Goal: Task Accomplishment & Management: Use online tool/utility

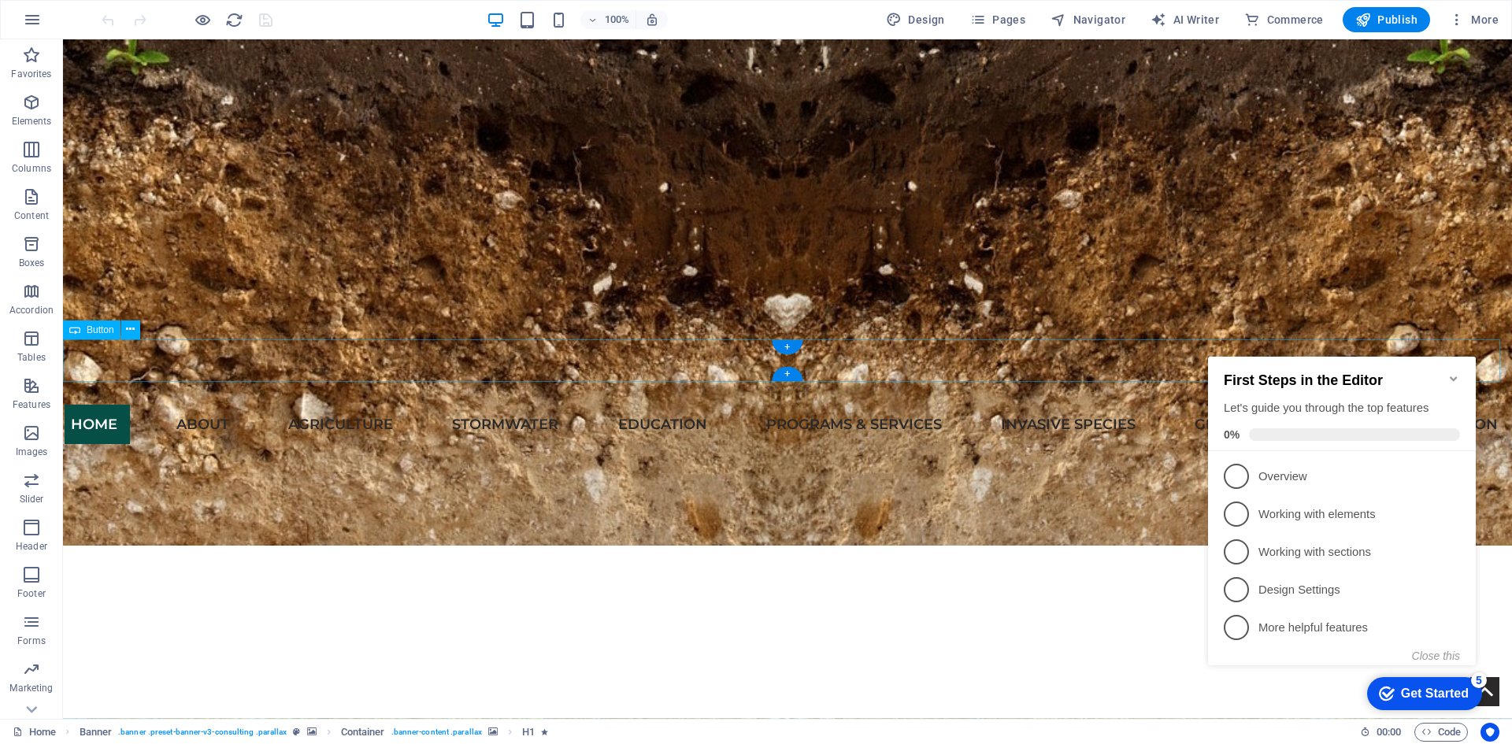
scroll to position [945, 0]
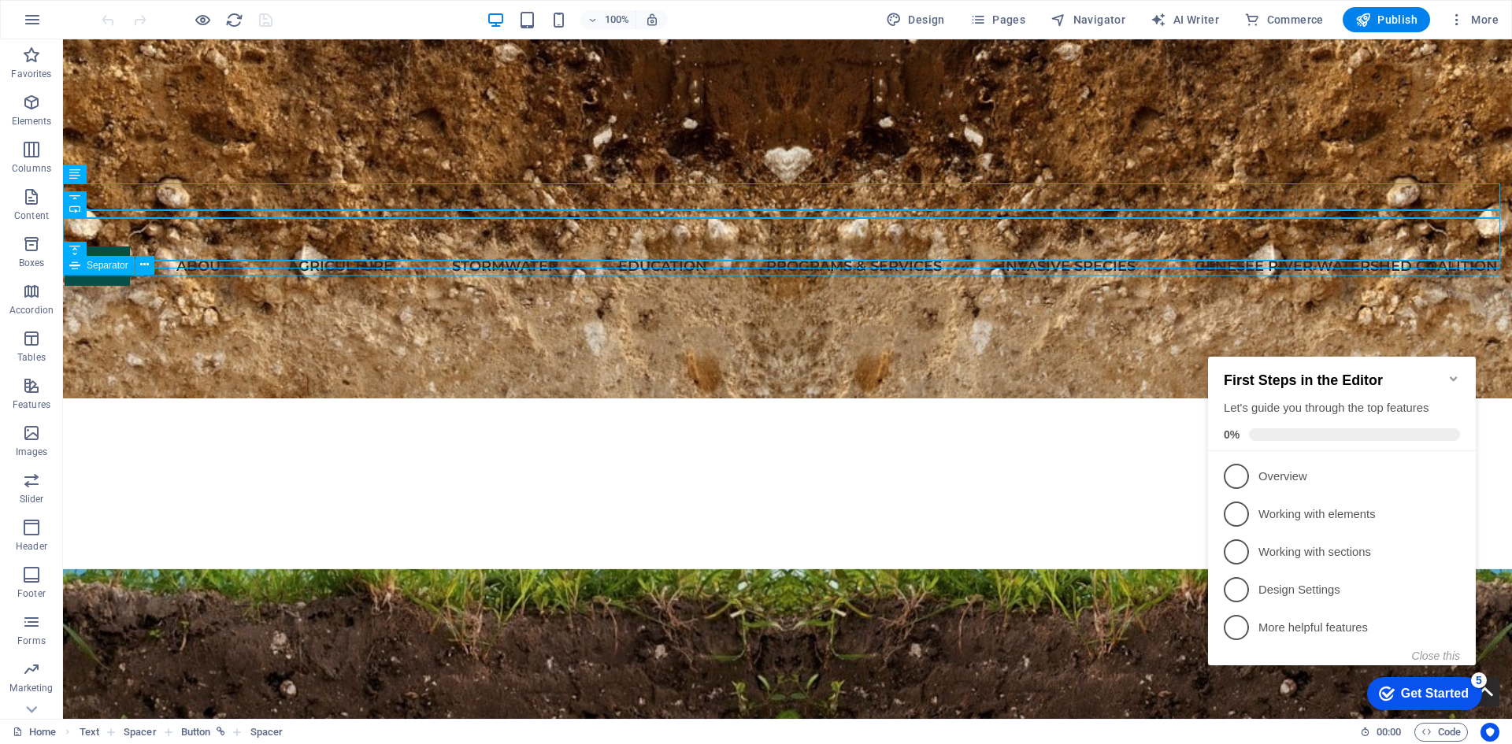
click at [1456, 376] on icon "Minimize checklist" at bounding box center [1453, 378] width 7 height 5
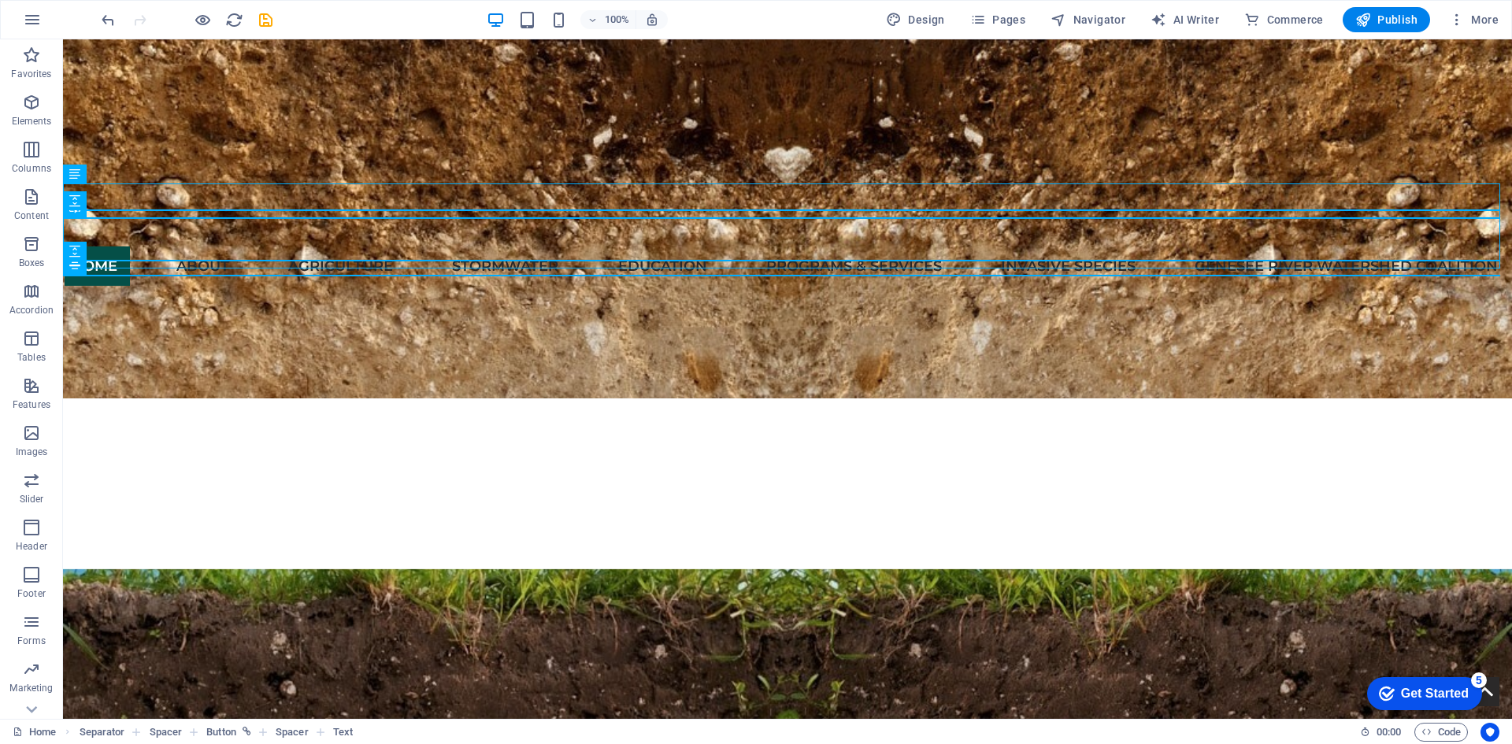
click div "checkmark Get Started 5 First Steps in the Editor Let's guide you through the t…"
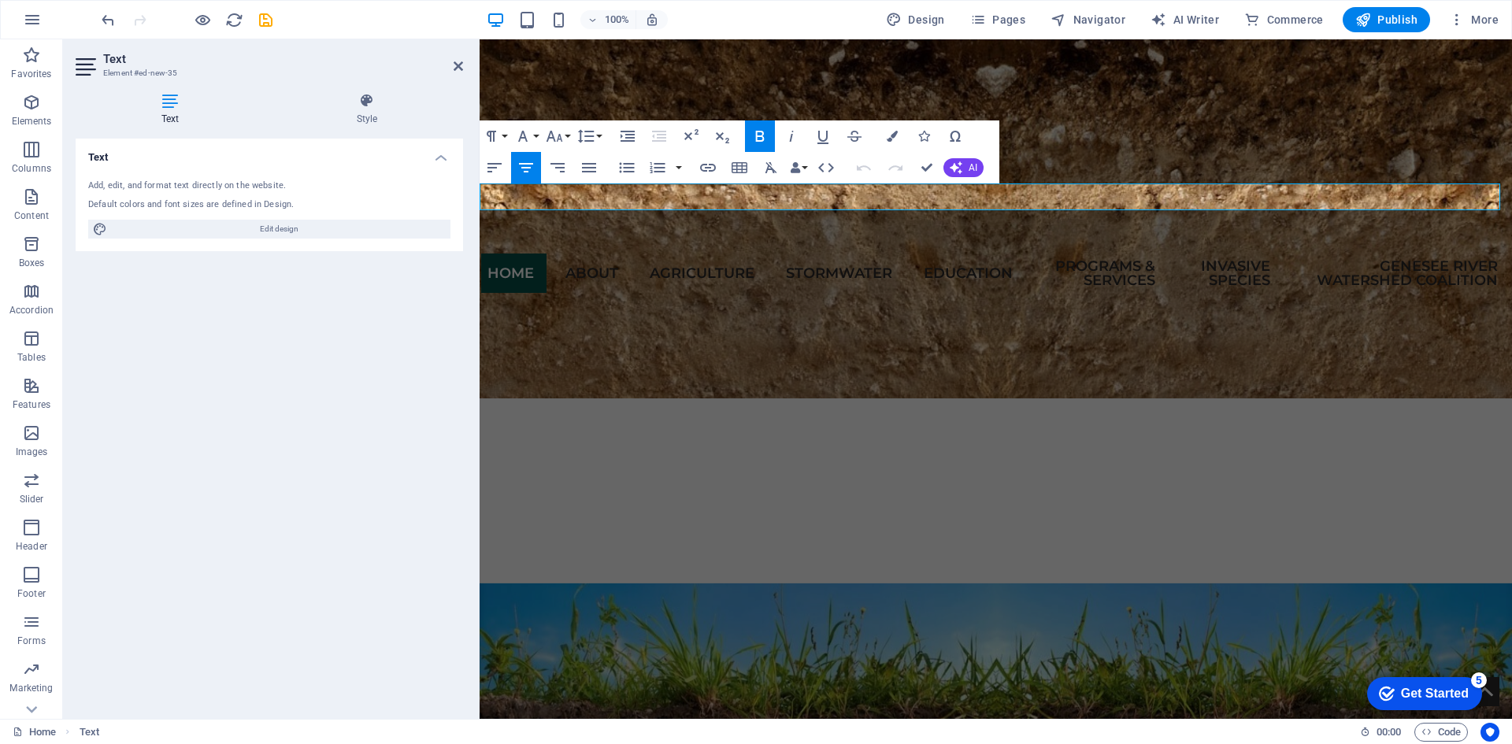
drag, startPoint x: 853, startPoint y: 199, endPoint x: 1047, endPoint y: 193, distance: 193.8
drag, startPoint x: 843, startPoint y: 196, endPoint x: 1144, endPoint y: 186, distance: 301.8
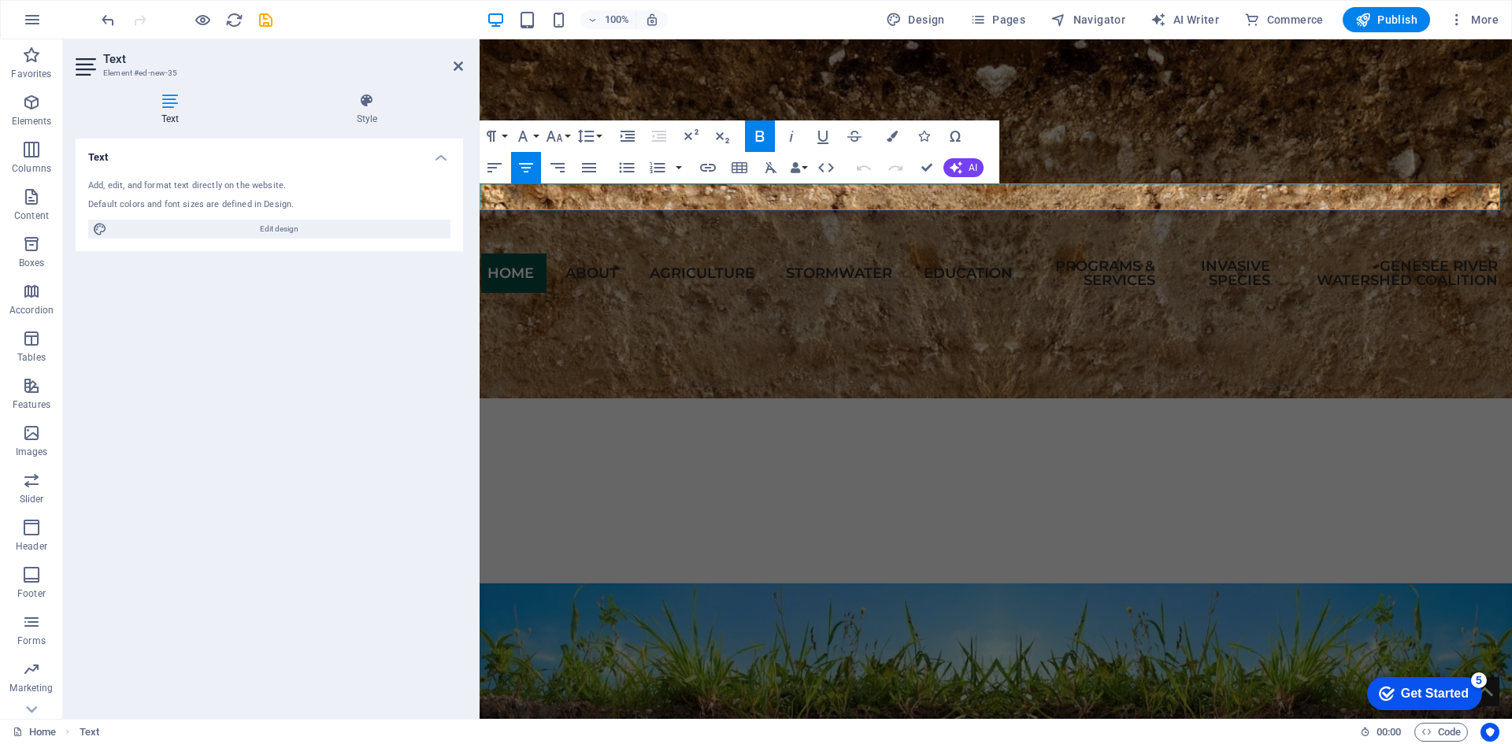
drag, startPoint x: 858, startPoint y: 200, endPoint x: 1143, endPoint y: 186, distance: 284.6
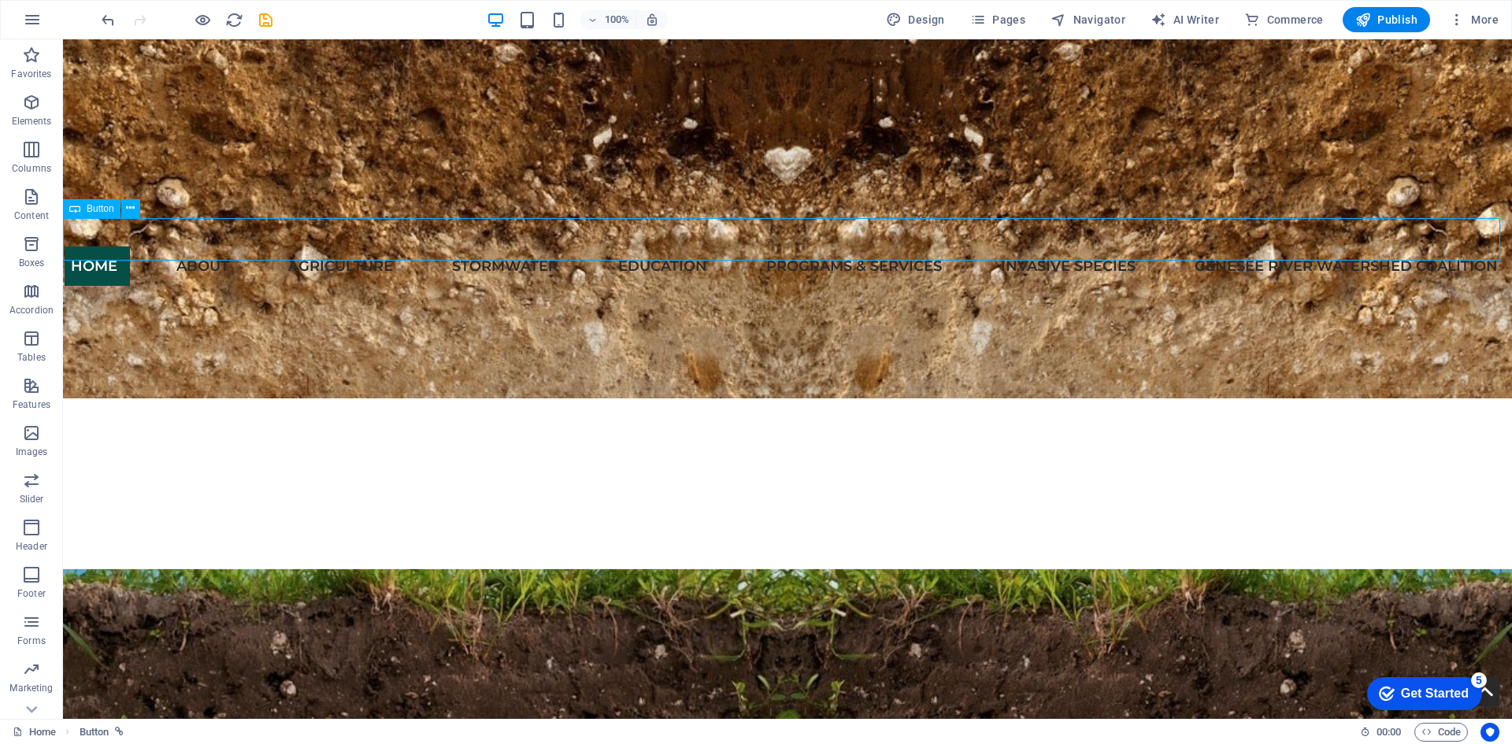
drag, startPoint x: 797, startPoint y: 238, endPoint x: 781, endPoint y: 239, distance: 15.8
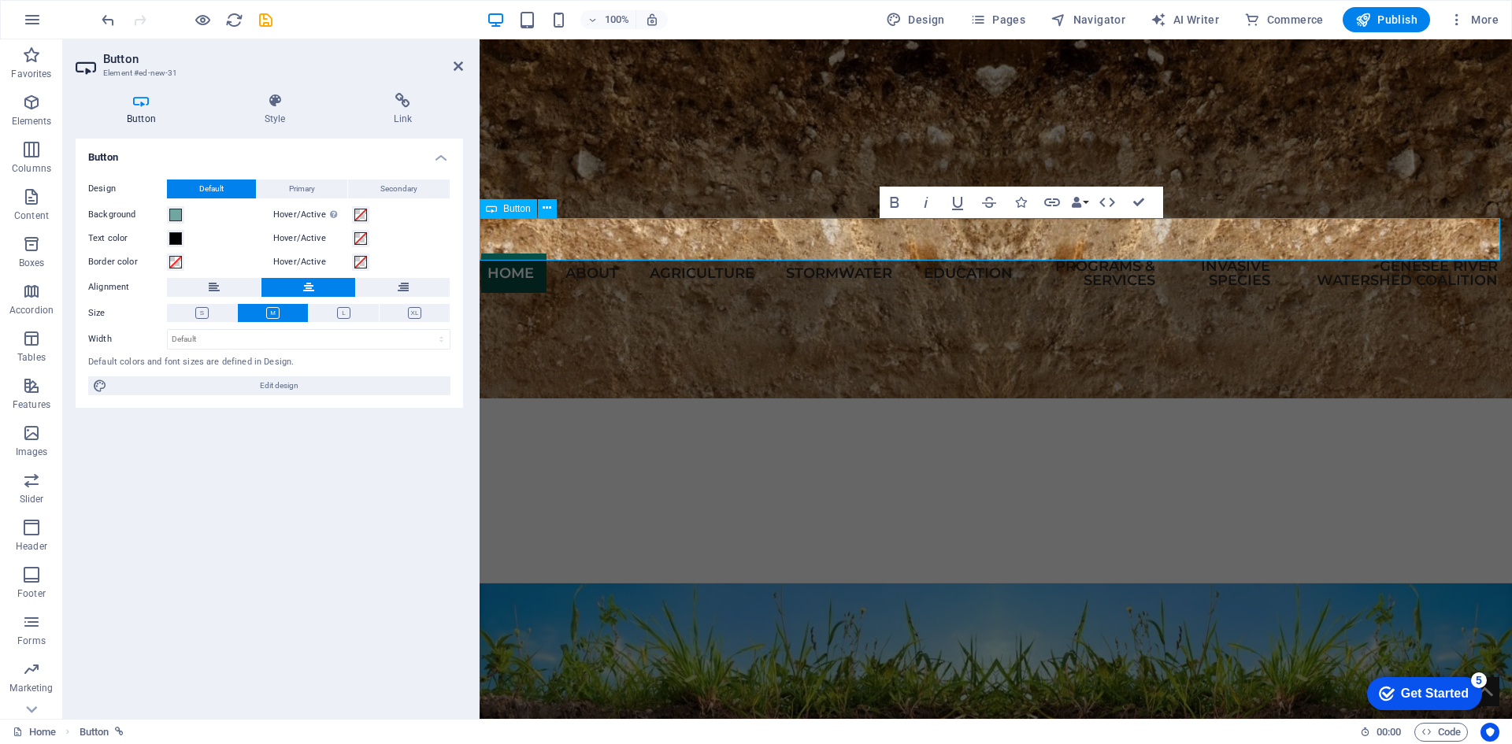
drag, startPoint x: 931, startPoint y: 244, endPoint x: 923, endPoint y: 243, distance: 8.0
drag, startPoint x: 913, startPoint y: 240, endPoint x: 1077, endPoint y: 243, distance: 163.8
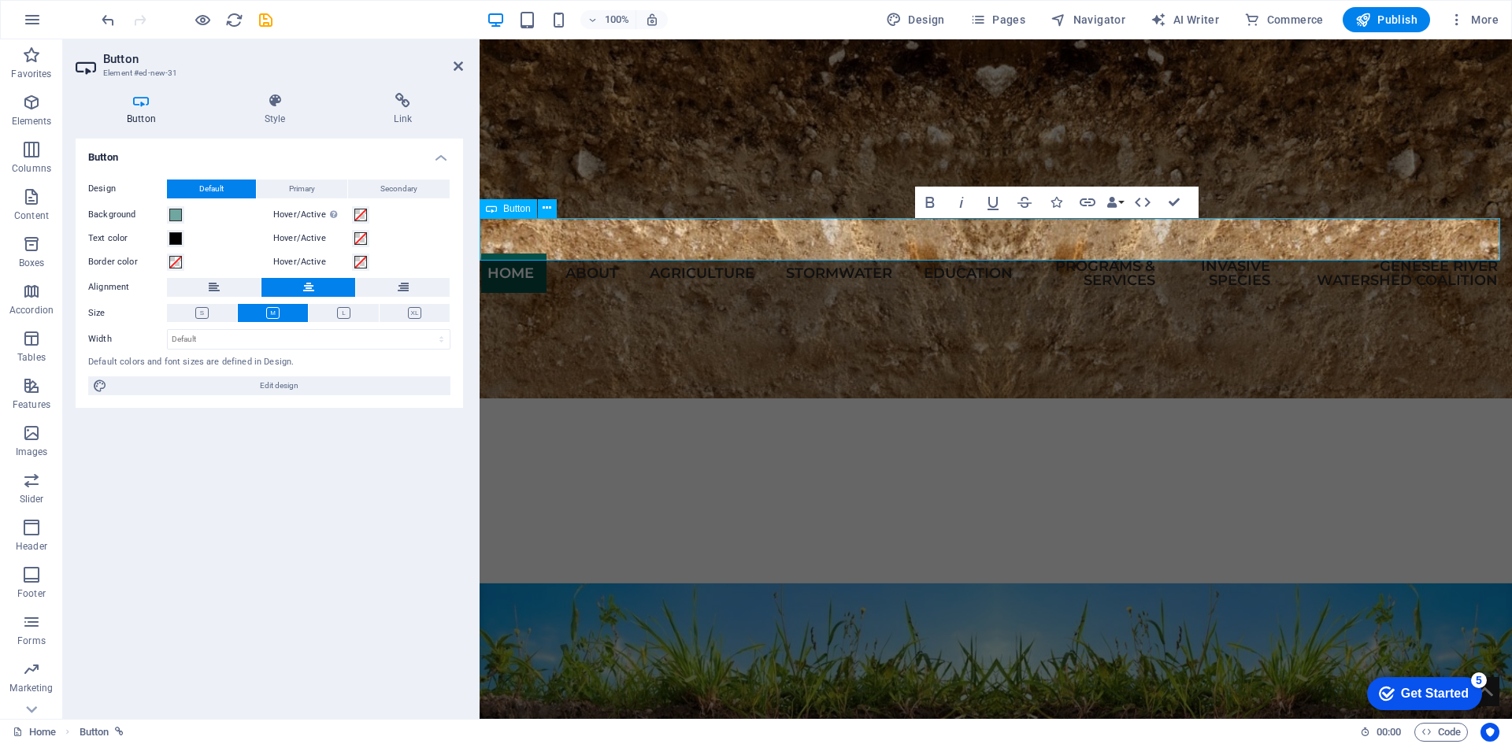
drag, startPoint x: 1462, startPoint y: 487, endPoint x: 1873, endPoint y: 487, distance: 411.1
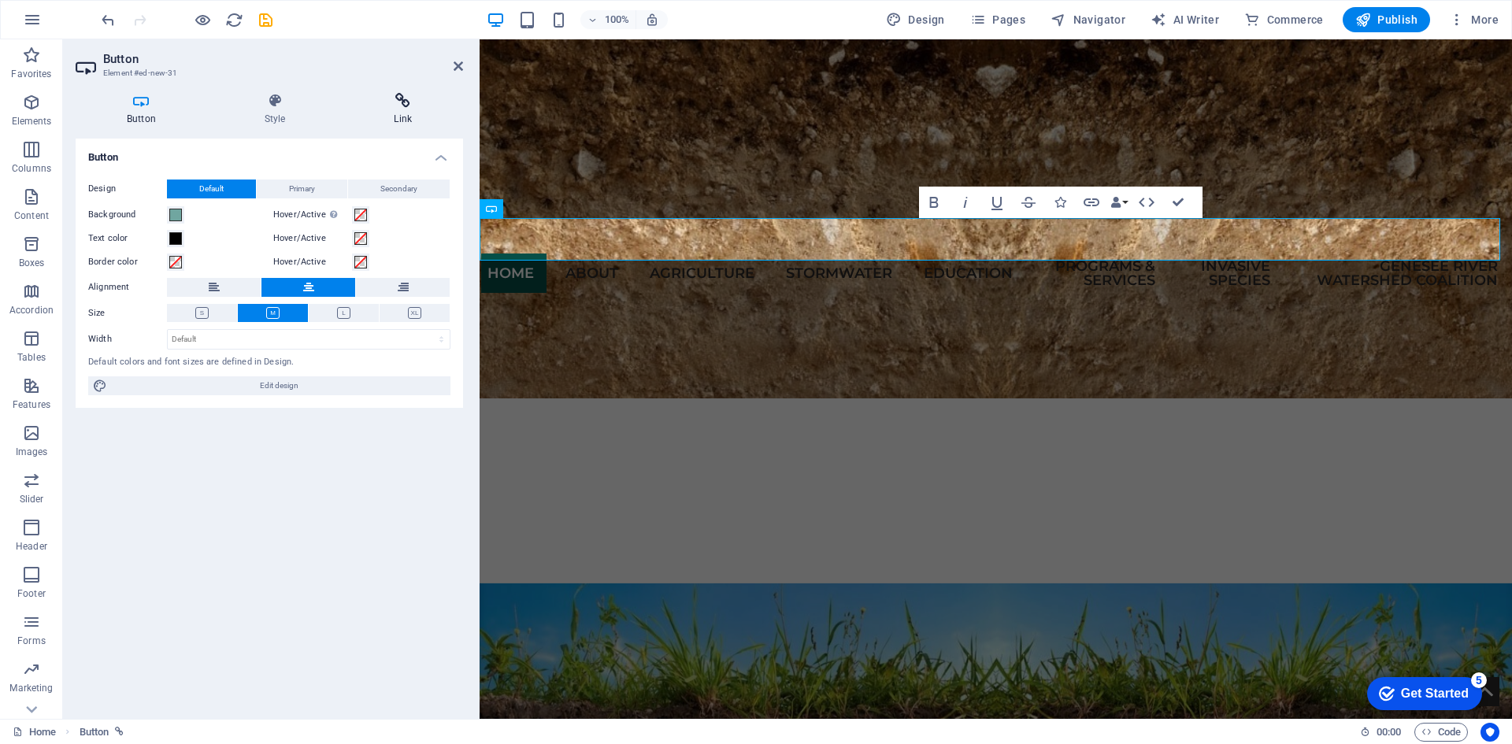
click at [393, 116] on h4 "Link" at bounding box center [403, 109] width 120 height 33
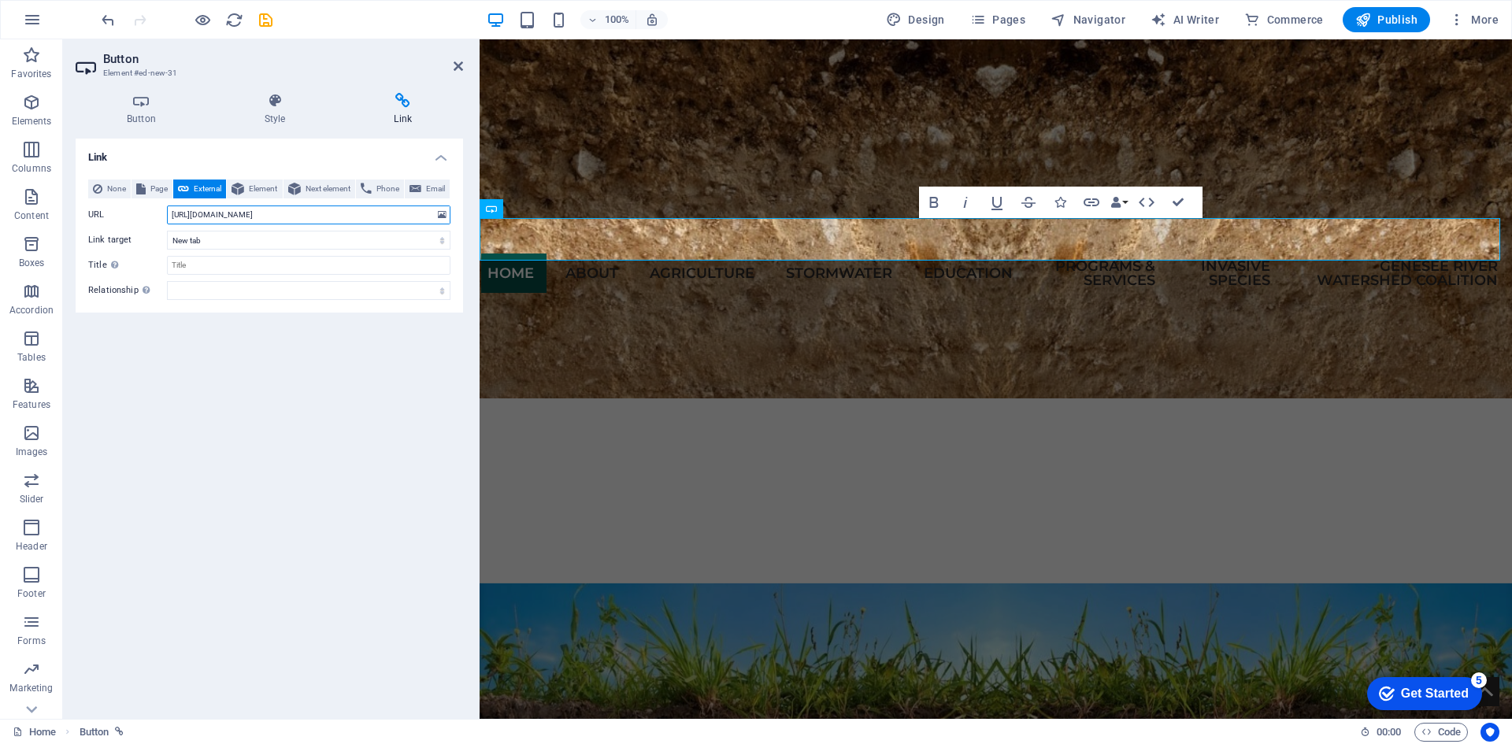
click at [226, 224] on input "[URL][DOMAIN_NAME]" at bounding box center [308, 215] width 283 height 19
paste input "[DOMAIN_NAME][URL]"
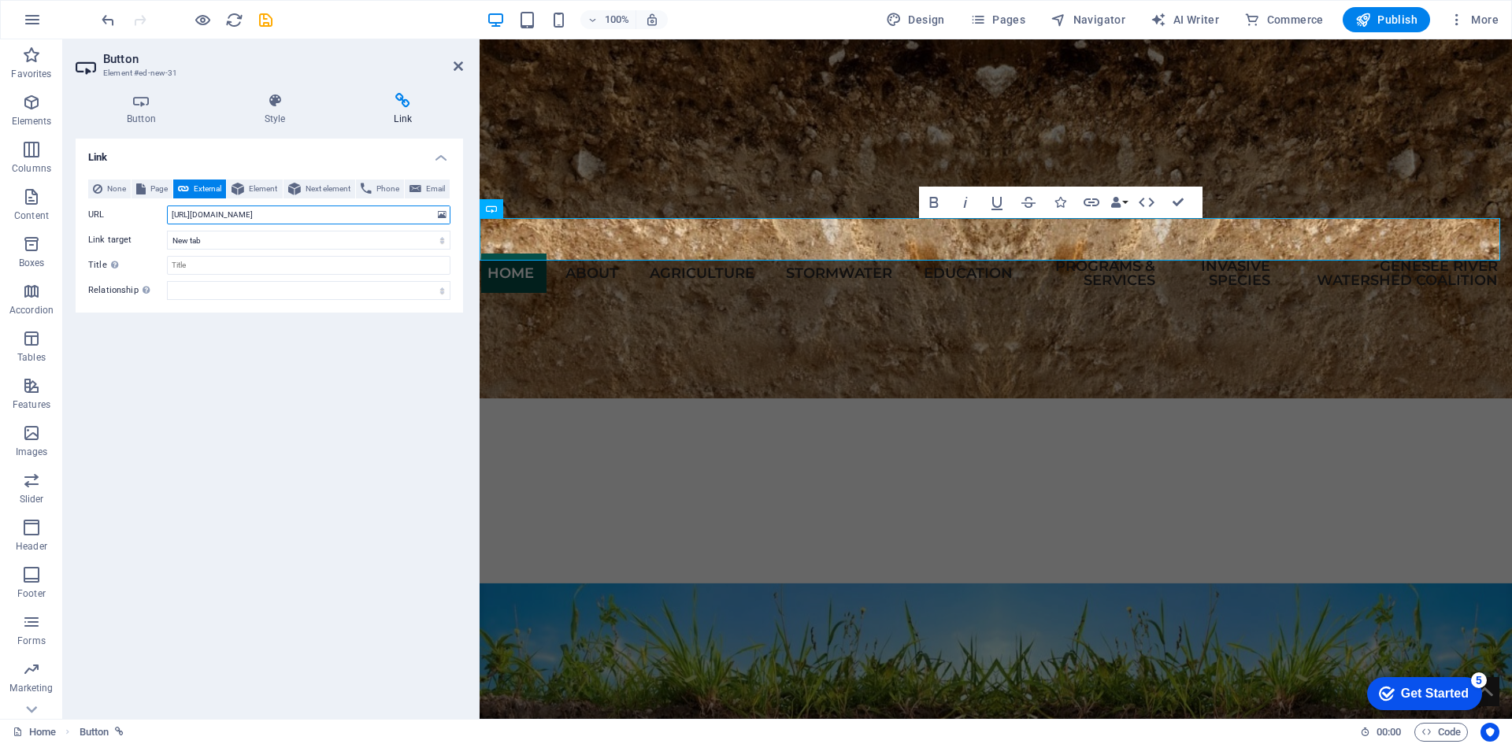
click at [226, 224] on input "[URL][DOMAIN_NAME]" at bounding box center [308, 215] width 283 height 19
paste input "[DOMAIN_NAME][URL]"
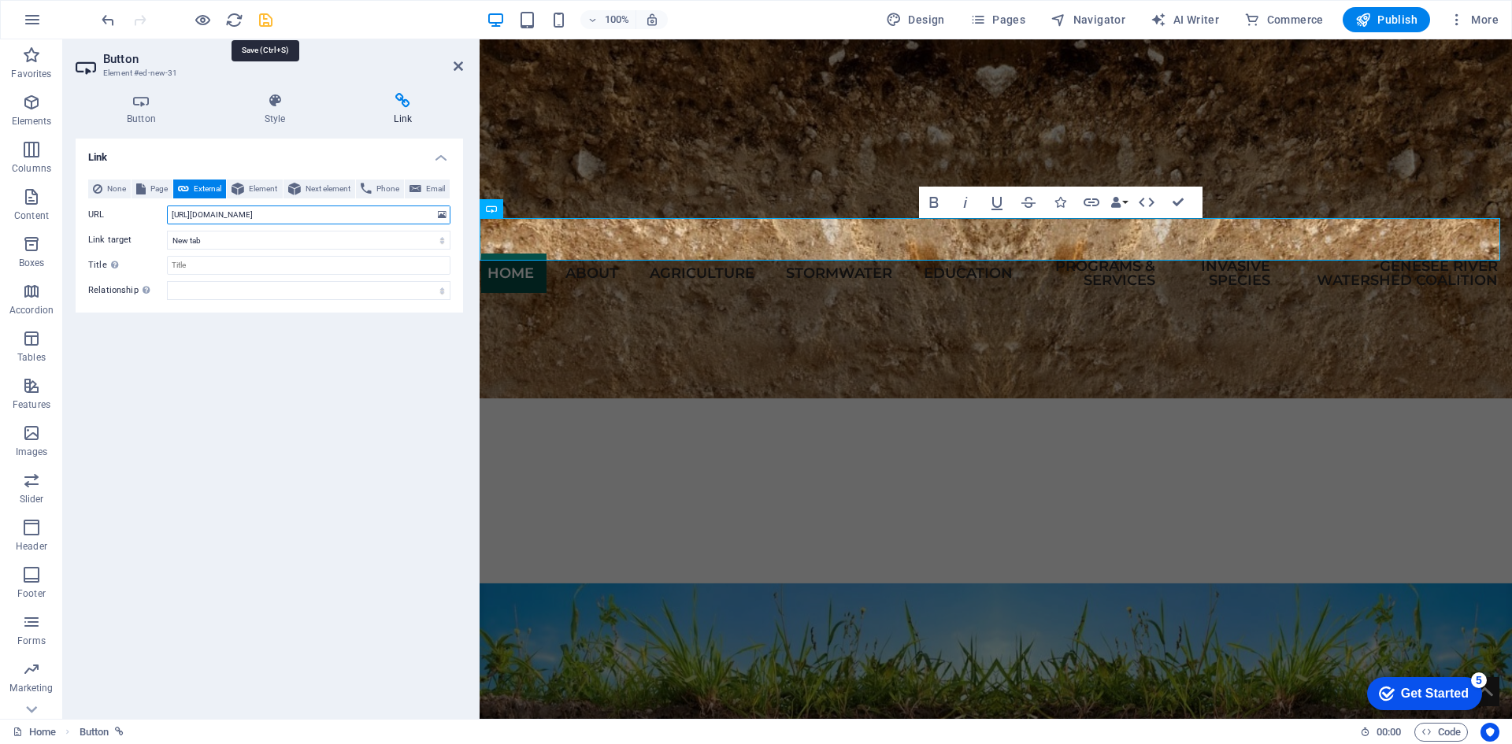
type input "[URL][DOMAIN_NAME]"
click at [268, 19] on icon "save" at bounding box center [266, 20] width 18 height 18
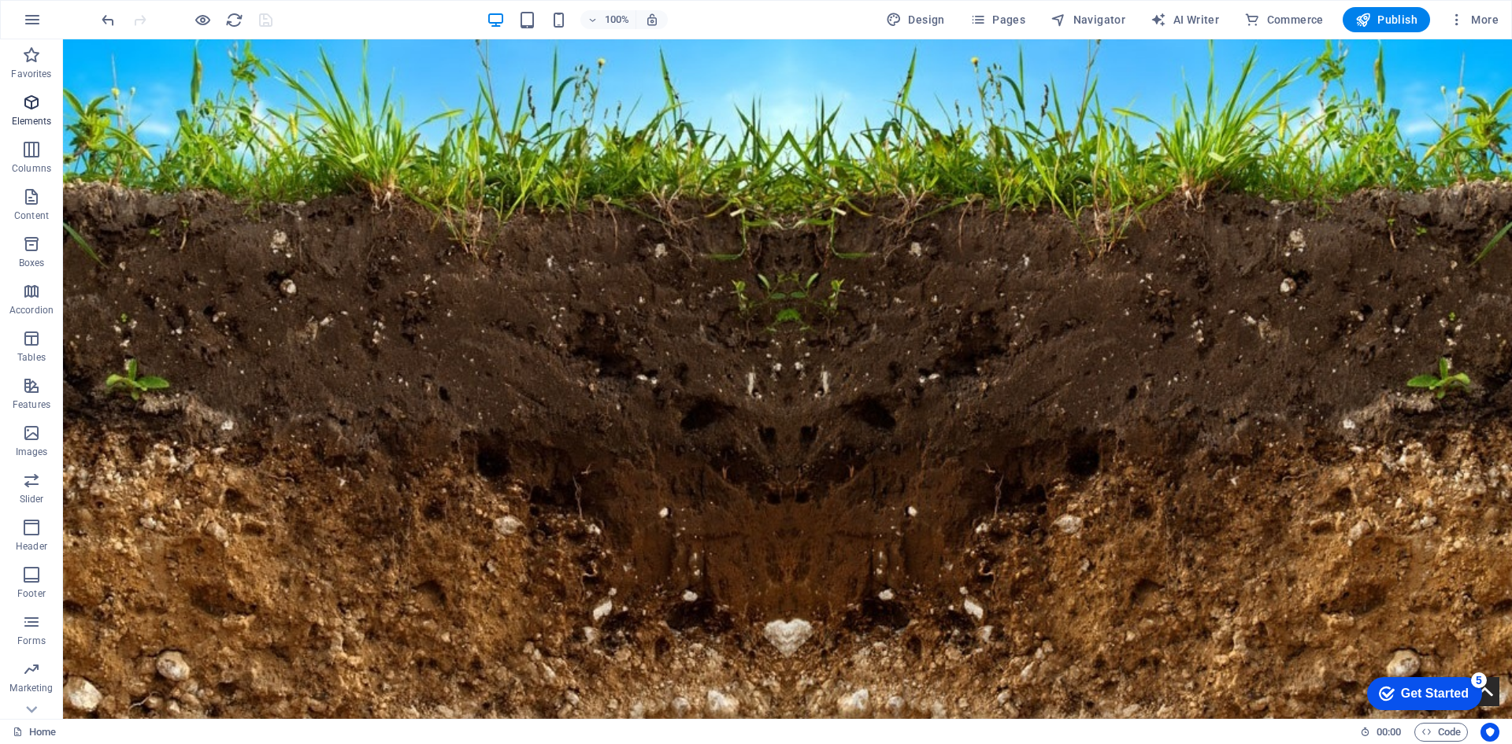
click at [34, 120] on p "Elements" at bounding box center [32, 121] width 40 height 13
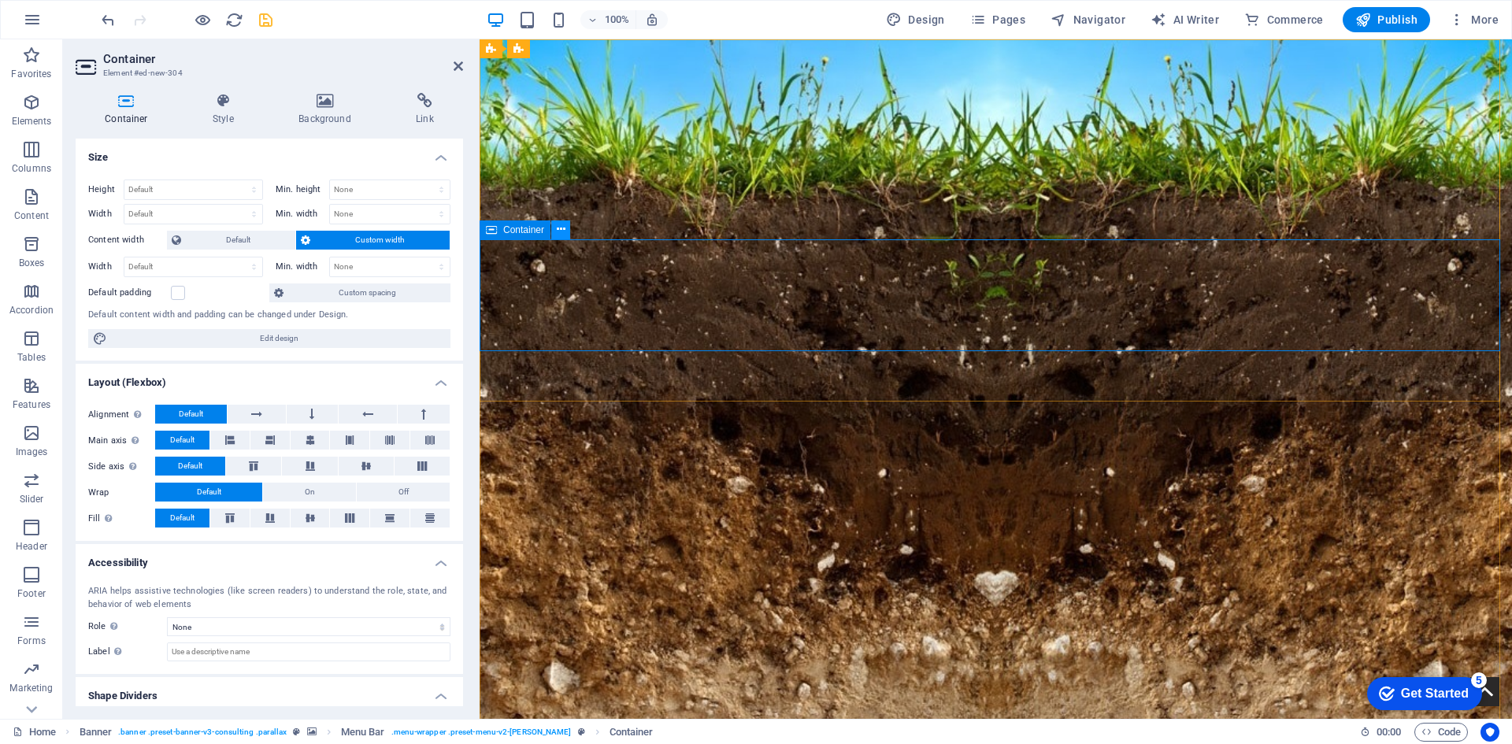
click at [569, 230] on button at bounding box center [560, 229] width 19 height 19
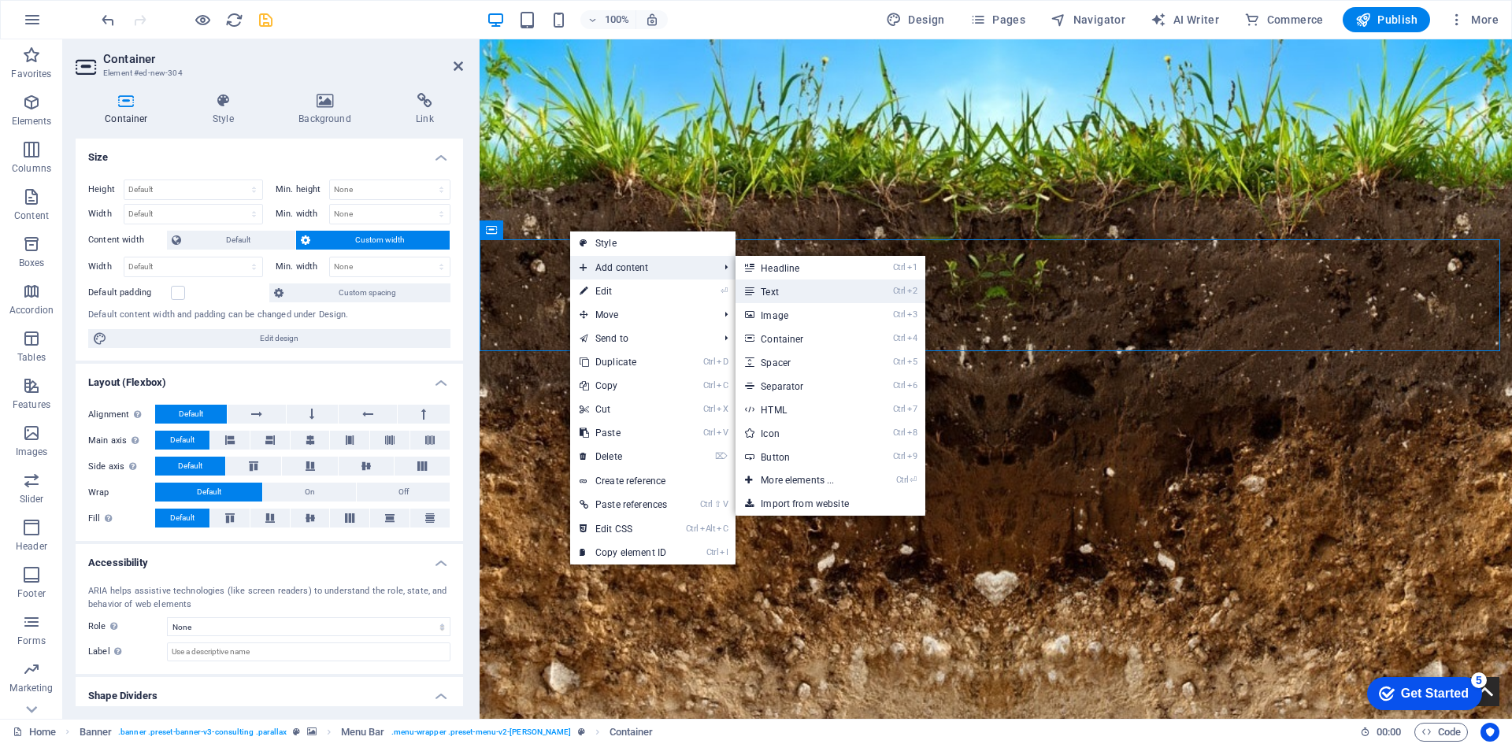
click at [783, 290] on link "Ctrl 2 Text" at bounding box center [801, 292] width 130 height 24
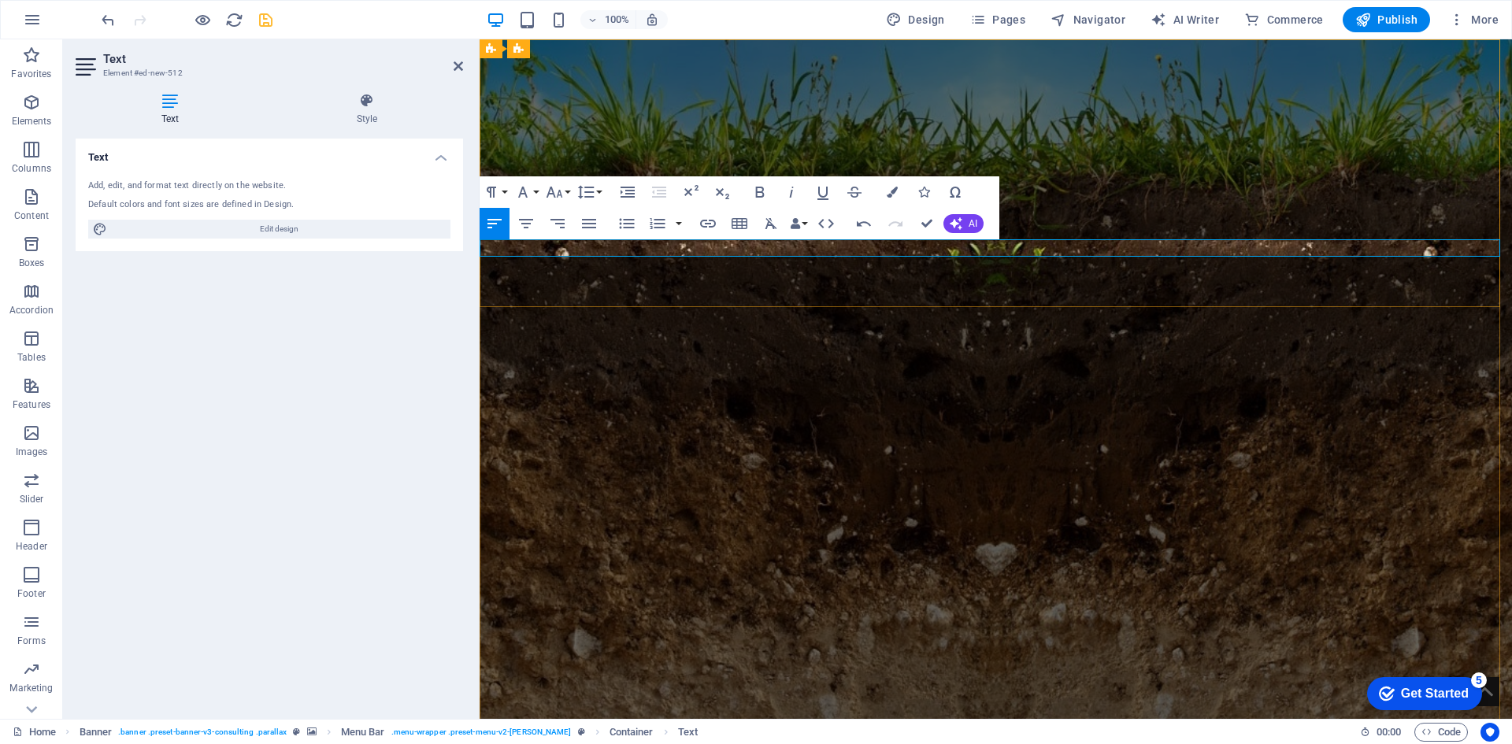
click at [374, 109] on h4 "Style" at bounding box center [367, 109] width 192 height 33
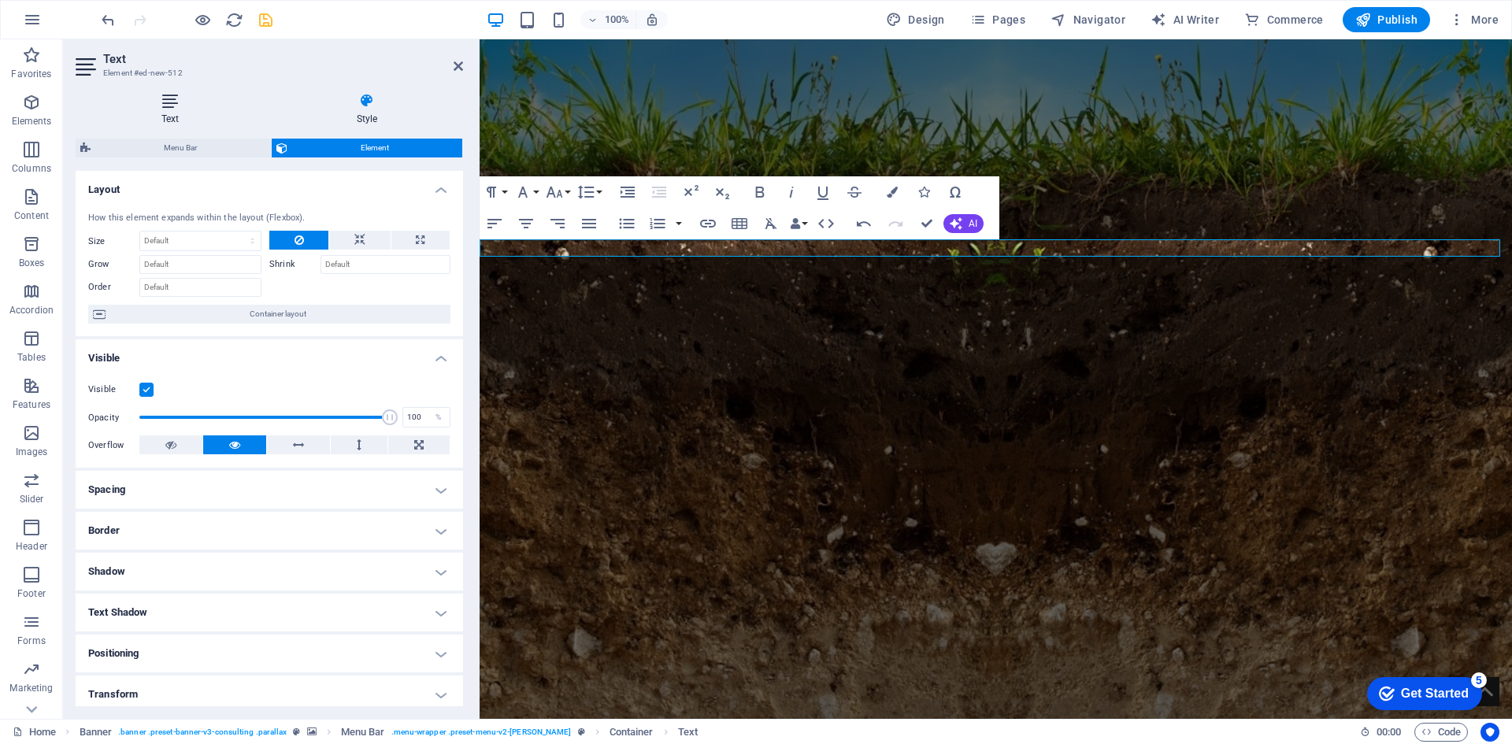
click at [169, 107] on icon at bounding box center [170, 101] width 189 height 16
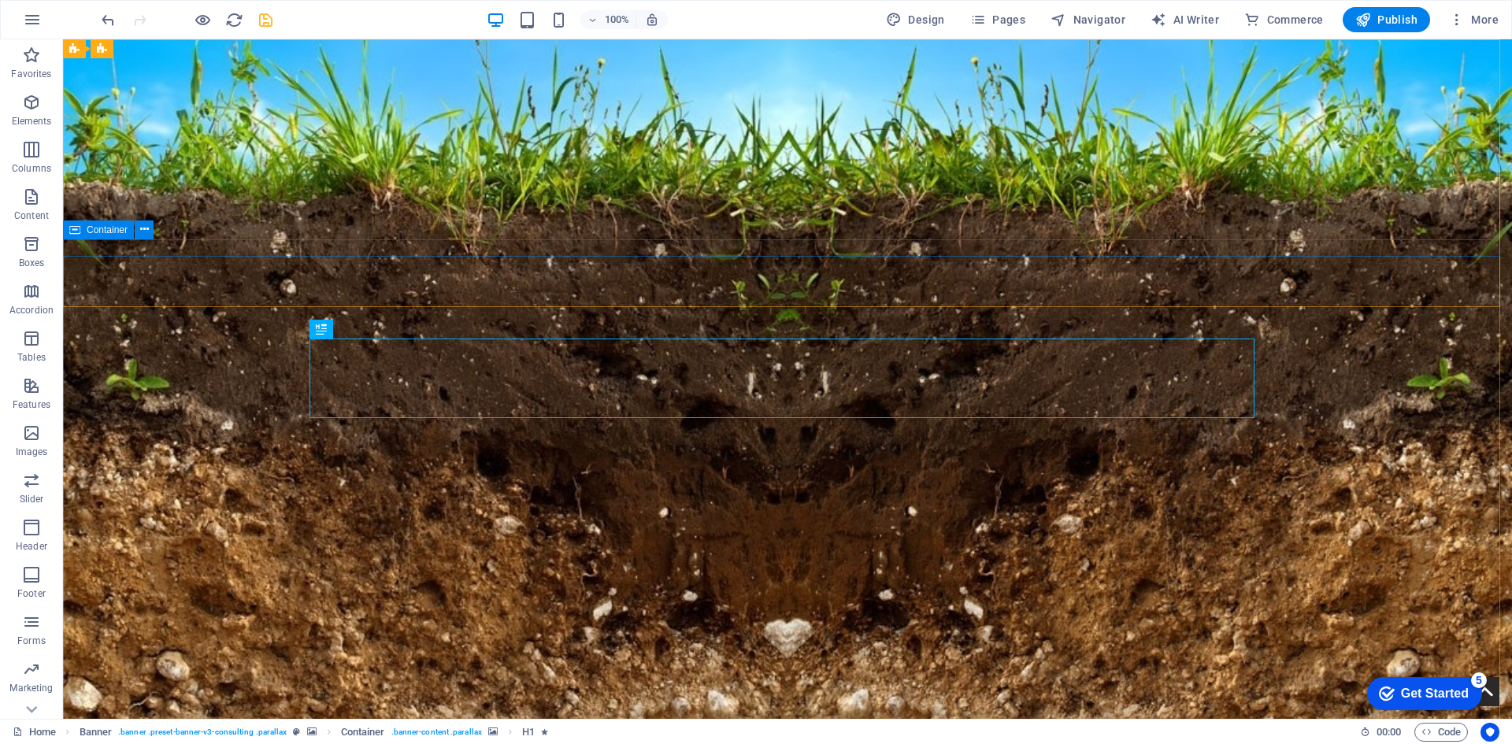
click at [78, 231] on icon at bounding box center [74, 229] width 11 height 19
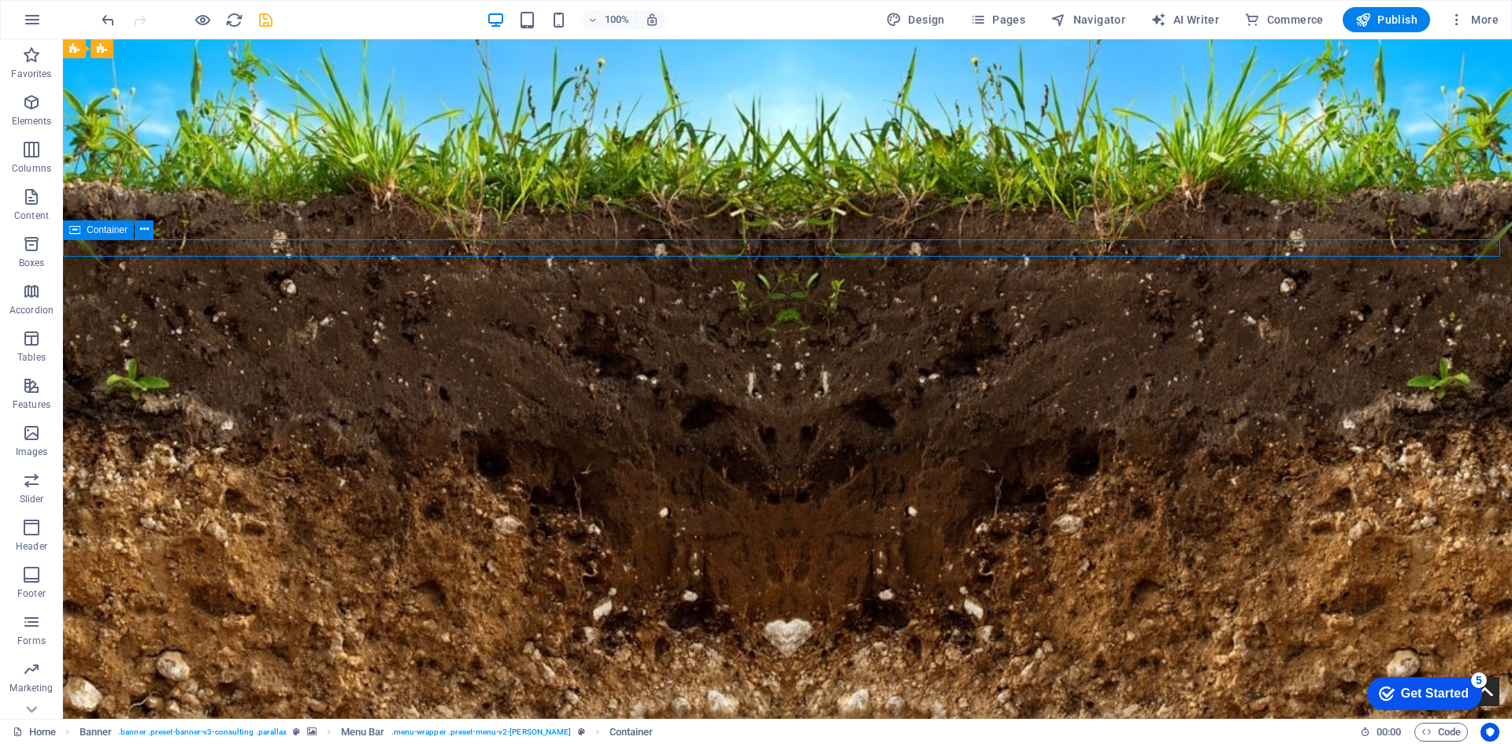
click at [78, 231] on icon at bounding box center [74, 229] width 11 height 19
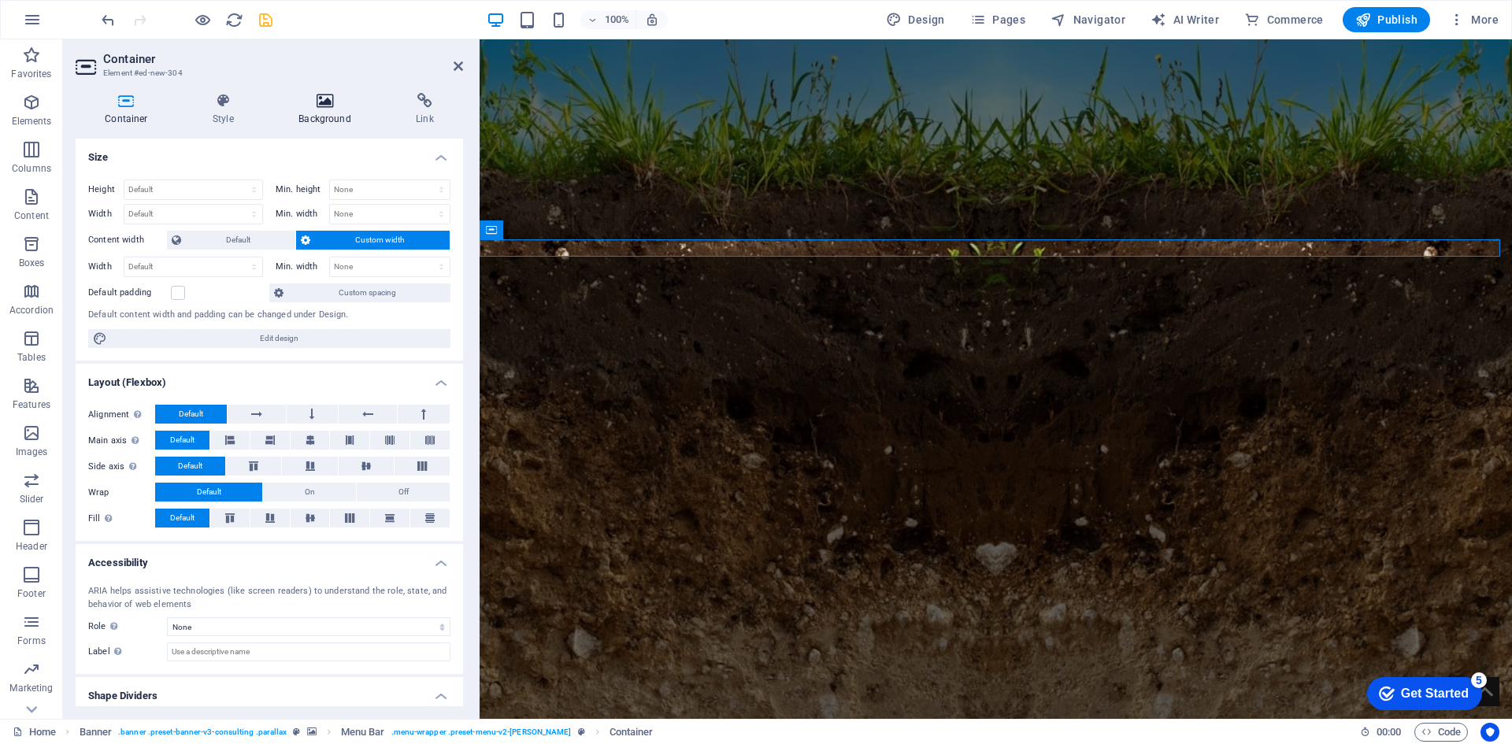
click at [309, 110] on h4 "Background" at bounding box center [327, 109] width 117 height 33
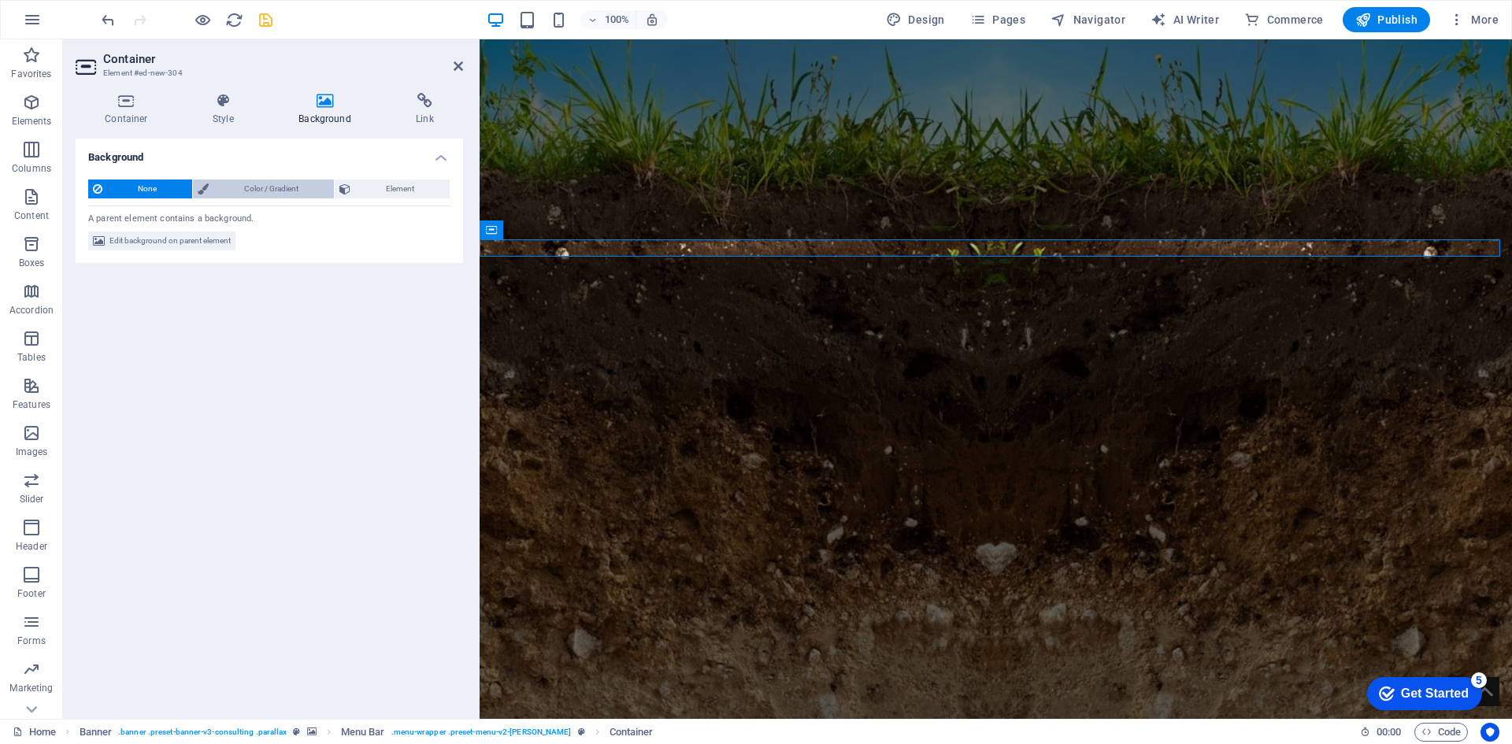
click at [290, 181] on span "Color / Gradient" at bounding box center [271, 189] width 116 height 19
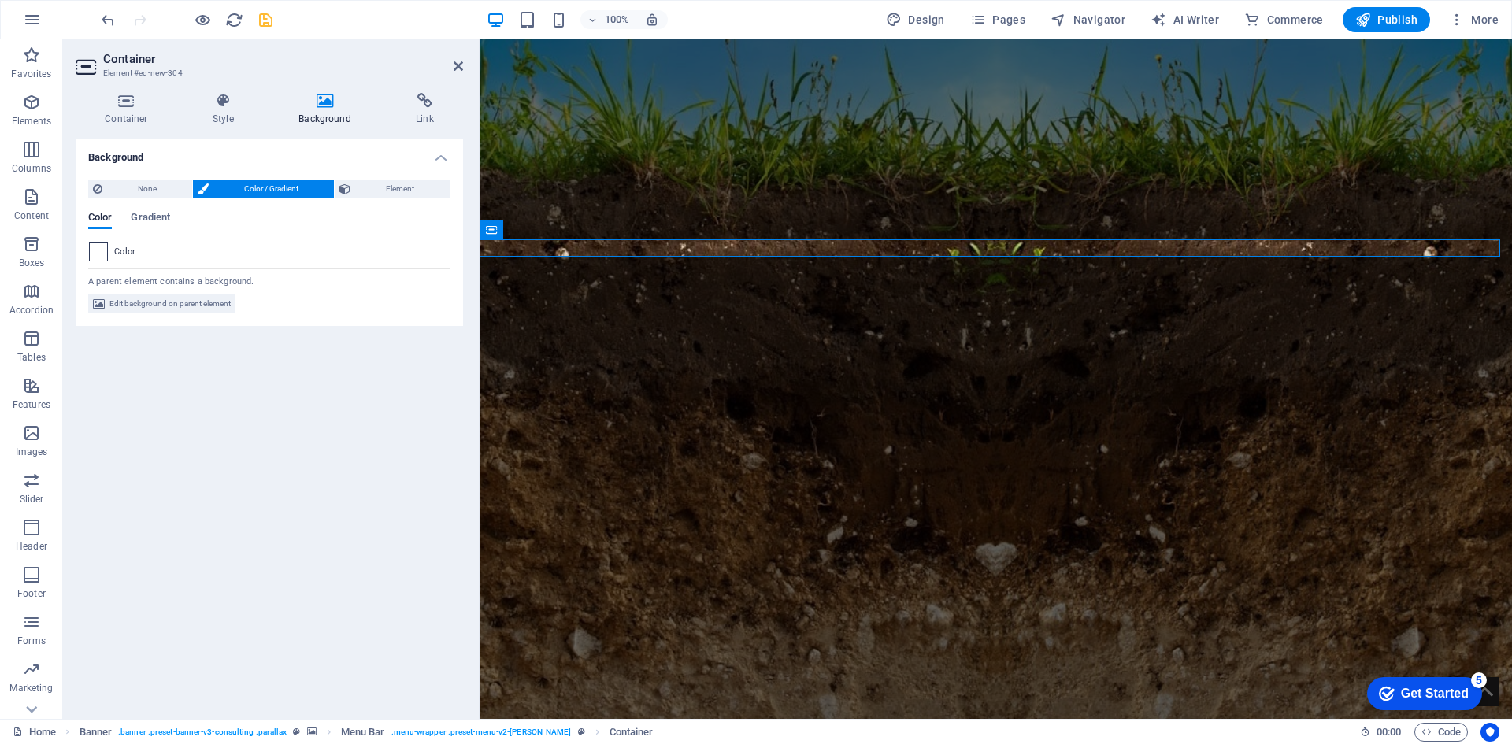
click at [102, 254] on span at bounding box center [98, 251] width 17 height 17
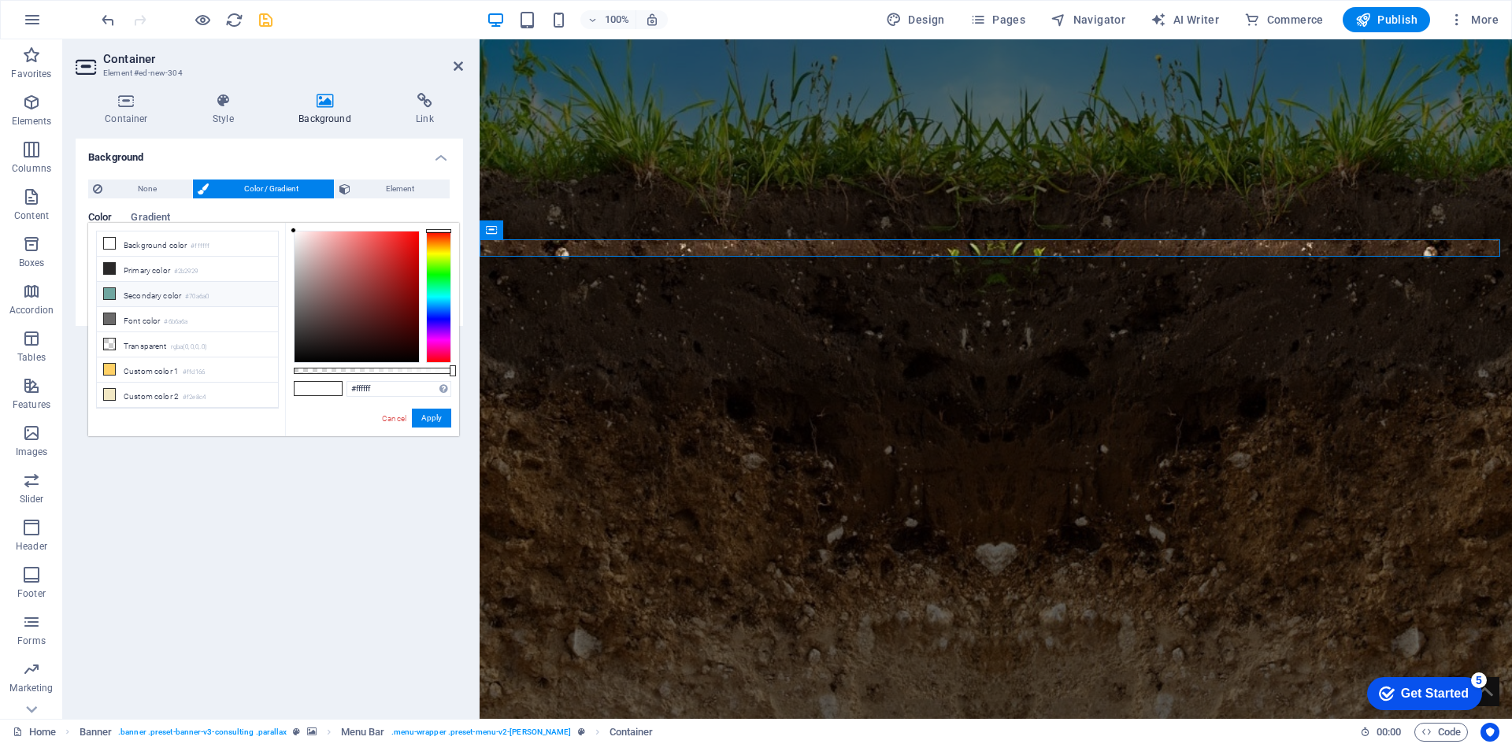
click at [117, 288] on li "Secondary color #70a6a0" at bounding box center [187, 294] width 181 height 25
type input "#70a6a0"
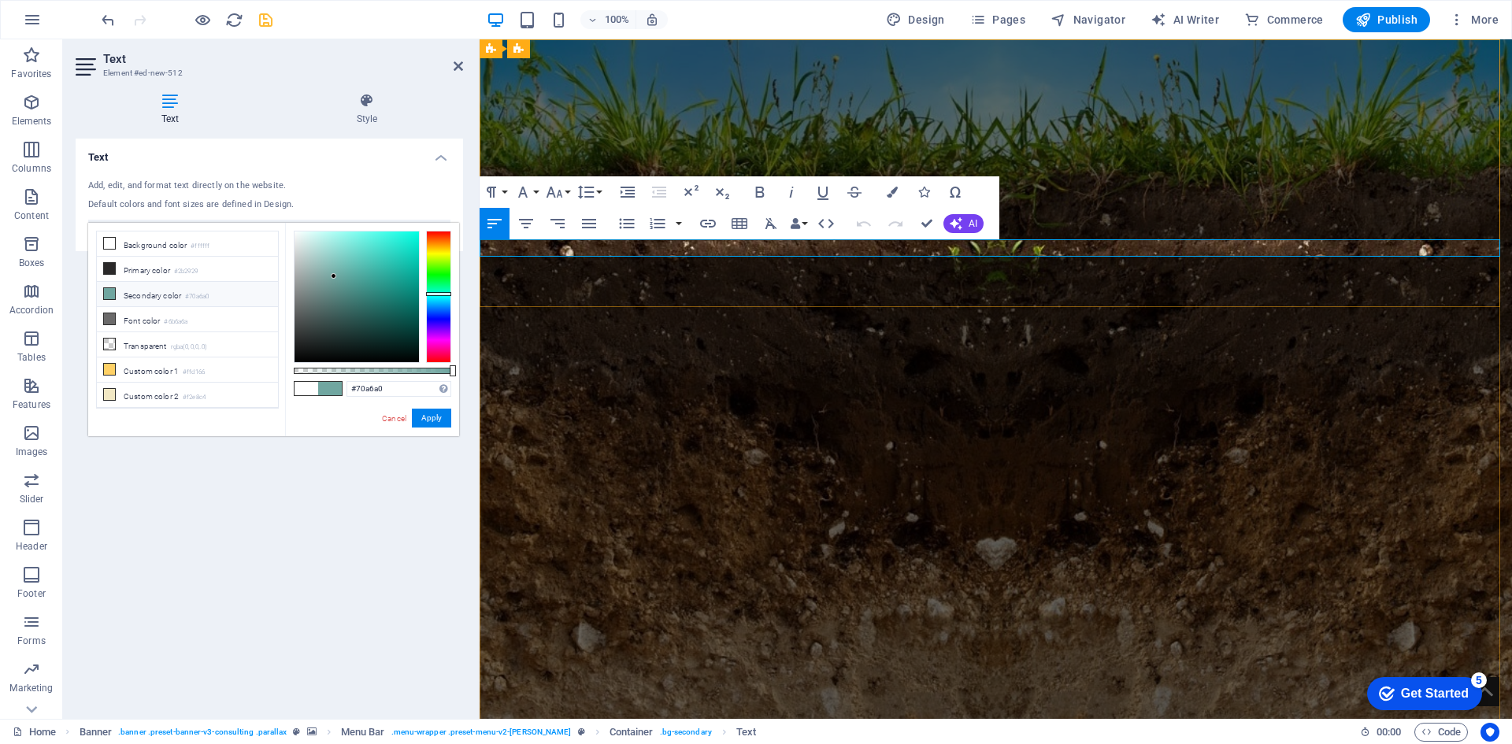
drag, startPoint x: 1184, startPoint y: 249, endPoint x: 1247, endPoint y: 242, distance: 64.2
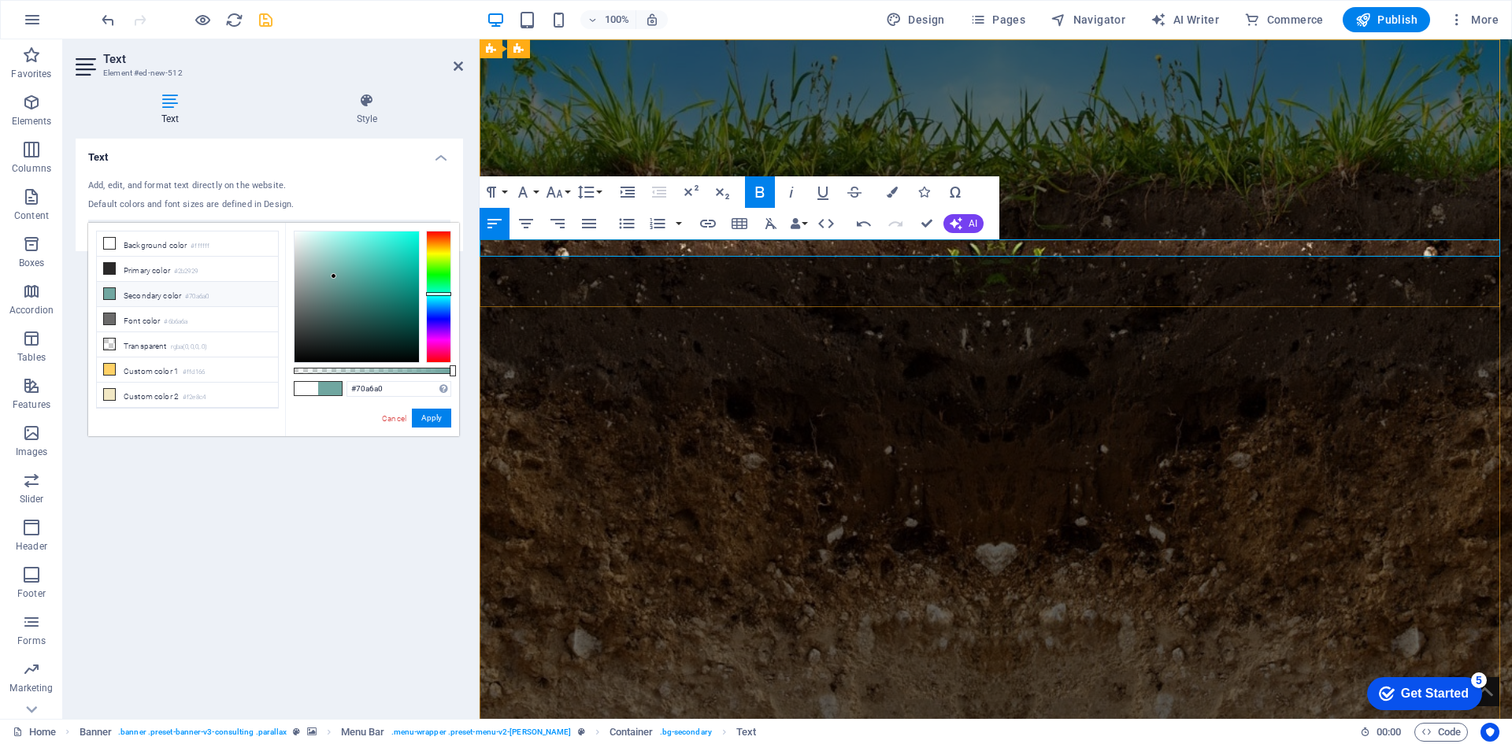
click at [710, 217] on icon "button" at bounding box center [708, 223] width 19 height 19
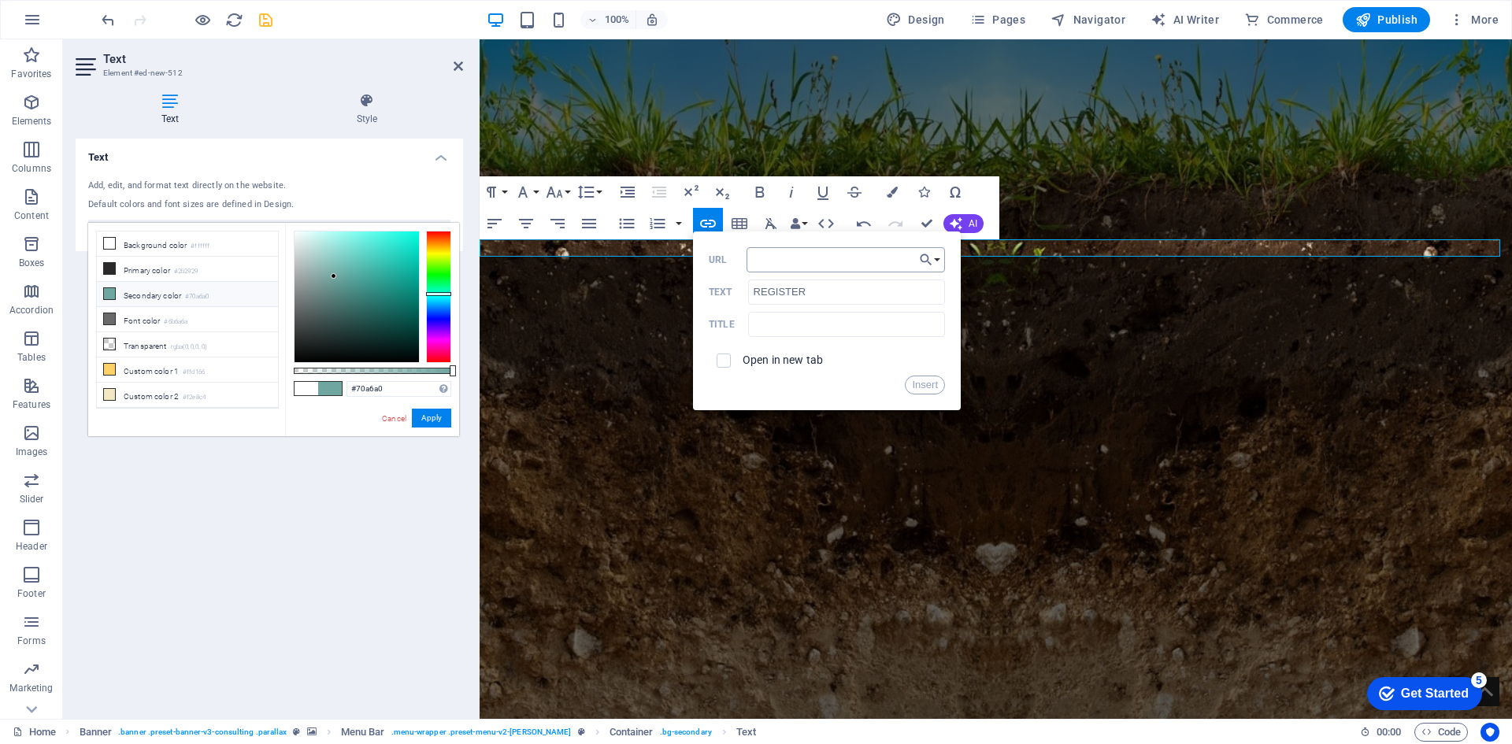
type input "[URL][DOMAIN_NAME]"
click at [915, 385] on button "Insert" at bounding box center [925, 385] width 40 height 19
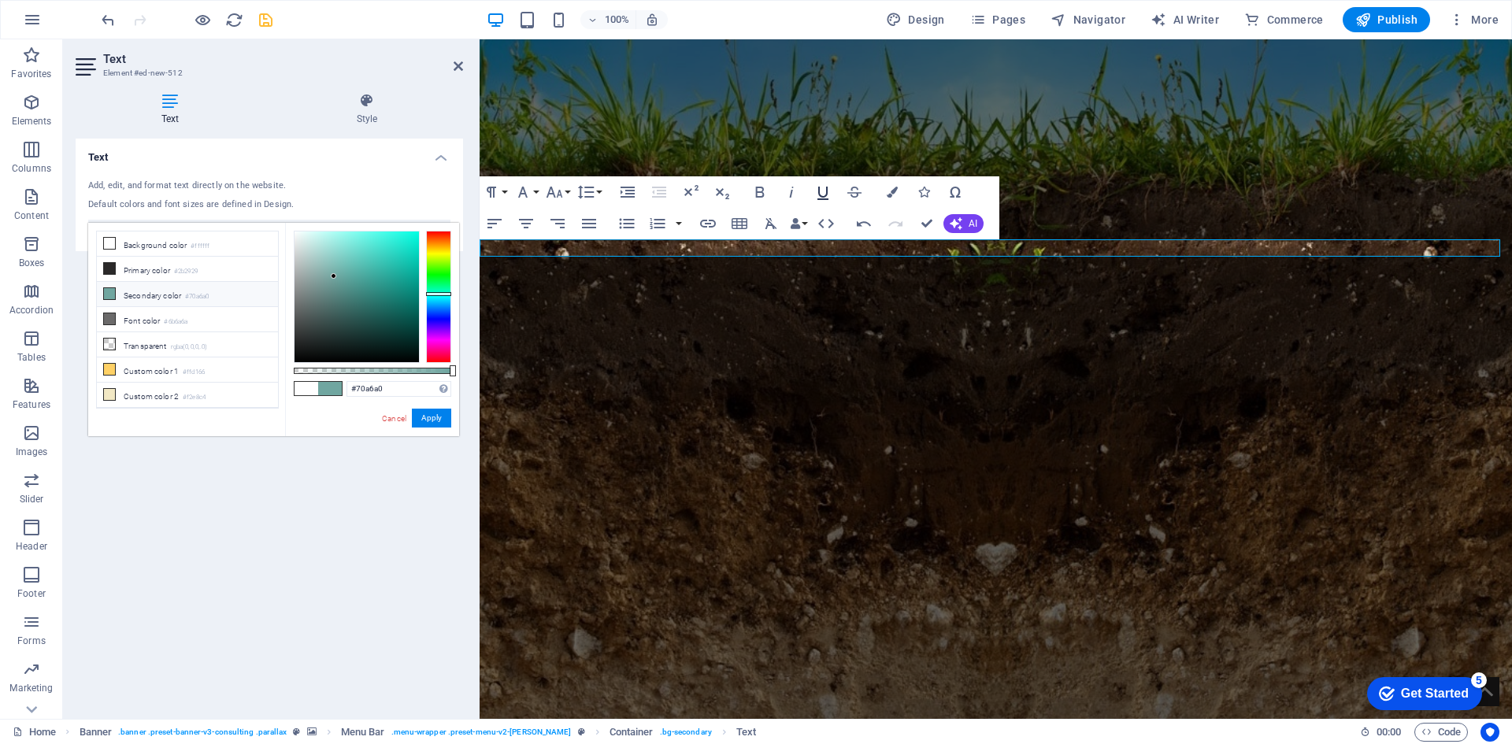
click at [823, 191] on icon "button" at bounding box center [822, 192] width 19 height 19
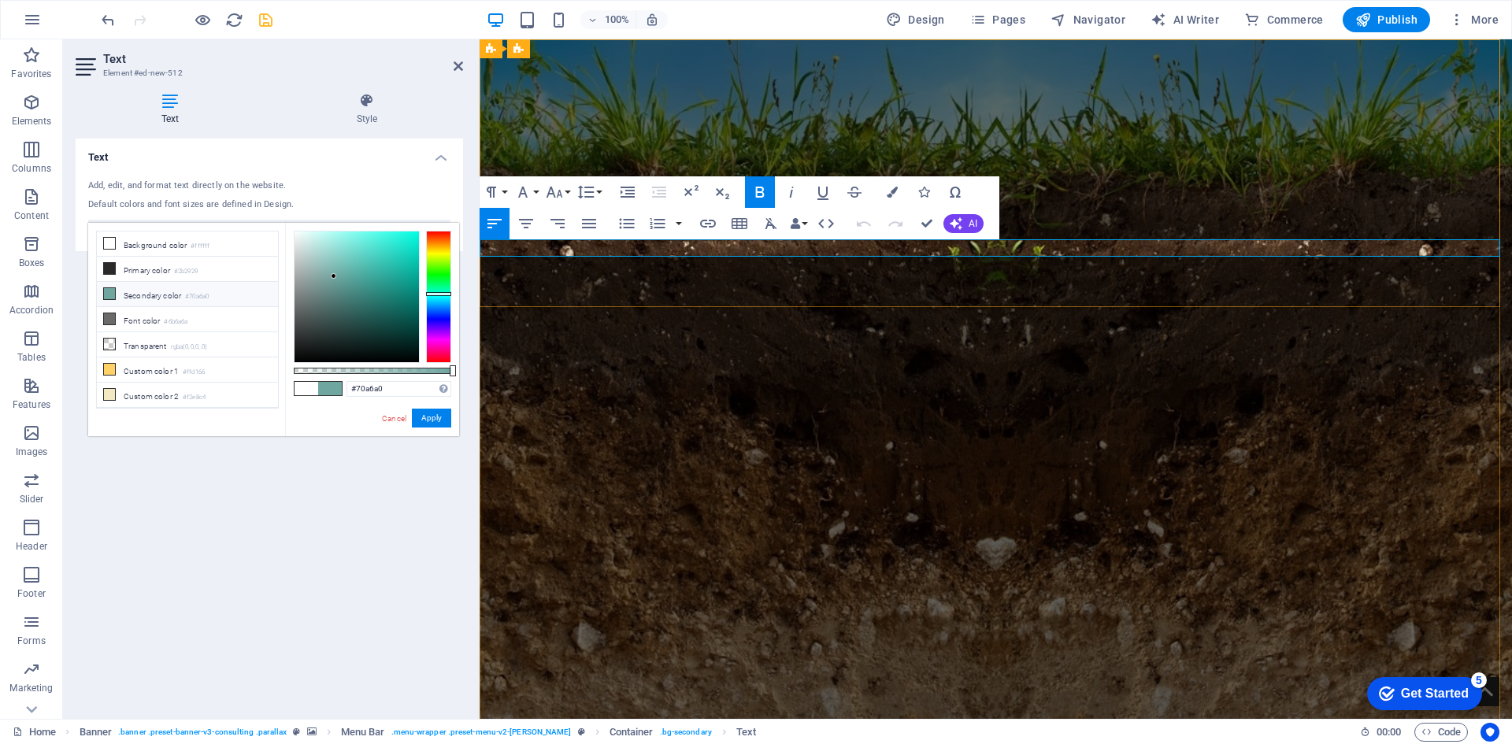
click at [524, 223] on icon "button" at bounding box center [526, 223] width 14 height 9
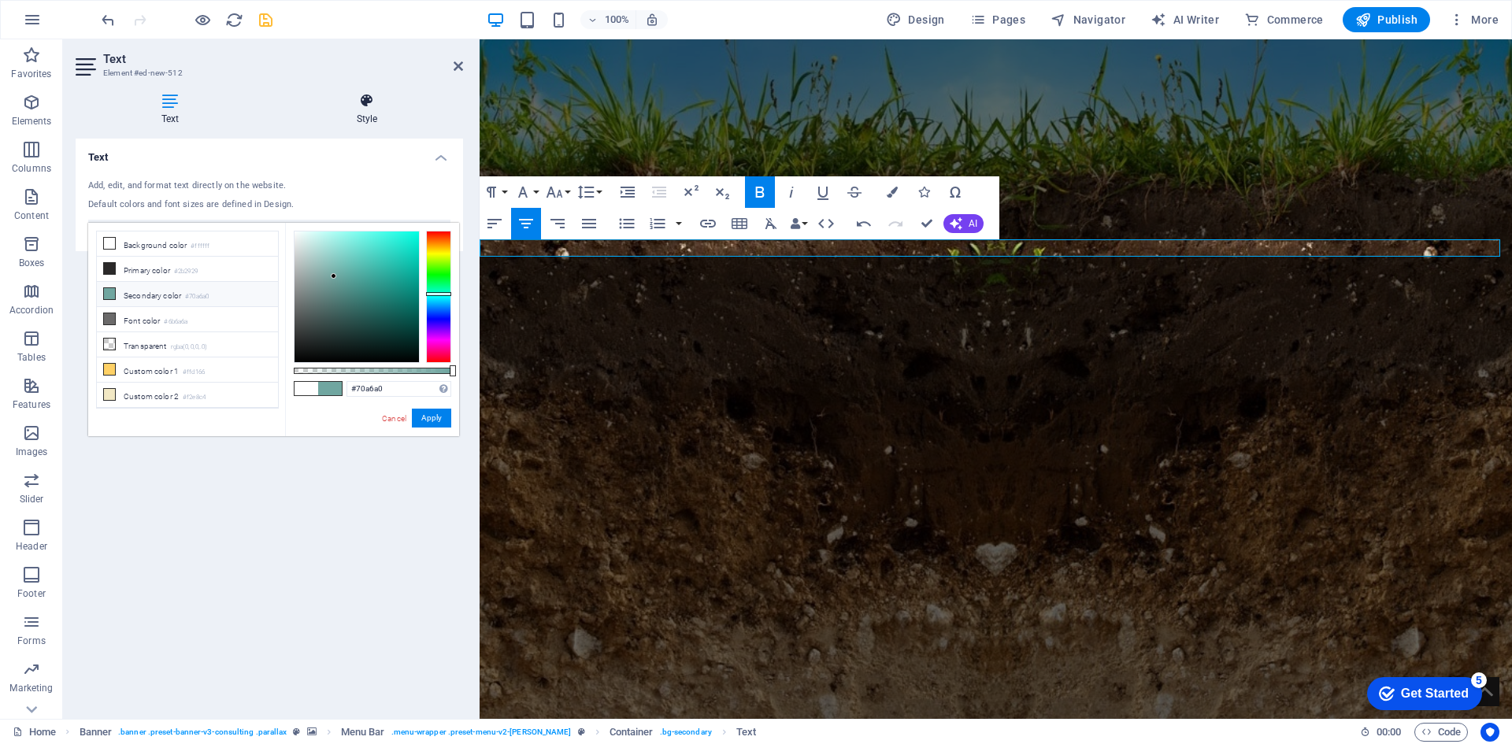
click at [361, 120] on h4 "Style" at bounding box center [367, 109] width 192 height 33
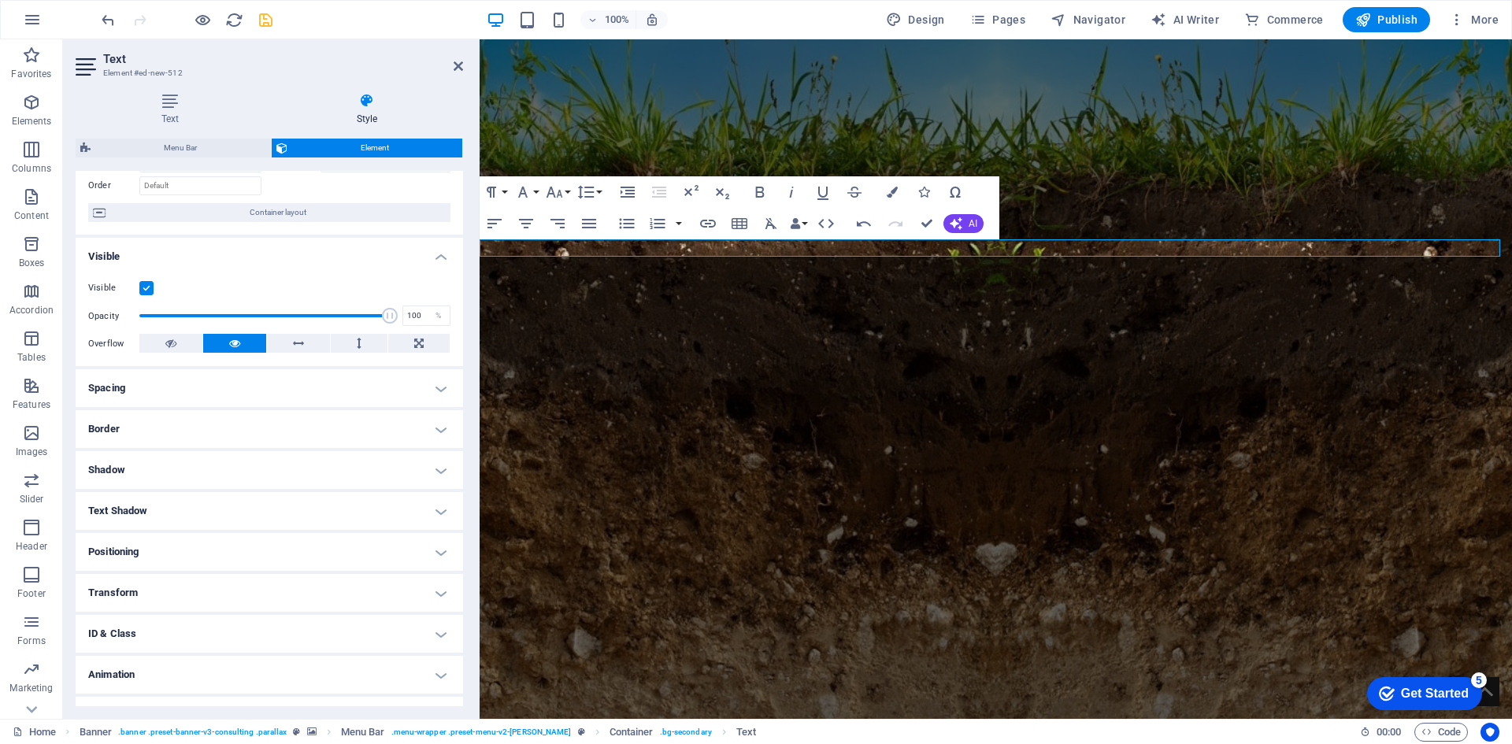
scroll to position [130, 0]
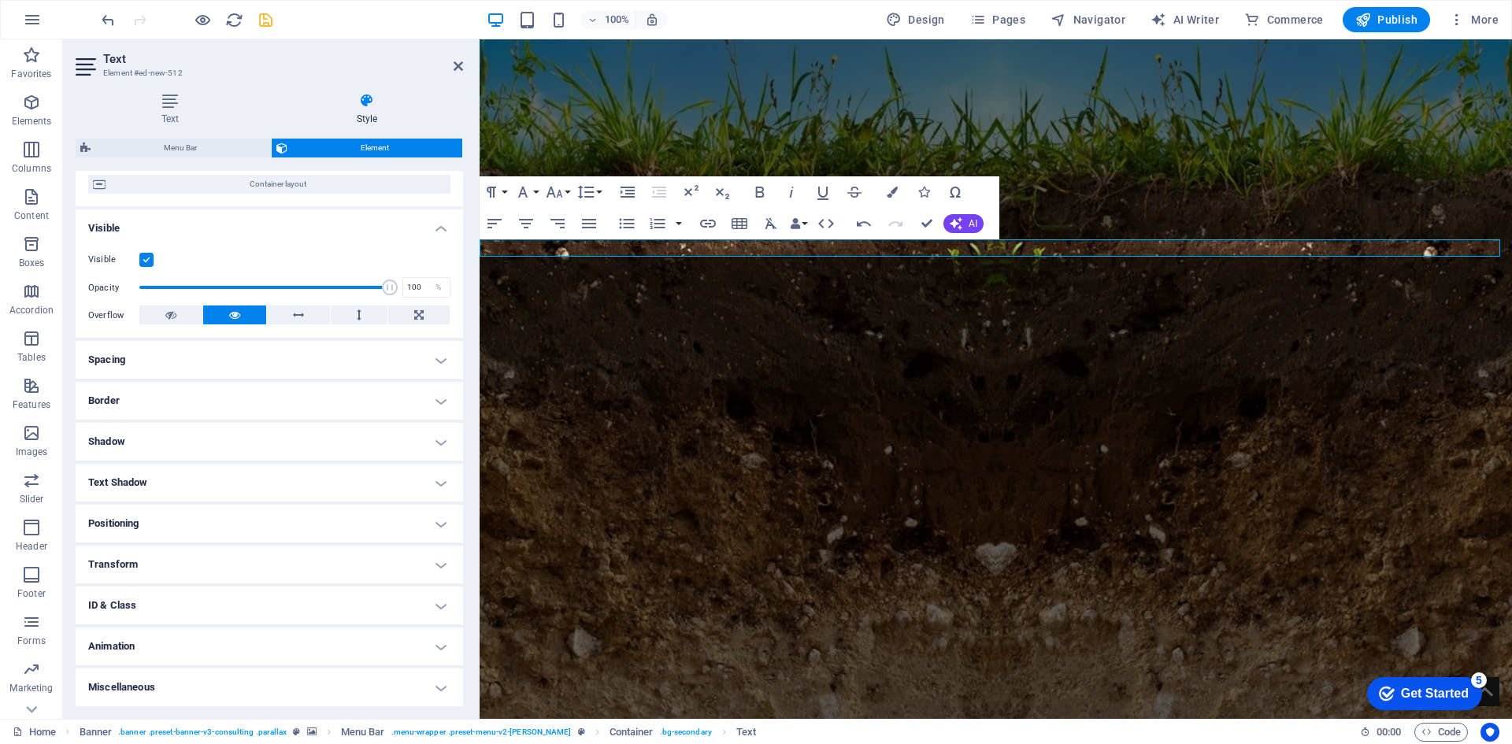
click at [143, 639] on h4 "Animation" at bounding box center [269, 647] width 387 height 38
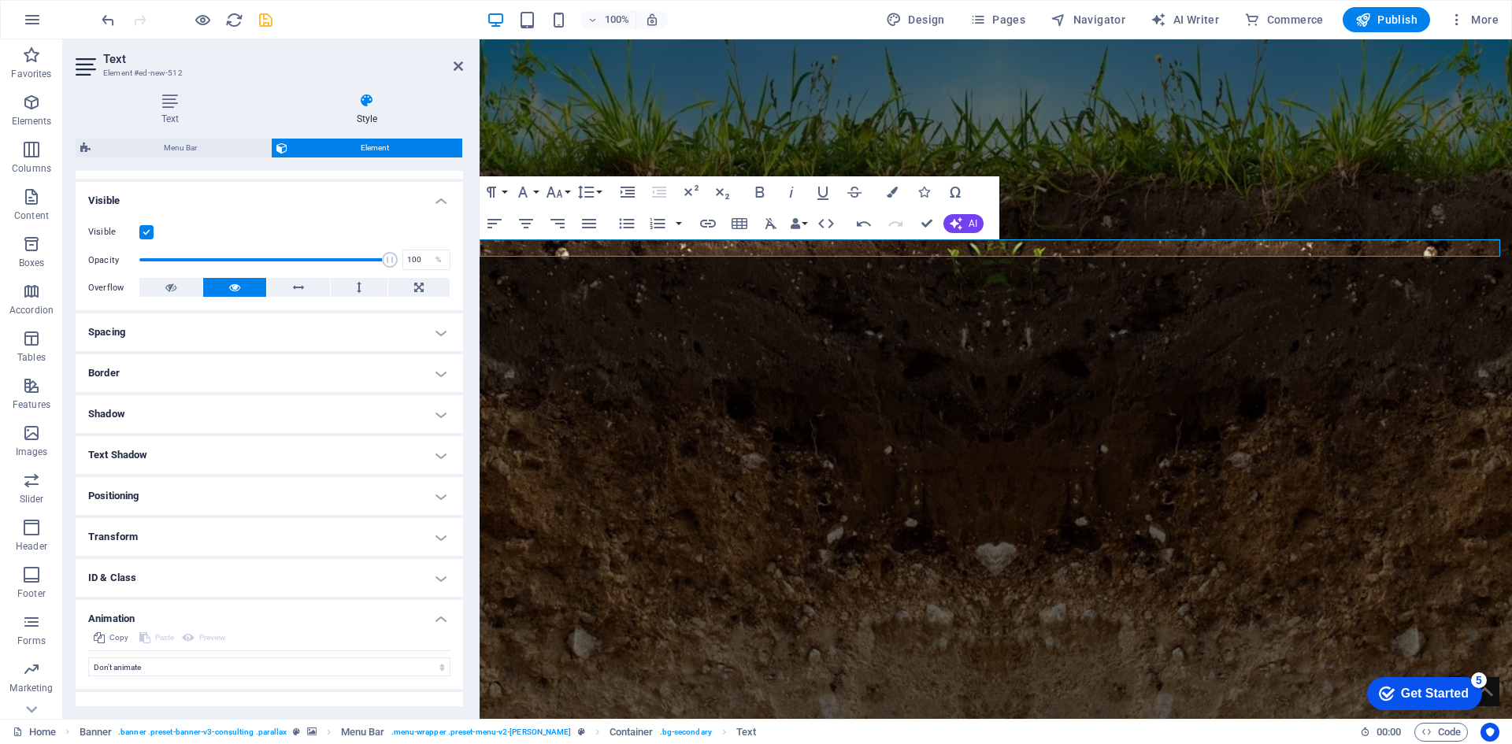
scroll to position [181, 0]
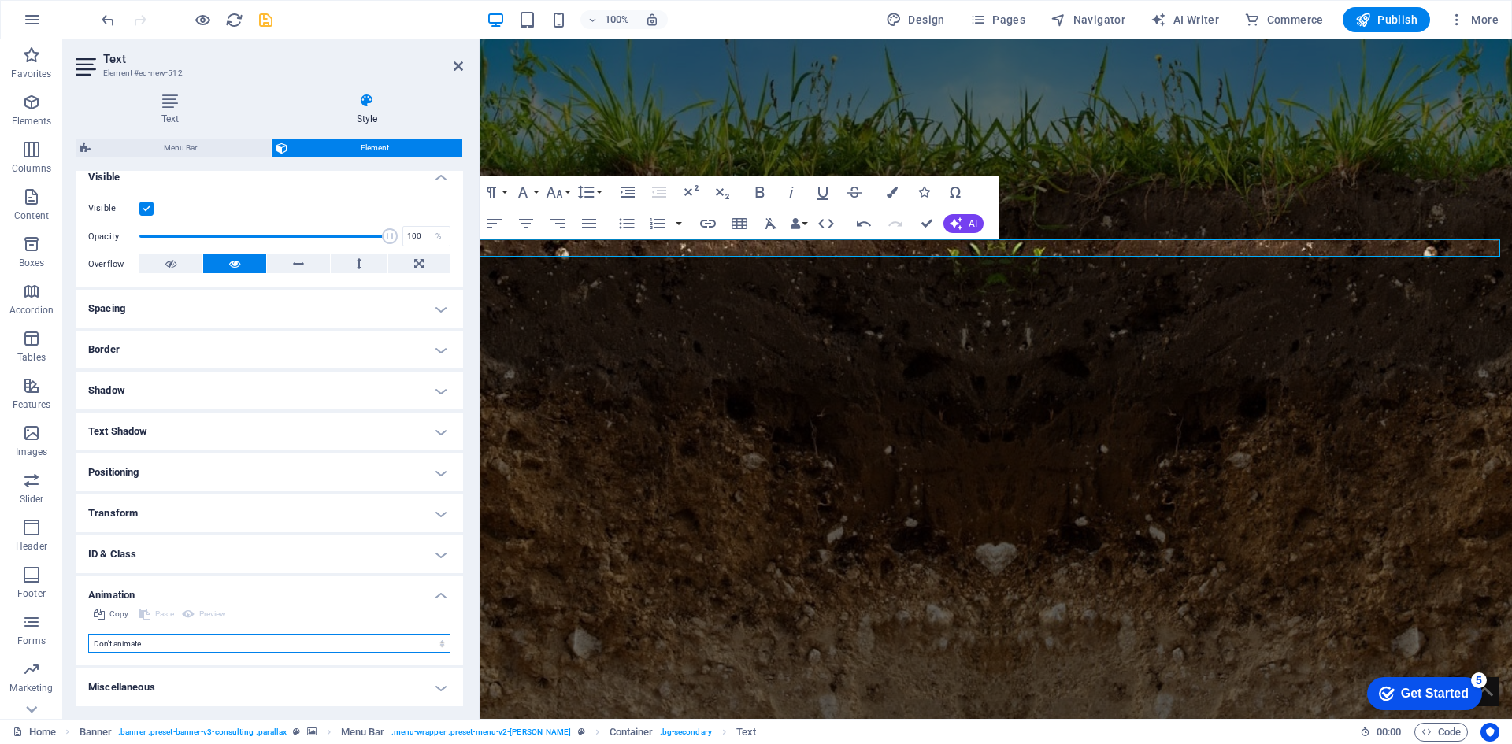
click at [140, 643] on select "Don't animate Show / Hide Slide up/down Zoom in/out Slide left to right Slide r…" at bounding box center [269, 643] width 362 height 19
click at [538, 335] on div "H1" at bounding box center [538, 329] width 42 height 19
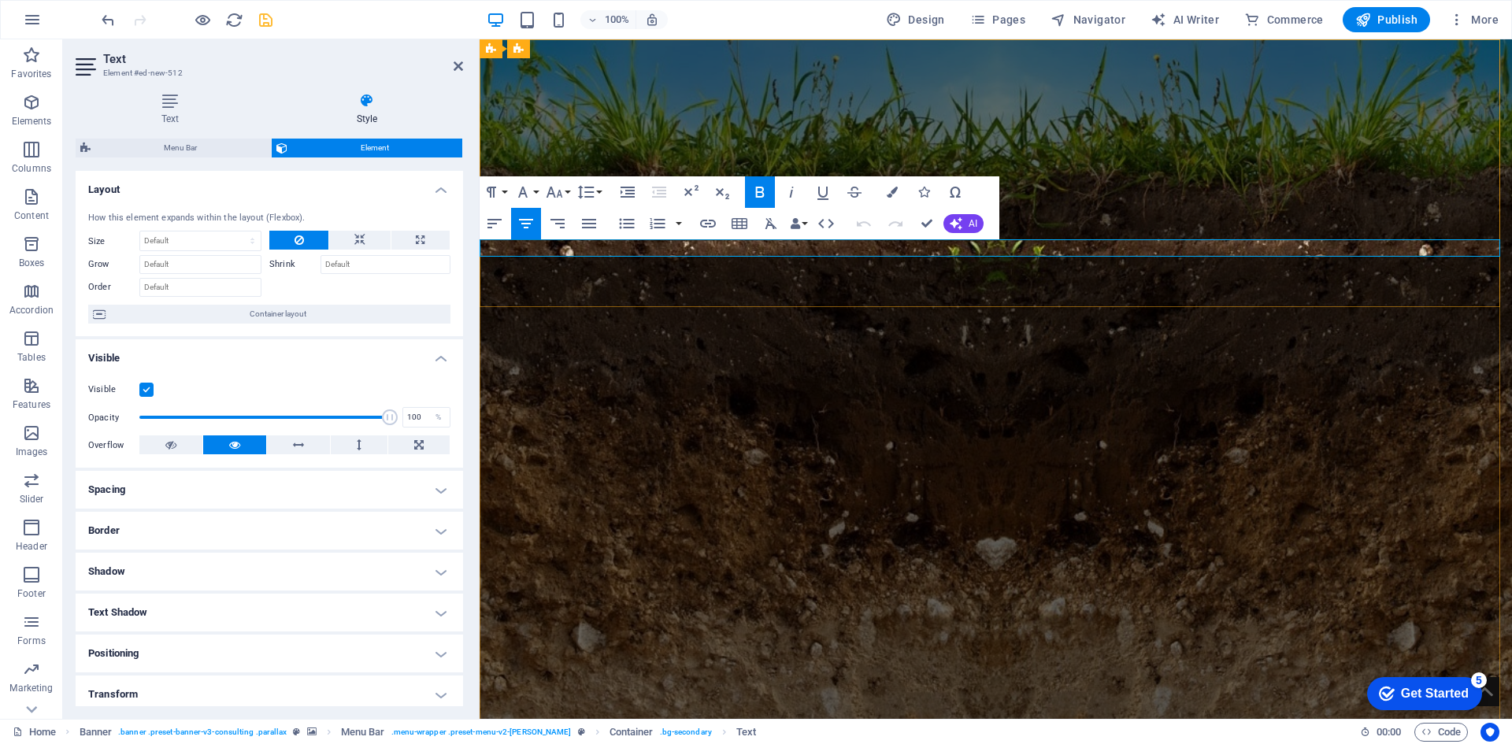
click at [564, 187] on button "Font Size" at bounding box center [558, 191] width 30 height 31
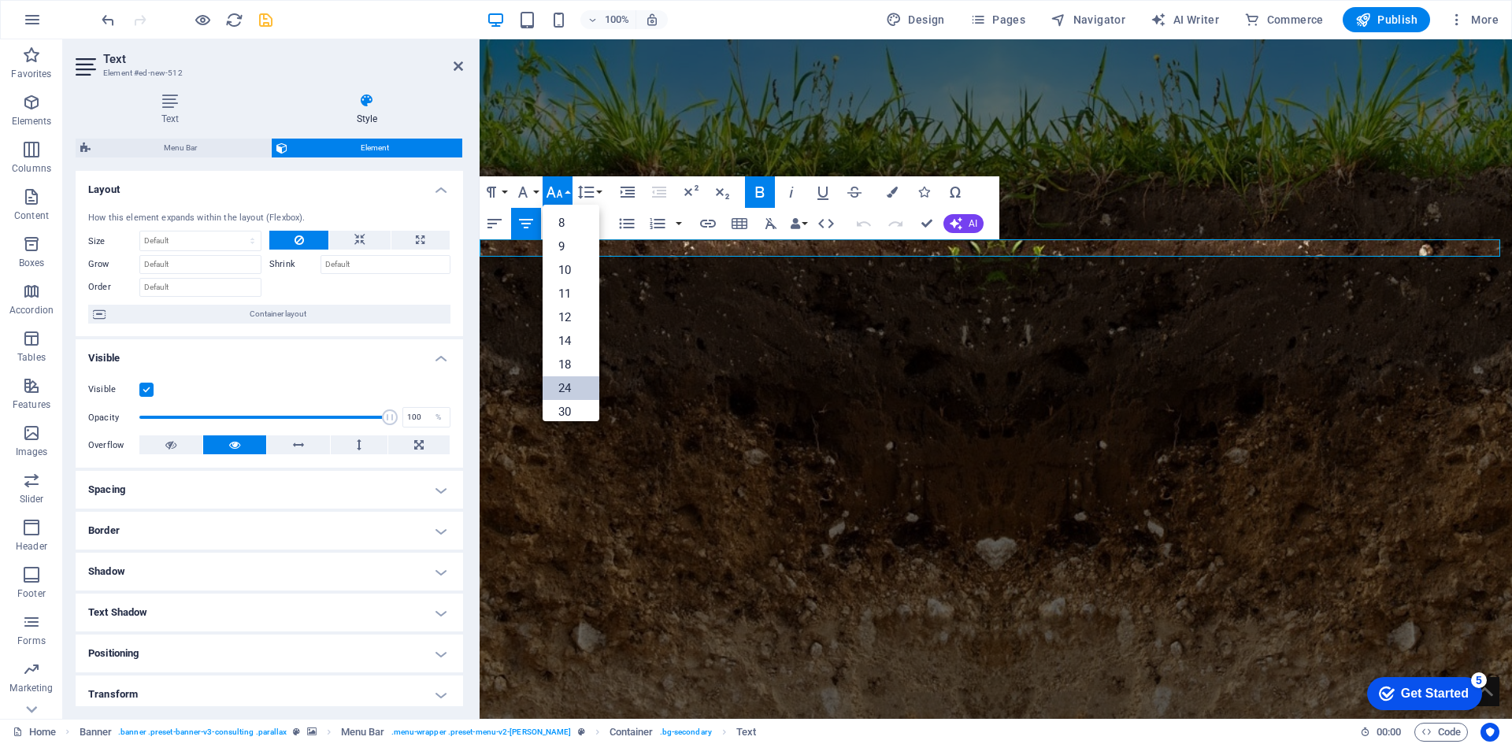
click at [562, 398] on link "24" at bounding box center [571, 388] width 57 height 24
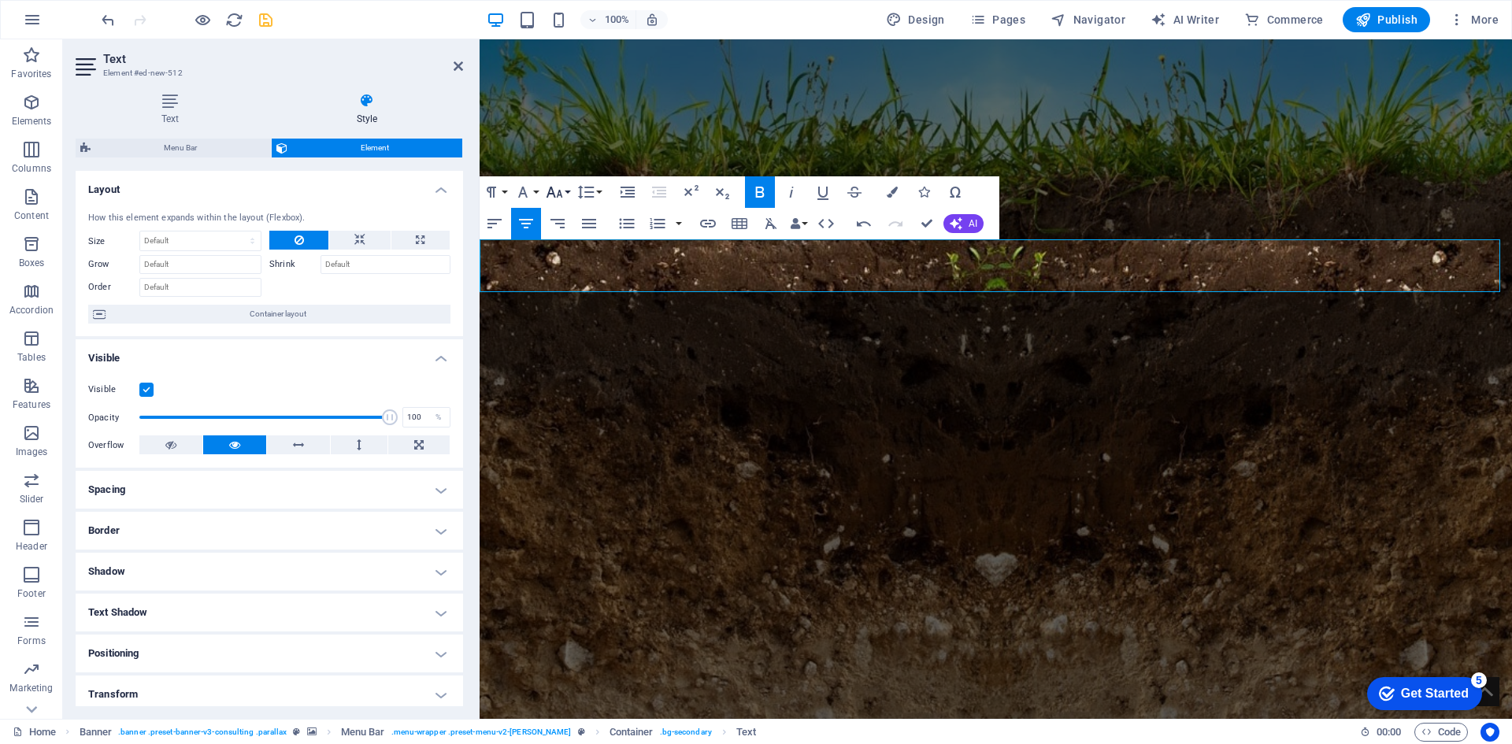
click at [560, 190] on icon "button" at bounding box center [555, 192] width 17 height 11
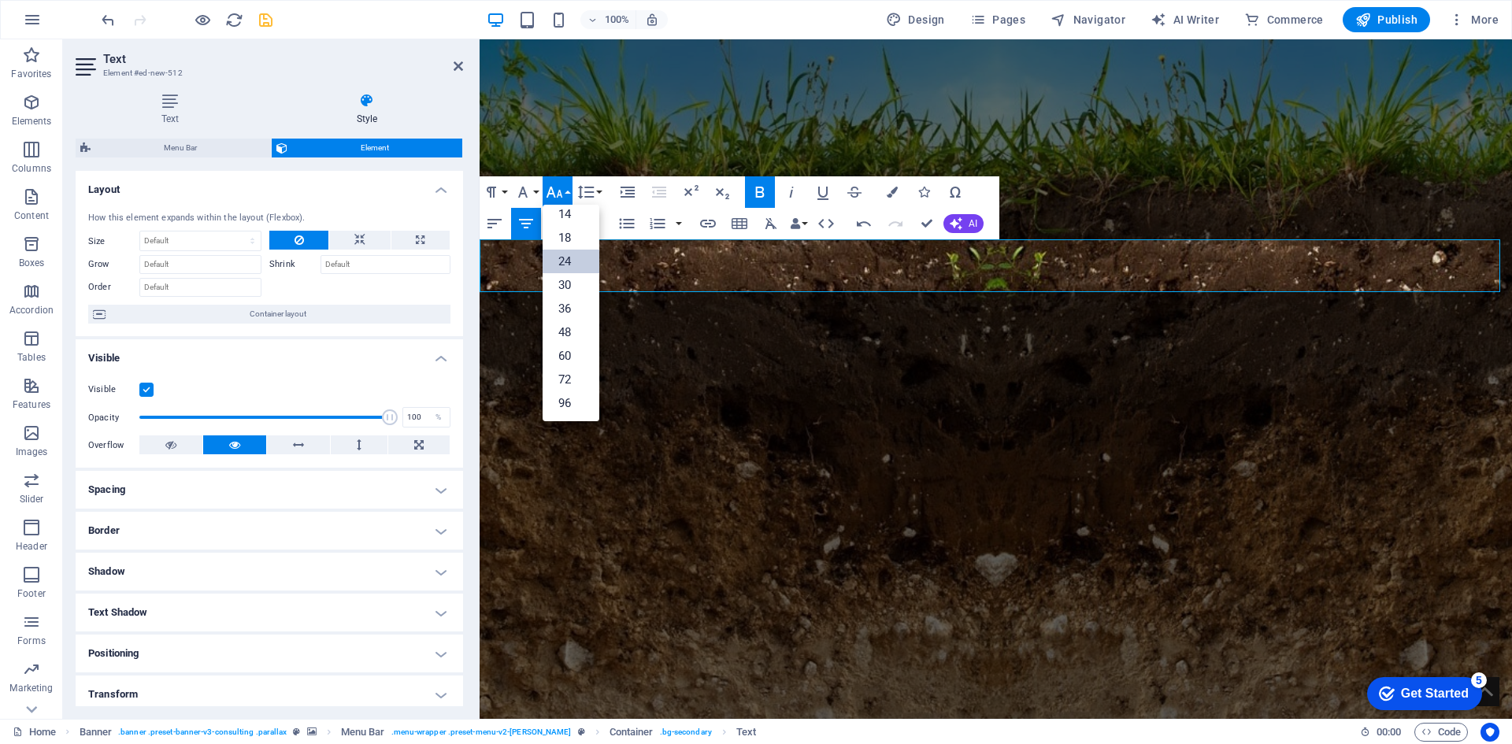
scroll to position [127, 0]
click at [573, 241] on link "18" at bounding box center [571, 238] width 57 height 24
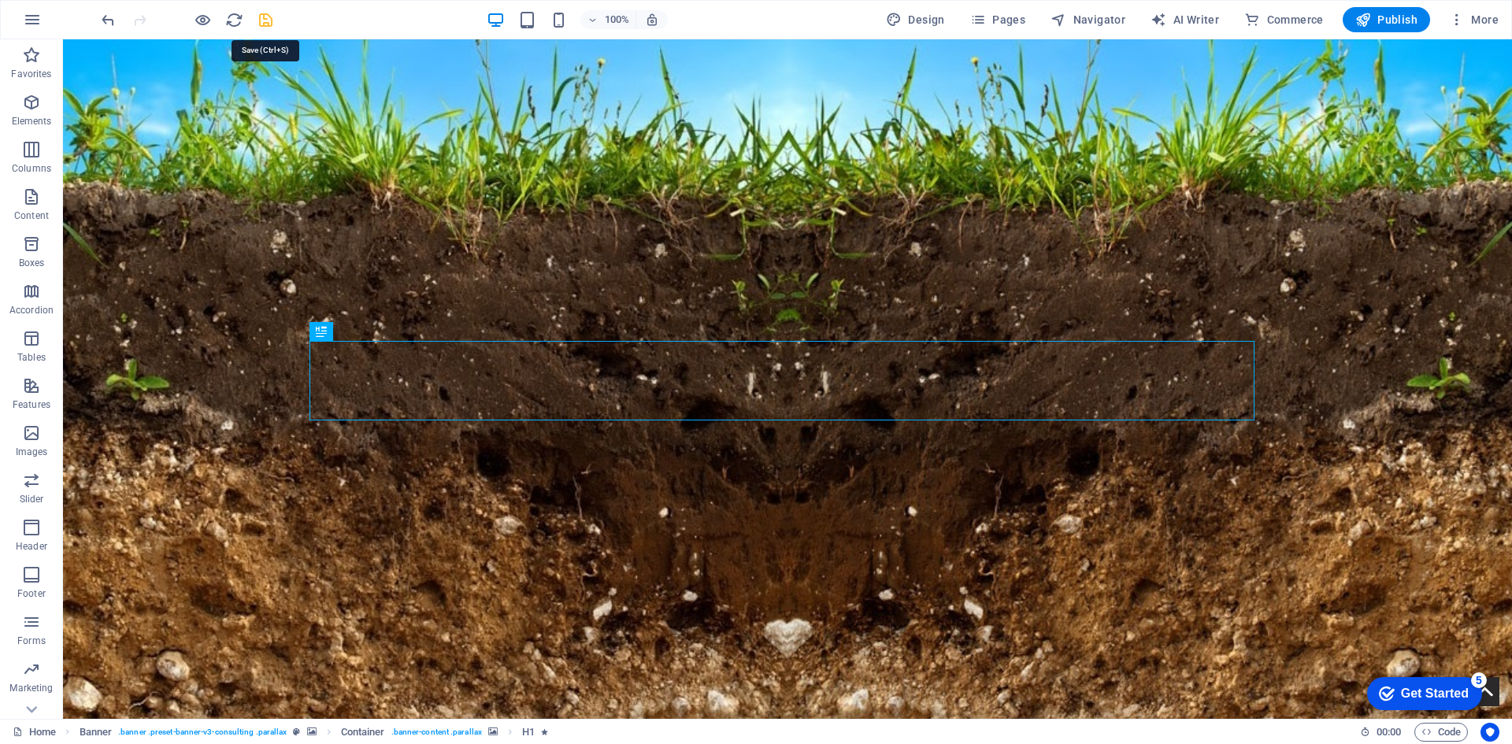
click at [269, 20] on icon "save" at bounding box center [266, 20] width 18 height 18
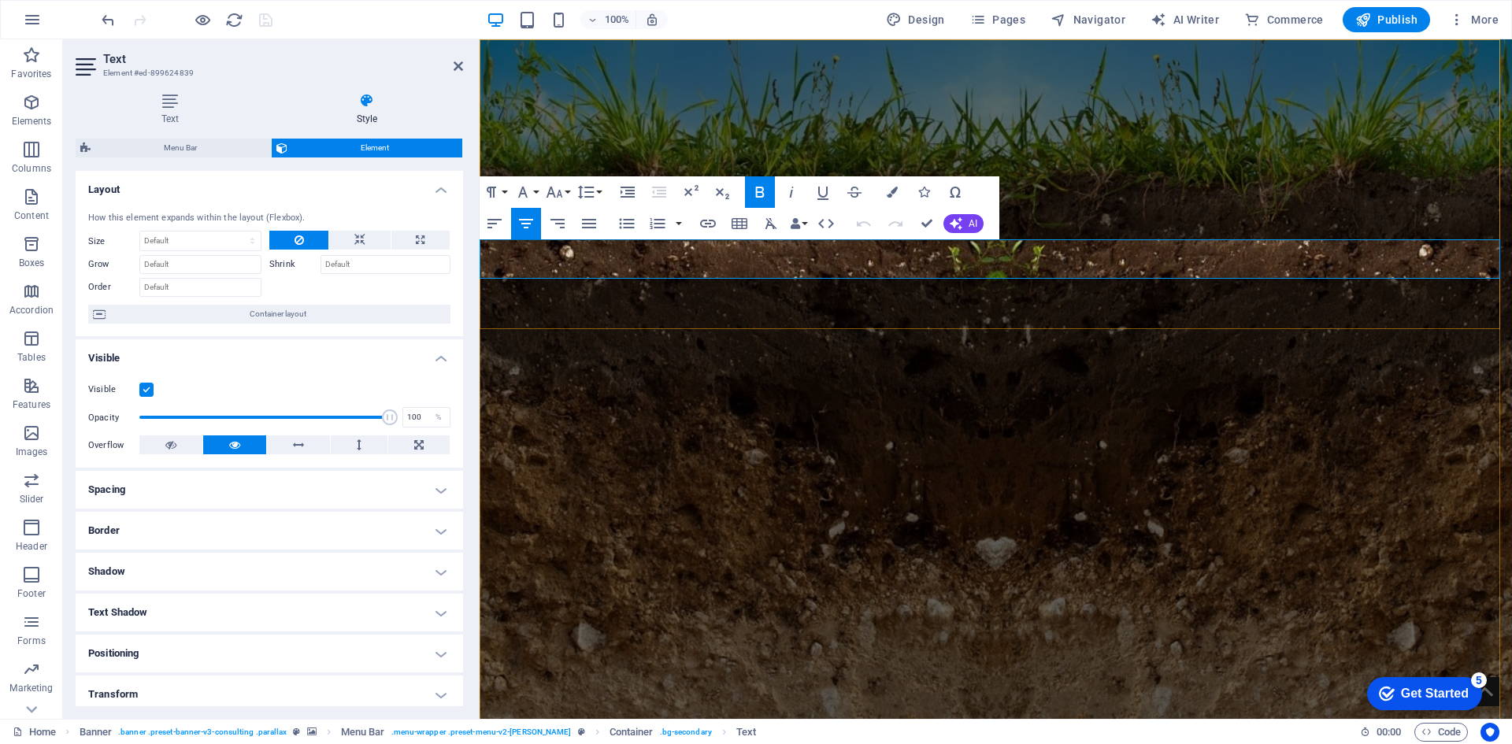
click at [554, 198] on icon "button" at bounding box center [554, 192] width 19 height 19
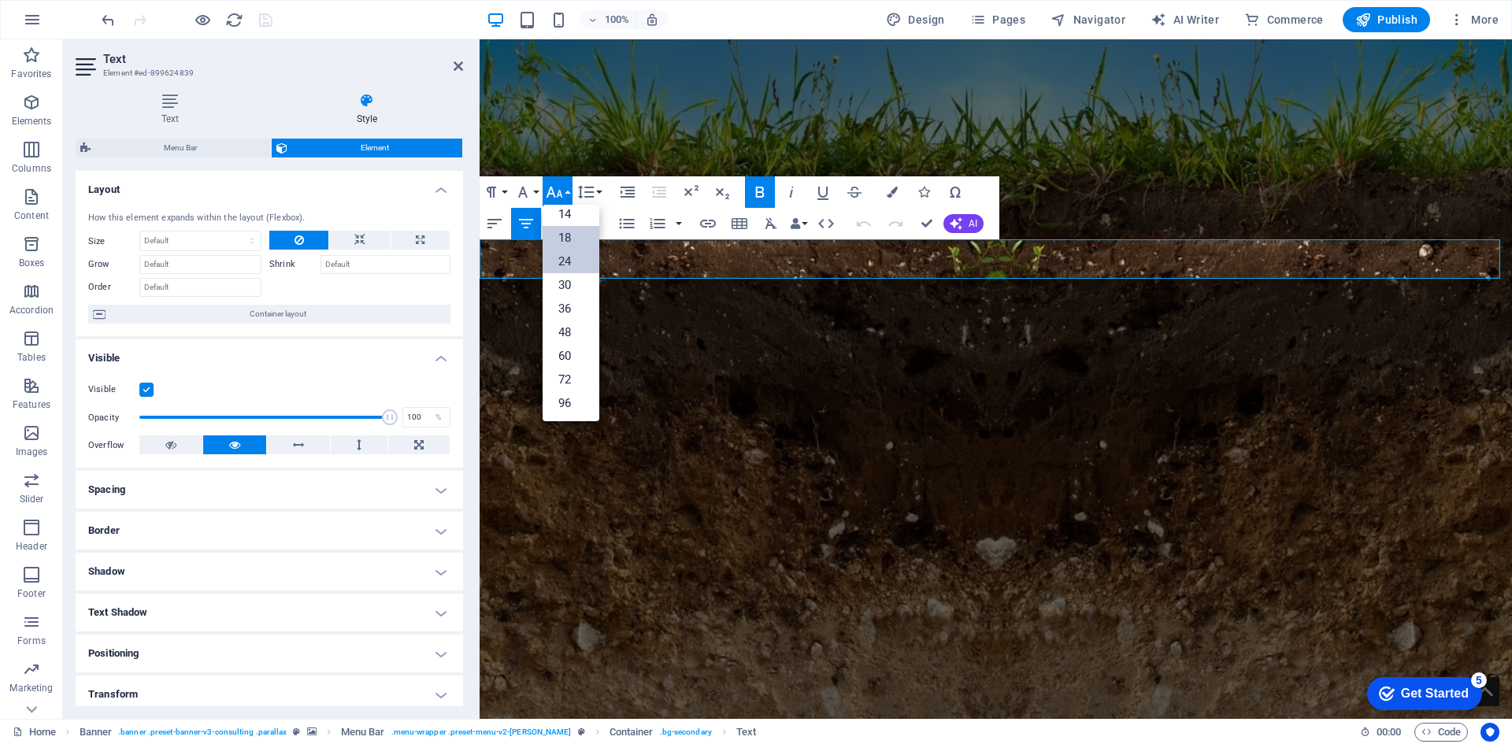
click at [569, 261] on link "24" at bounding box center [571, 262] width 57 height 24
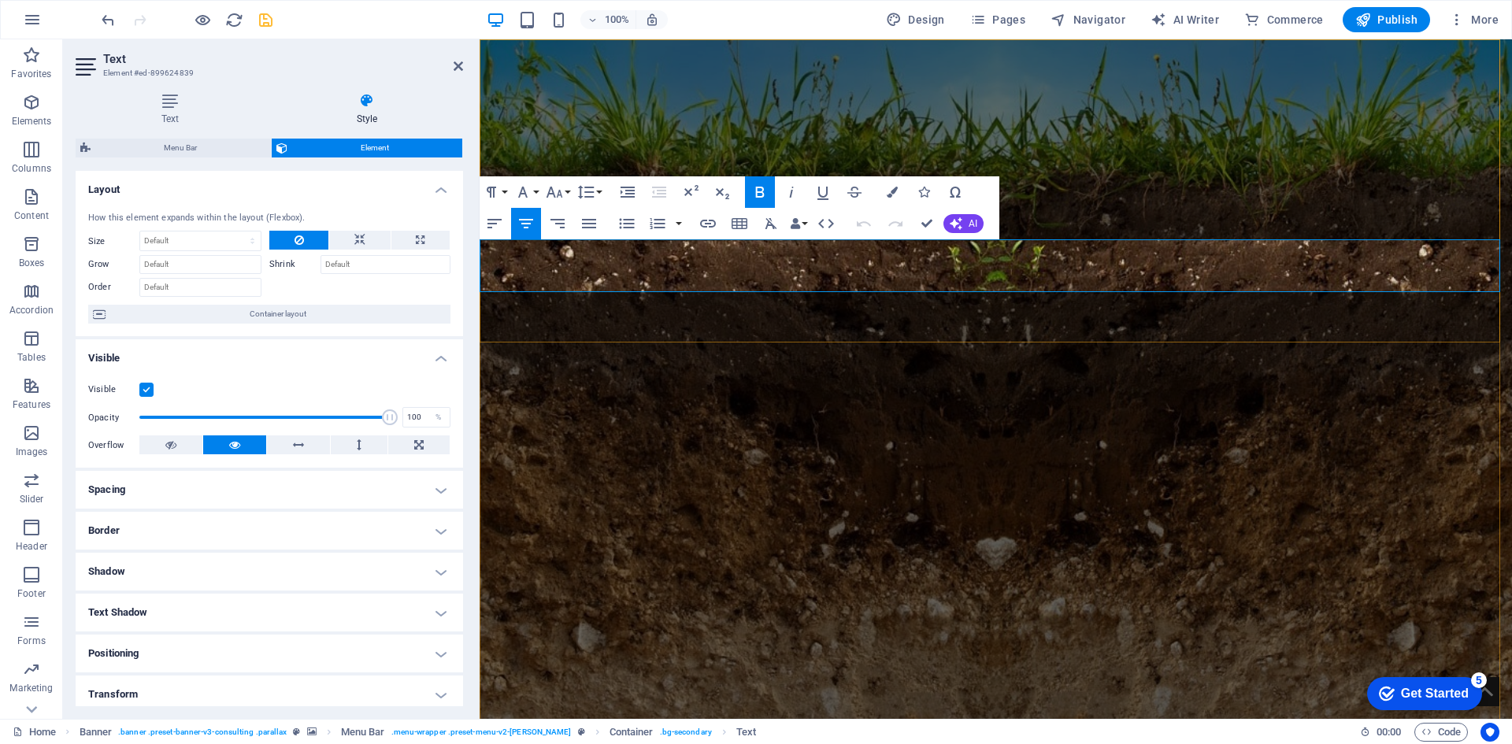
click at [547, 191] on icon "button" at bounding box center [554, 192] width 19 height 19
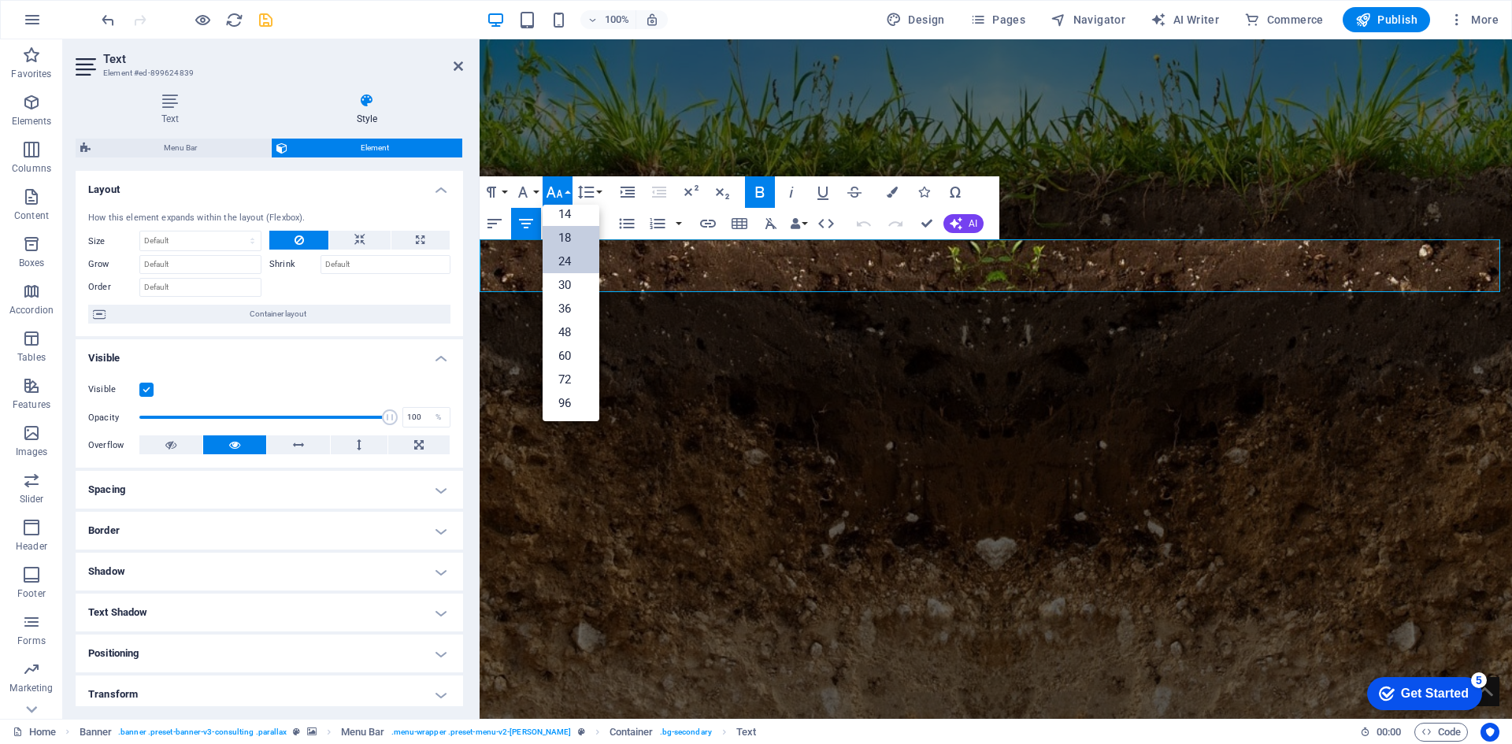
click at [580, 238] on link "18" at bounding box center [571, 238] width 57 height 24
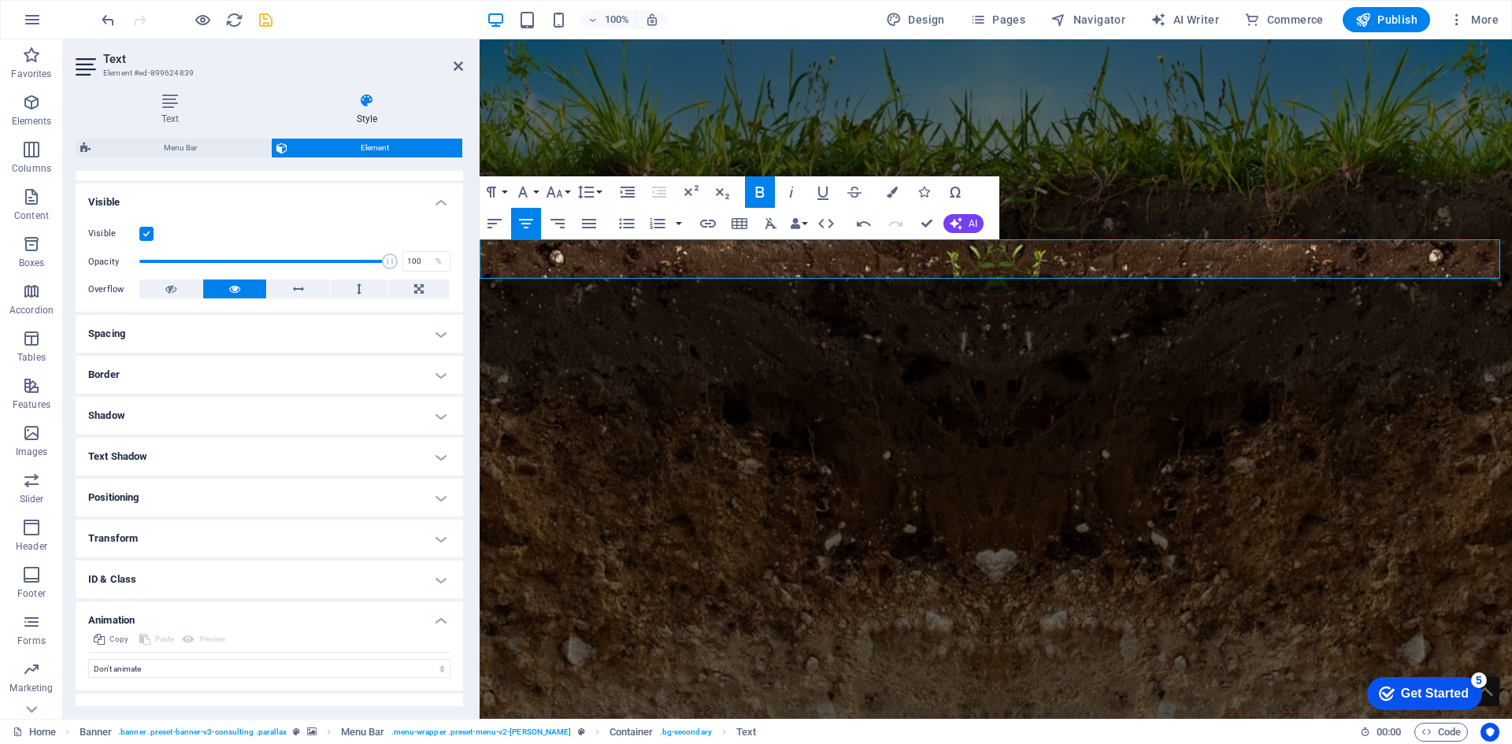
scroll to position [181, 0]
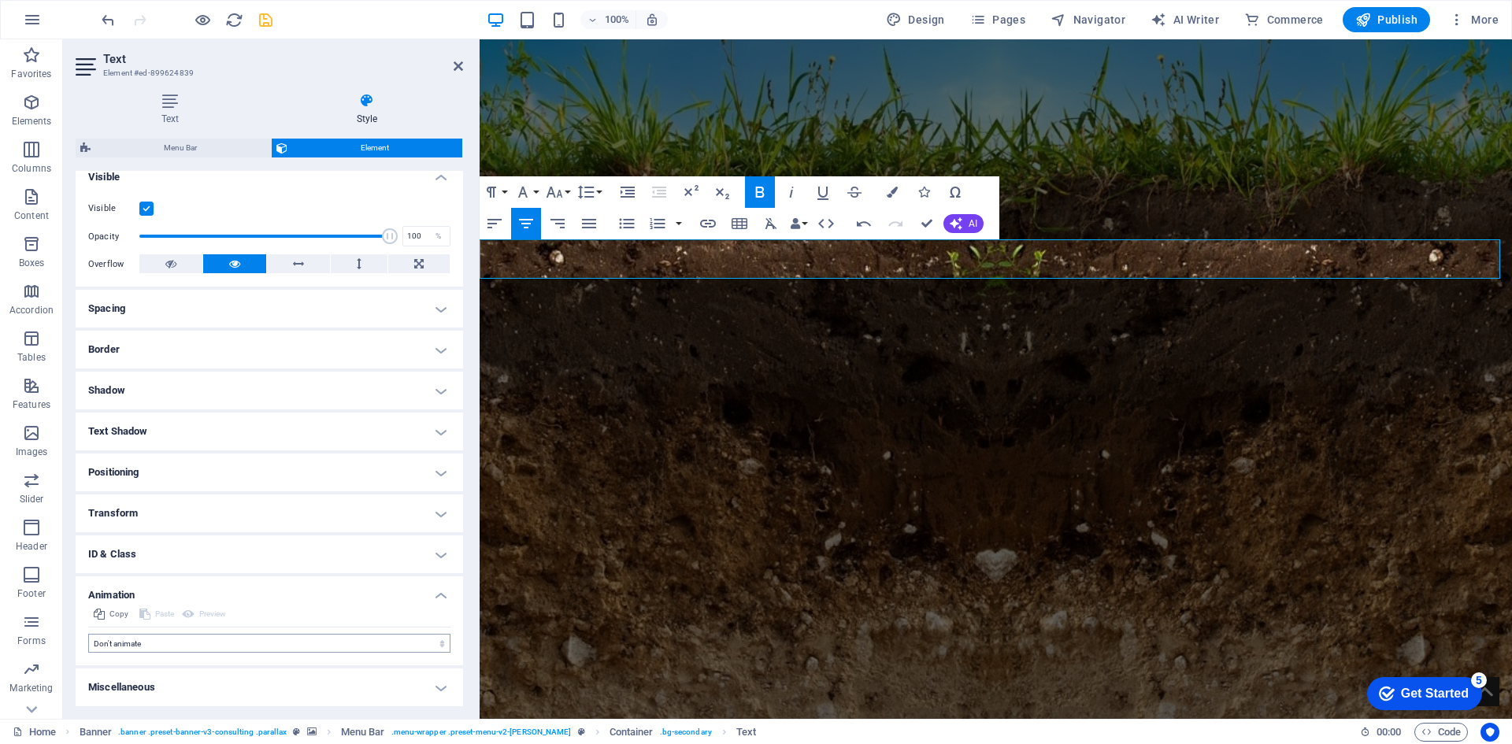
click at [144, 639] on select "Don't animate Show / Hide Slide up/down Zoom in/out Slide left to right Slide r…" at bounding box center [269, 643] width 362 height 19
select select "move-left-to-right"
click at [88, 634] on select "Don't animate Show / Hide Slide up/down Zoom in/out Slide left to right Slide r…" at bounding box center [269, 643] width 362 height 19
select select "scroll"
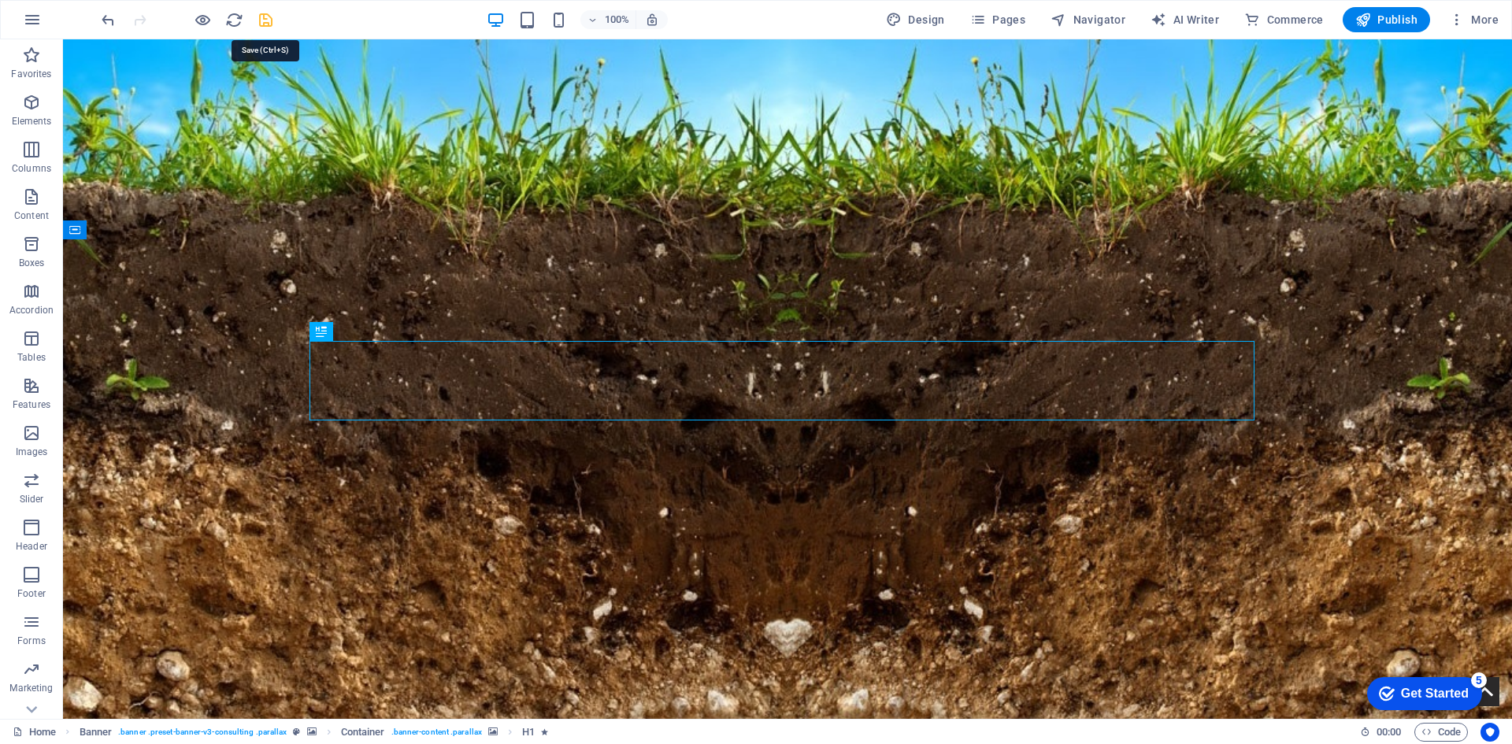
click at [265, 20] on icon "save" at bounding box center [266, 20] width 18 height 18
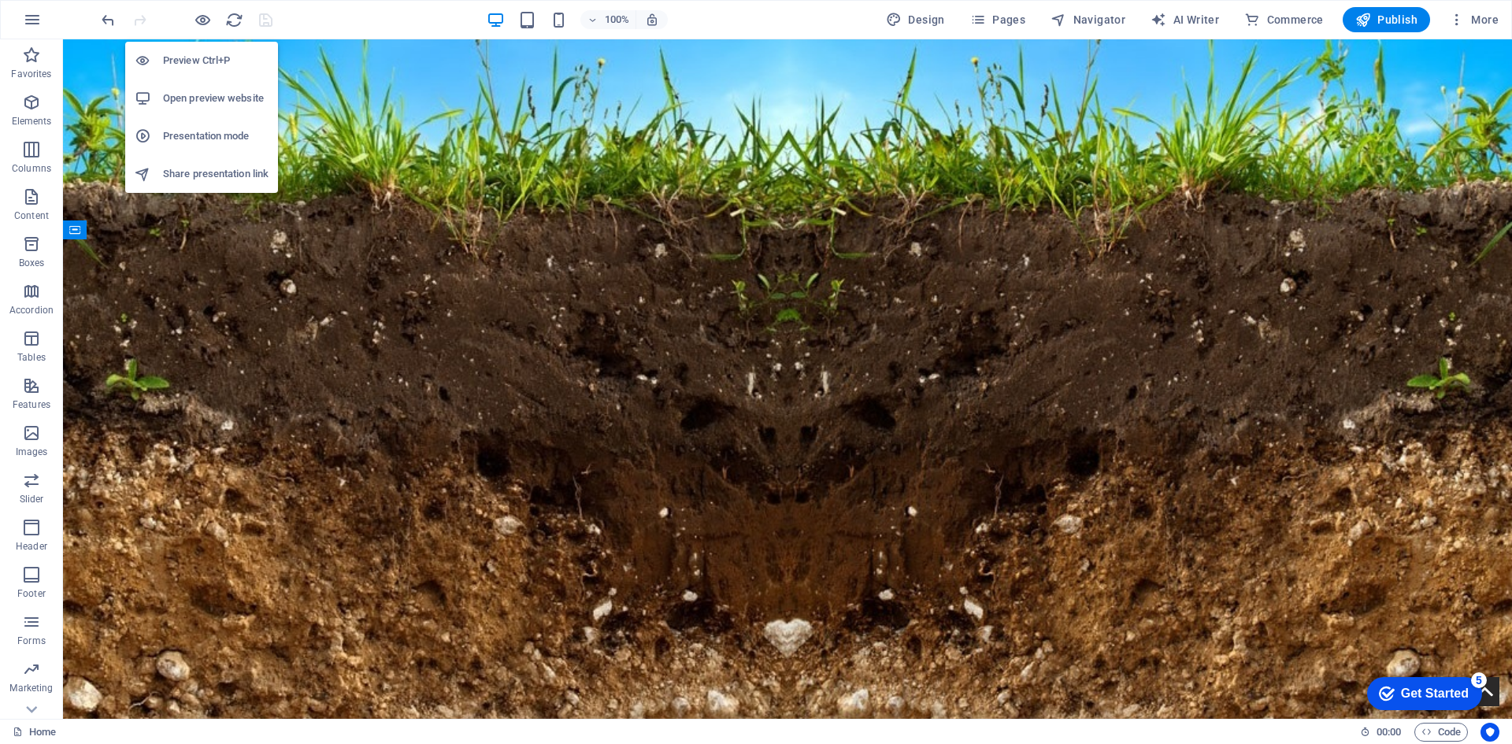
click at [201, 95] on h6 "Open preview website" at bounding box center [216, 98] width 106 height 19
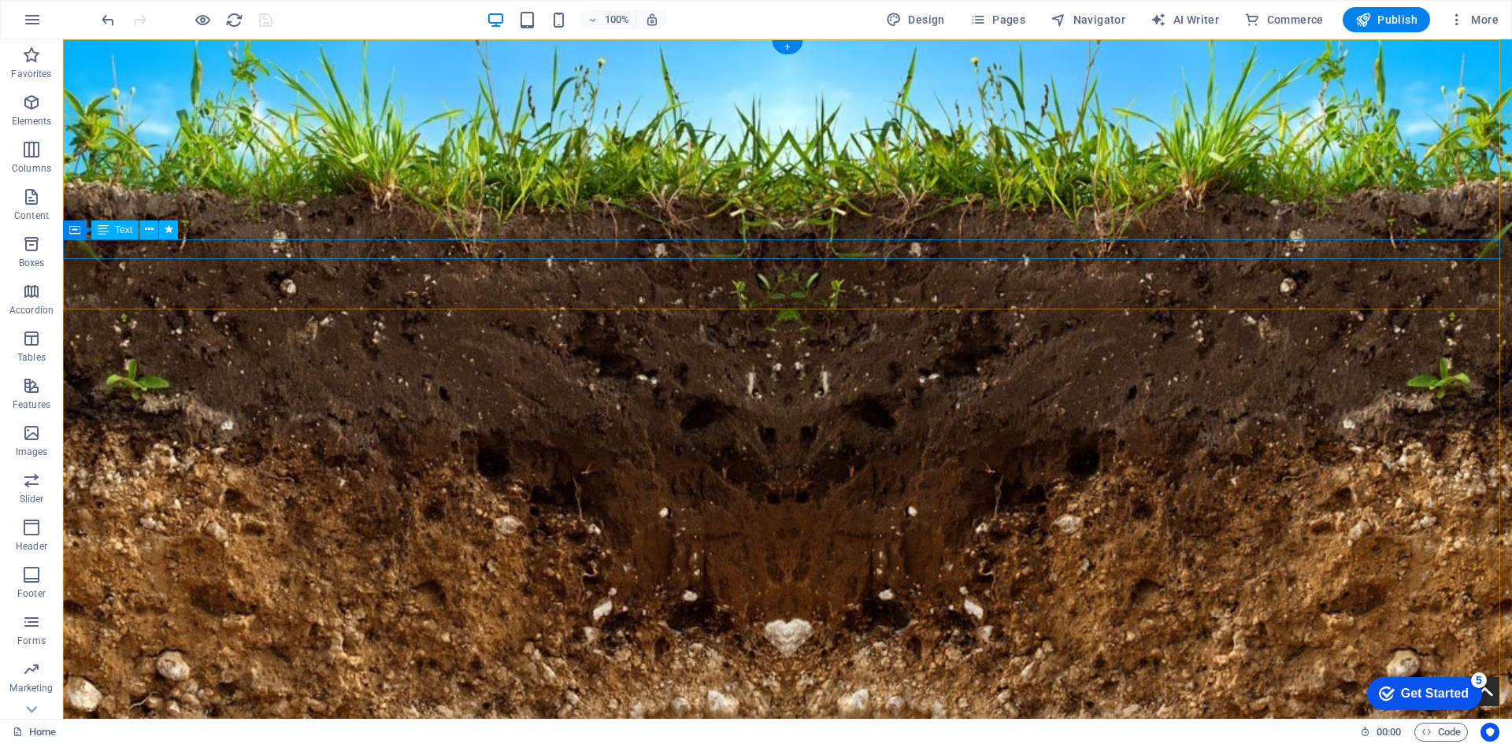
select select "move-left-to-right"
select select "s"
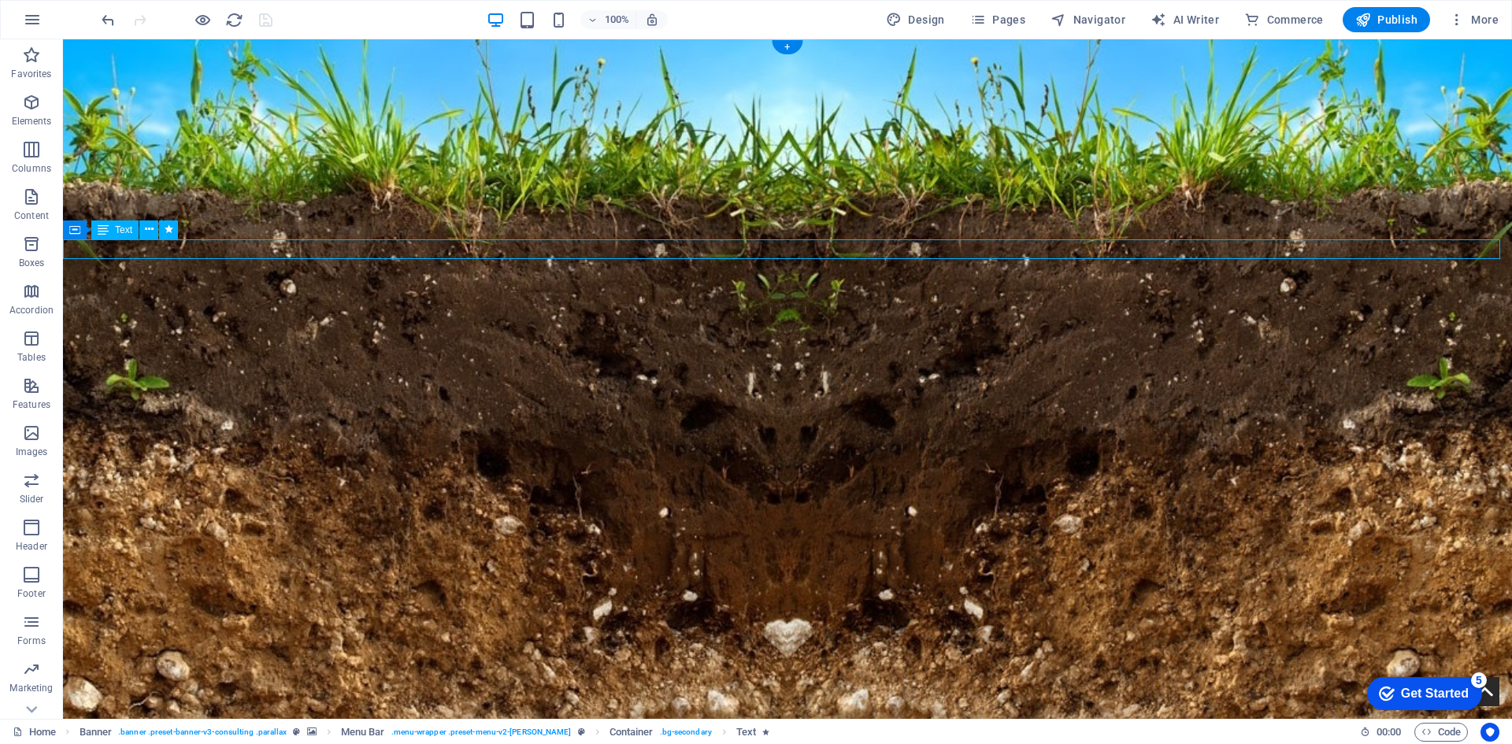
select select "s"
select select "scroll"
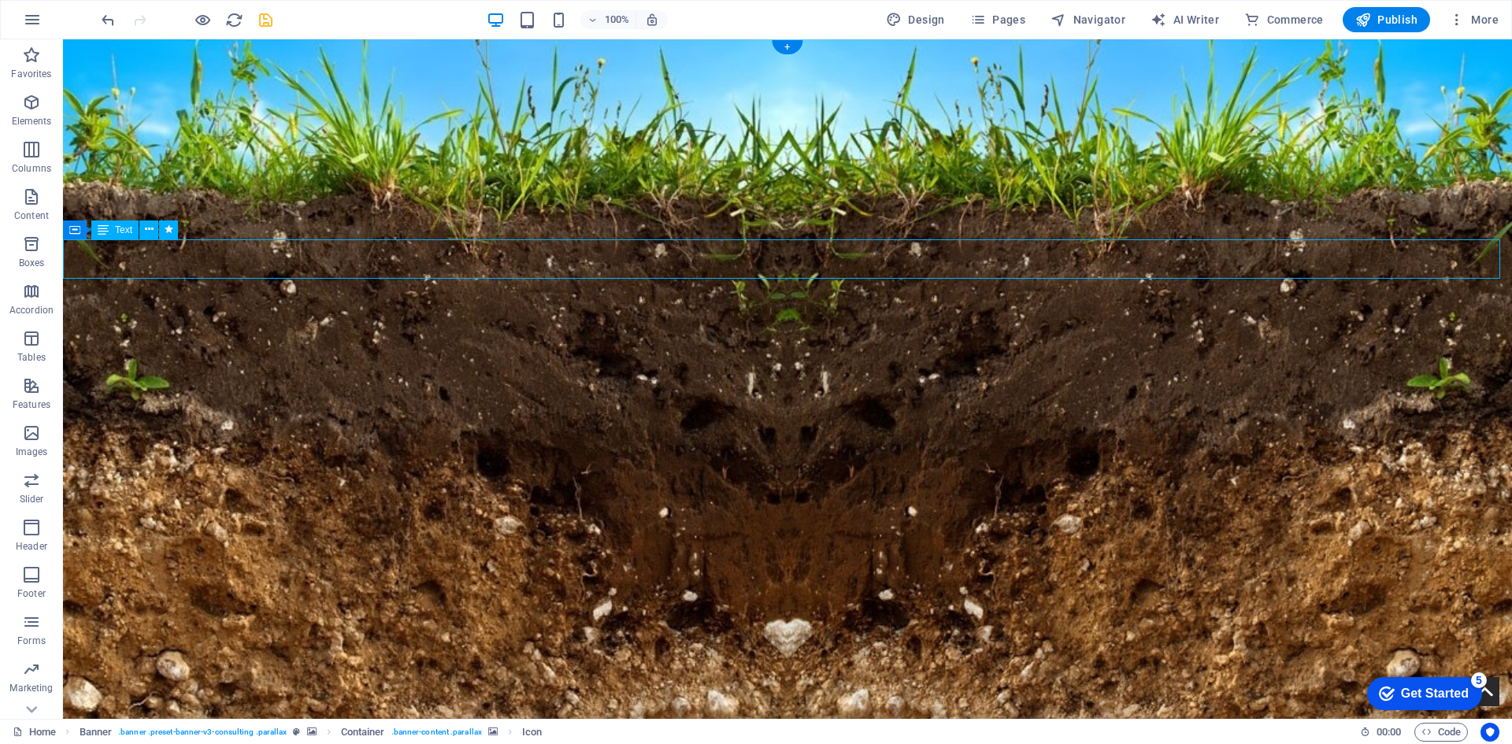
select select "move-left-to-right"
select select "s"
select select "scroll"
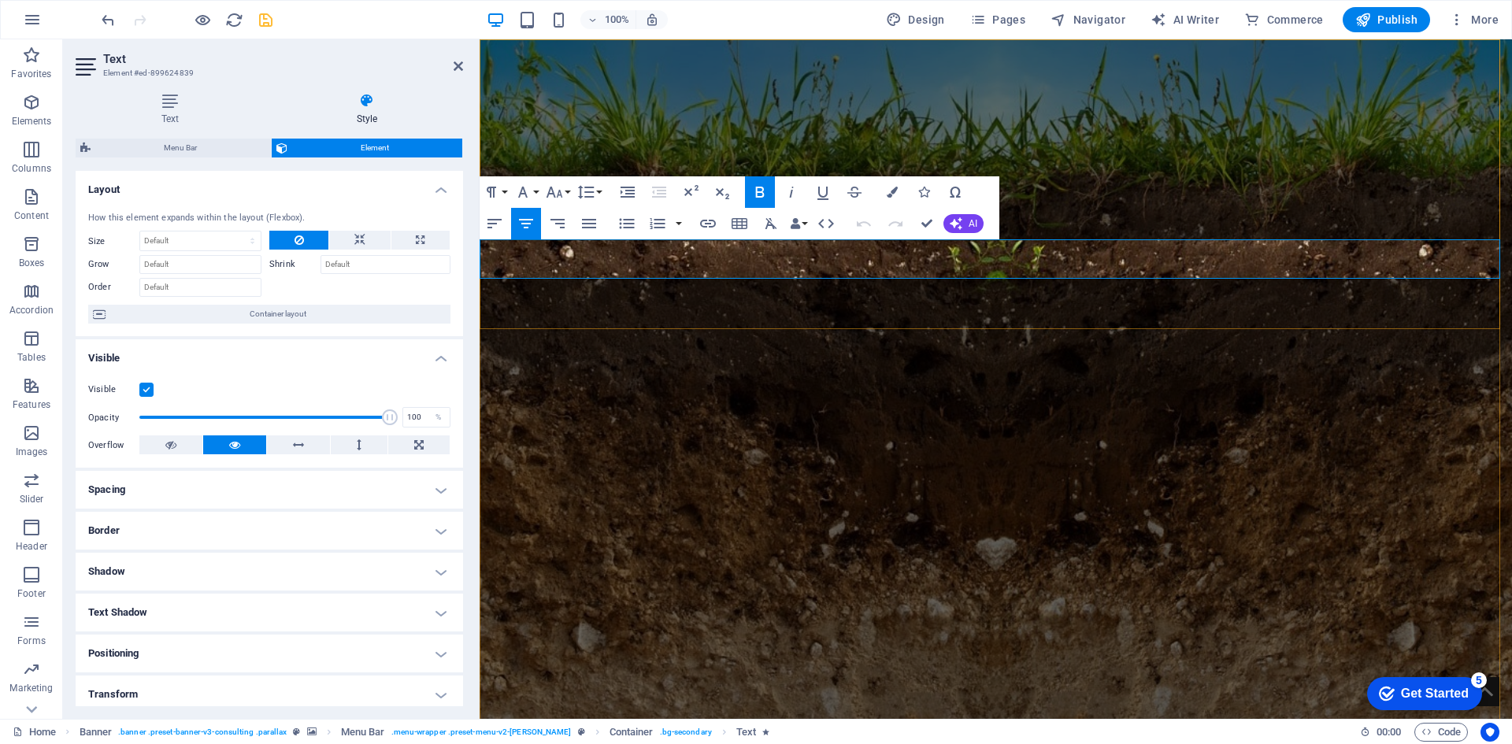
drag, startPoint x: 828, startPoint y: 251, endPoint x: 1425, endPoint y: 272, distance: 598.1
click at [559, 193] on icon "button" at bounding box center [555, 192] width 17 height 11
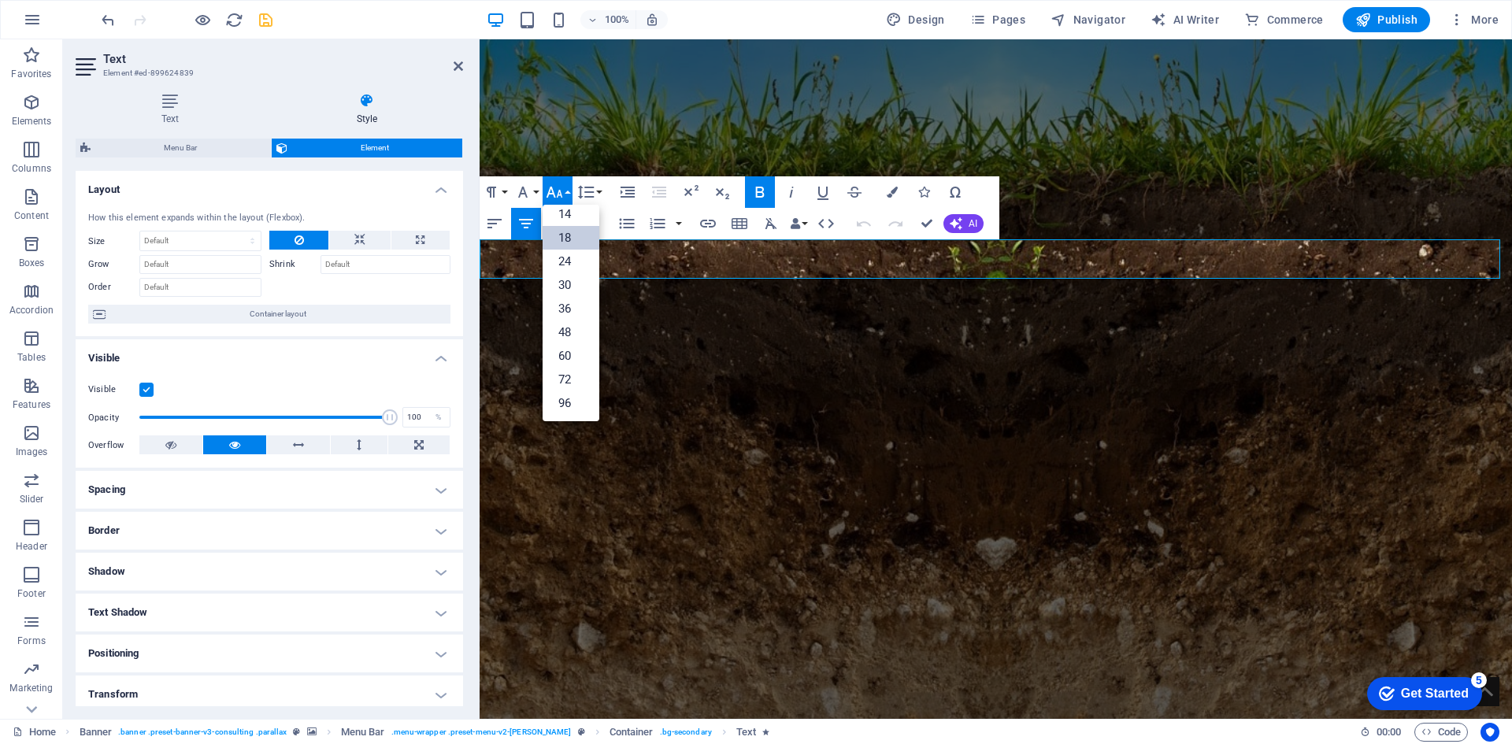
scroll to position [127, 0]
click at [569, 255] on link "24" at bounding box center [571, 262] width 57 height 24
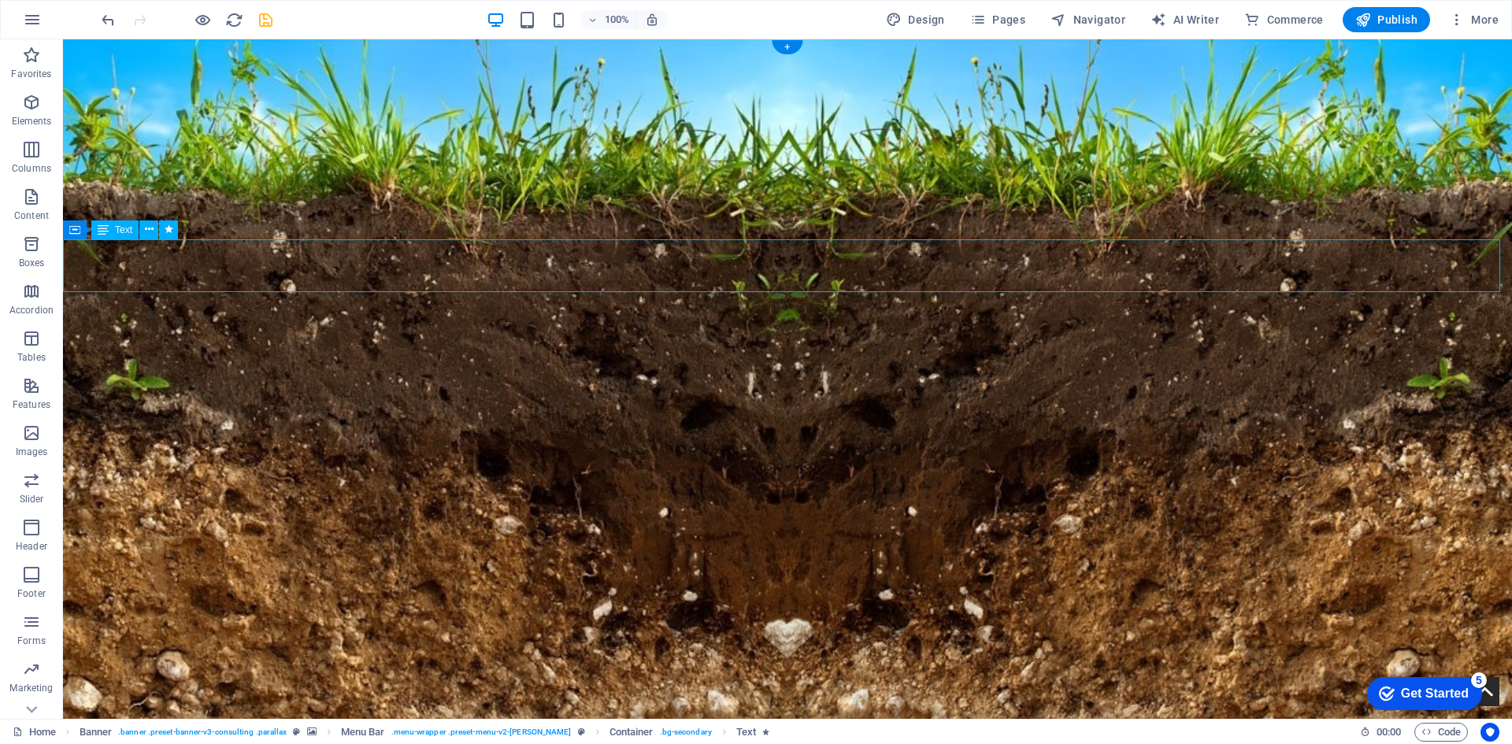
select select "move-left-to-right"
select select "s"
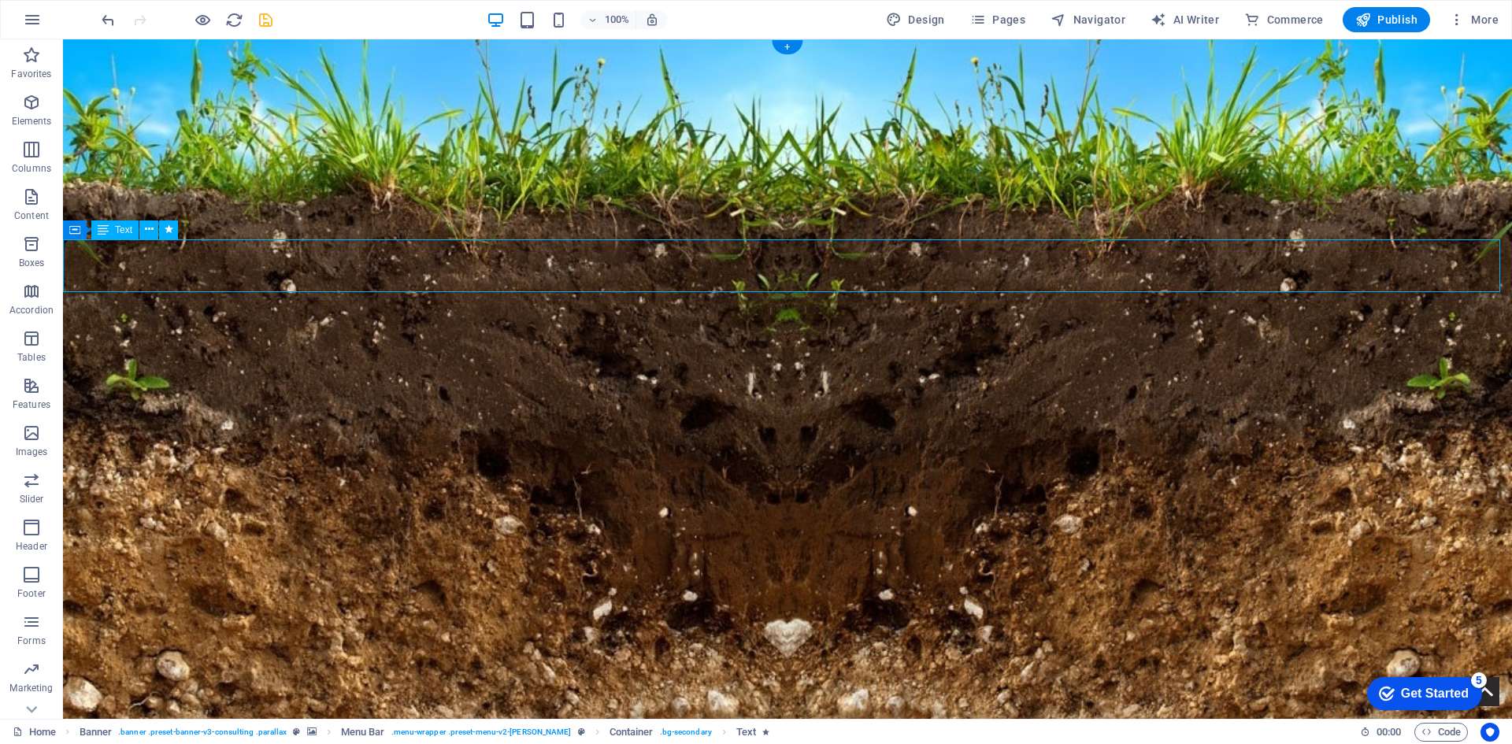
select select "scroll"
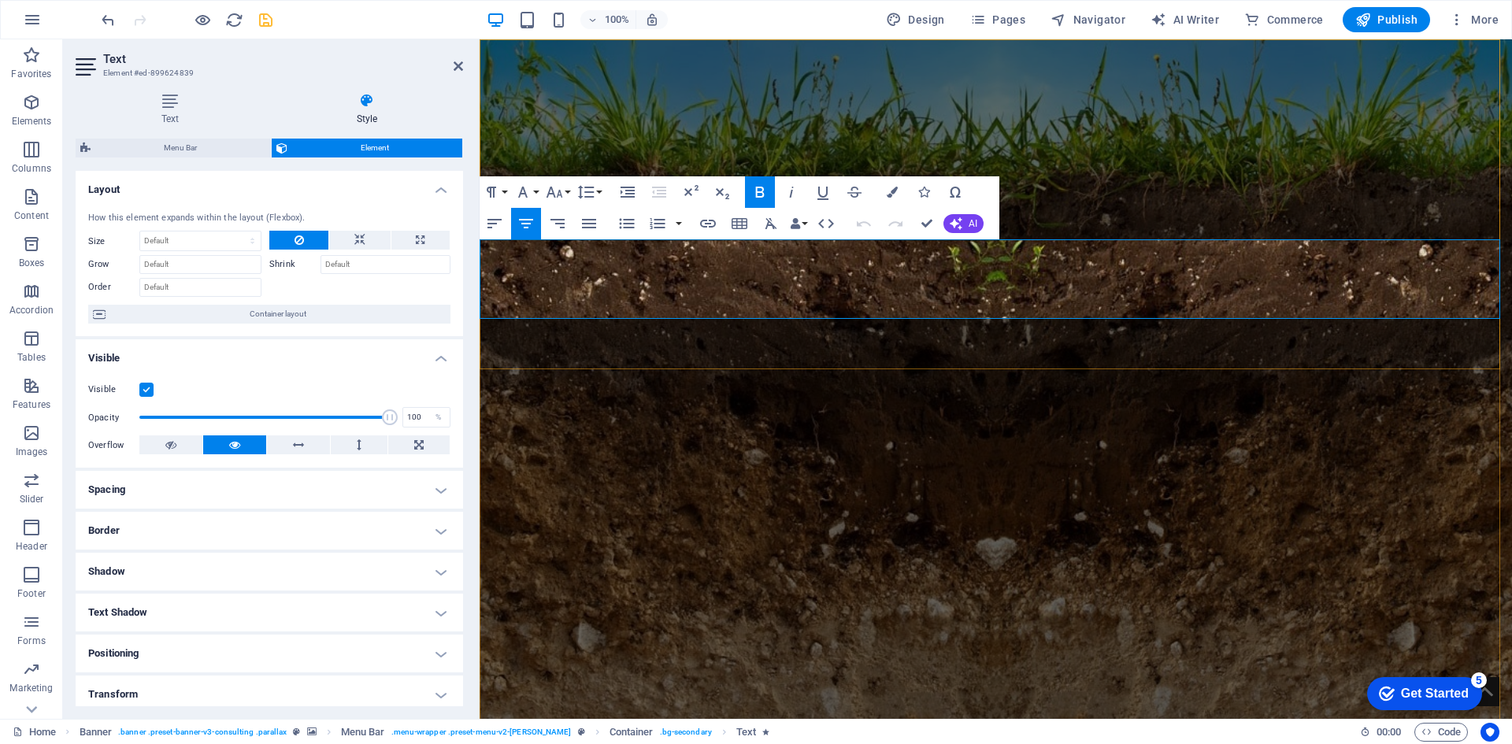
drag, startPoint x: 780, startPoint y: 253, endPoint x: 1051, endPoint y: 306, distance: 276.0
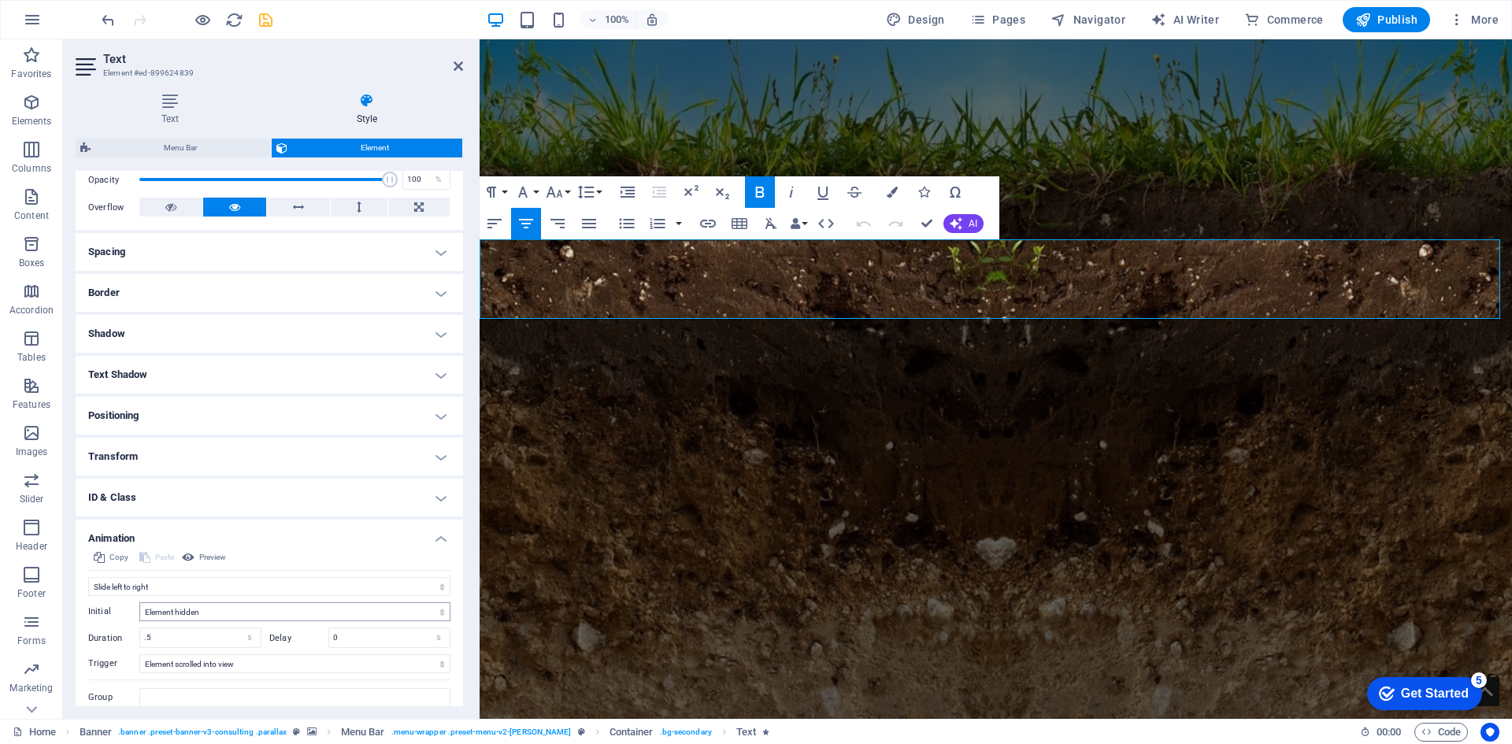
scroll to position [292, 0]
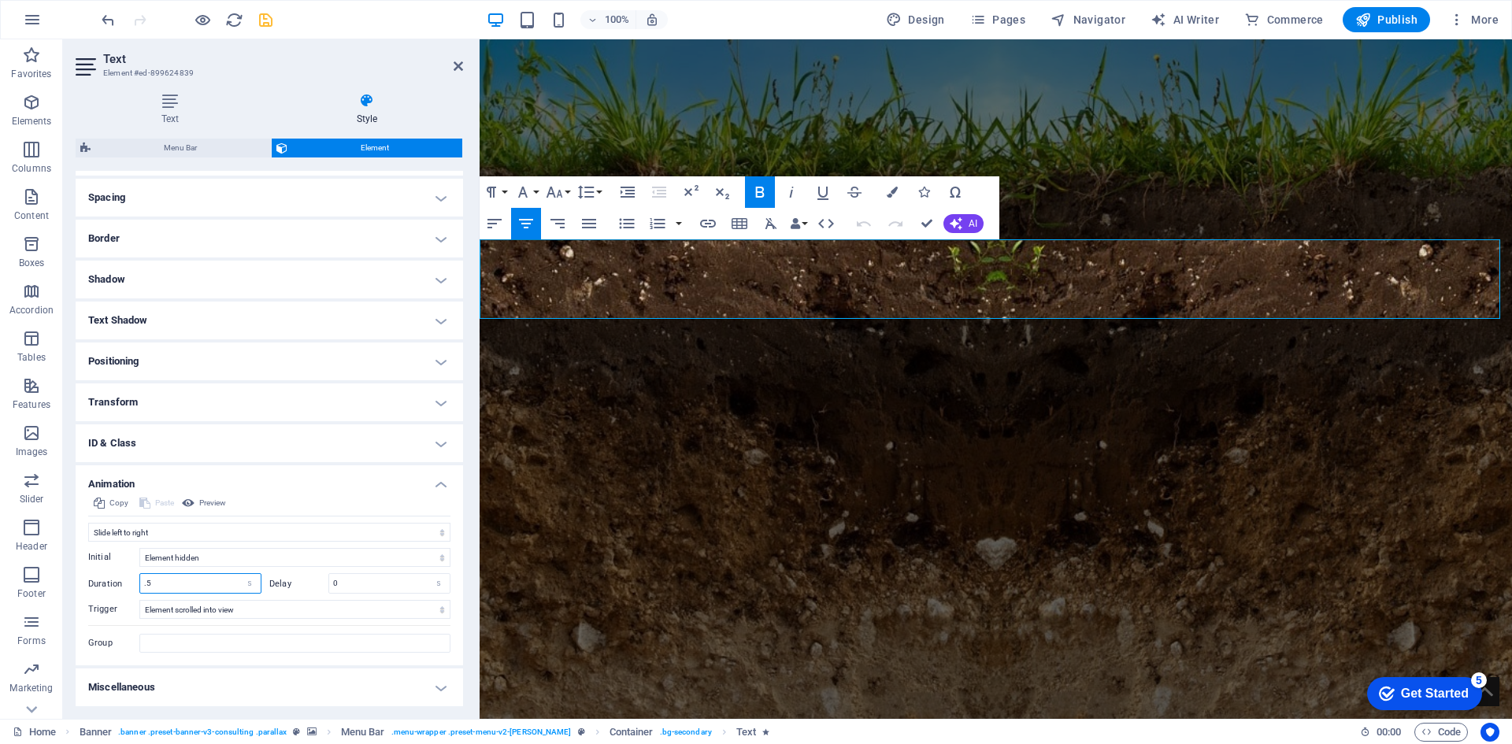
click at [157, 581] on input ".5" at bounding box center [200, 583] width 120 height 19
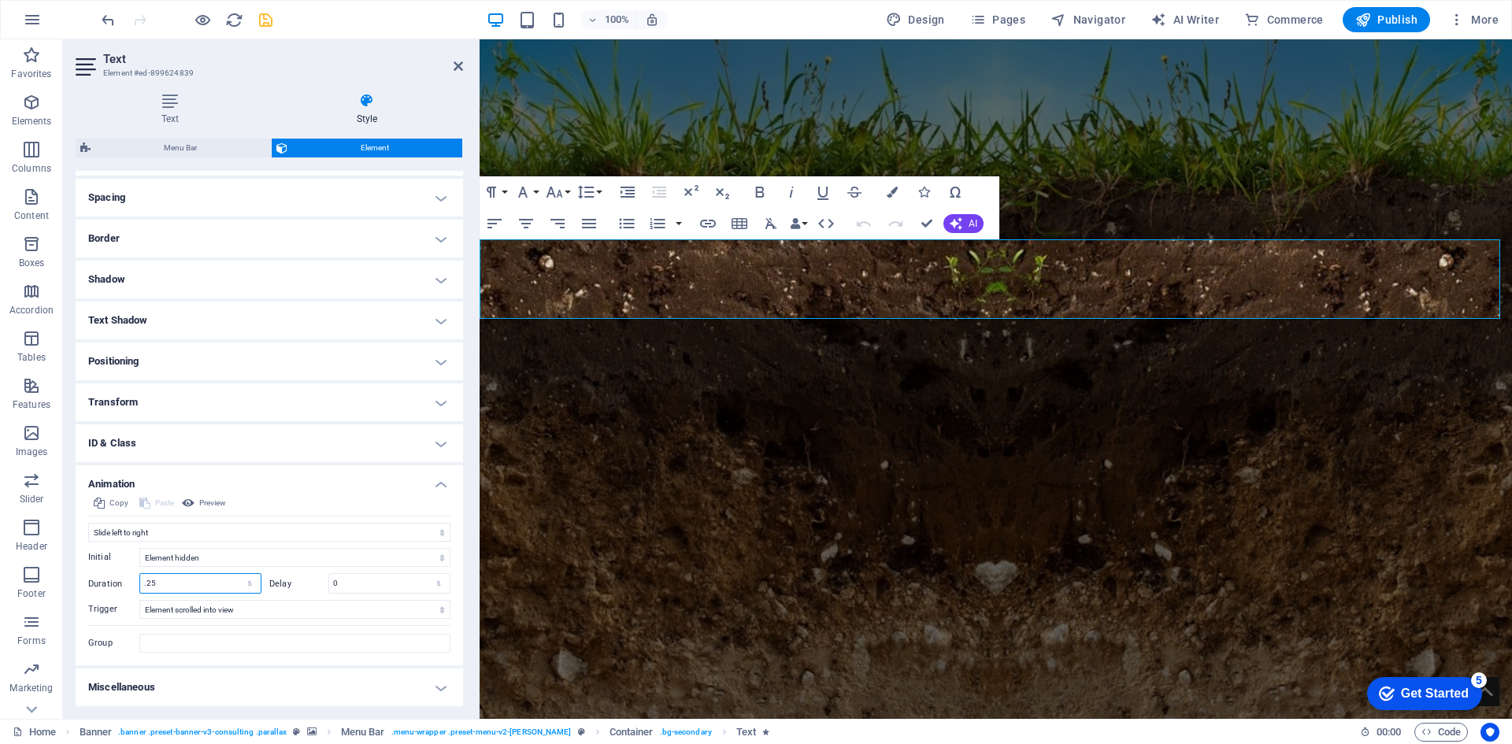
type input ".25"
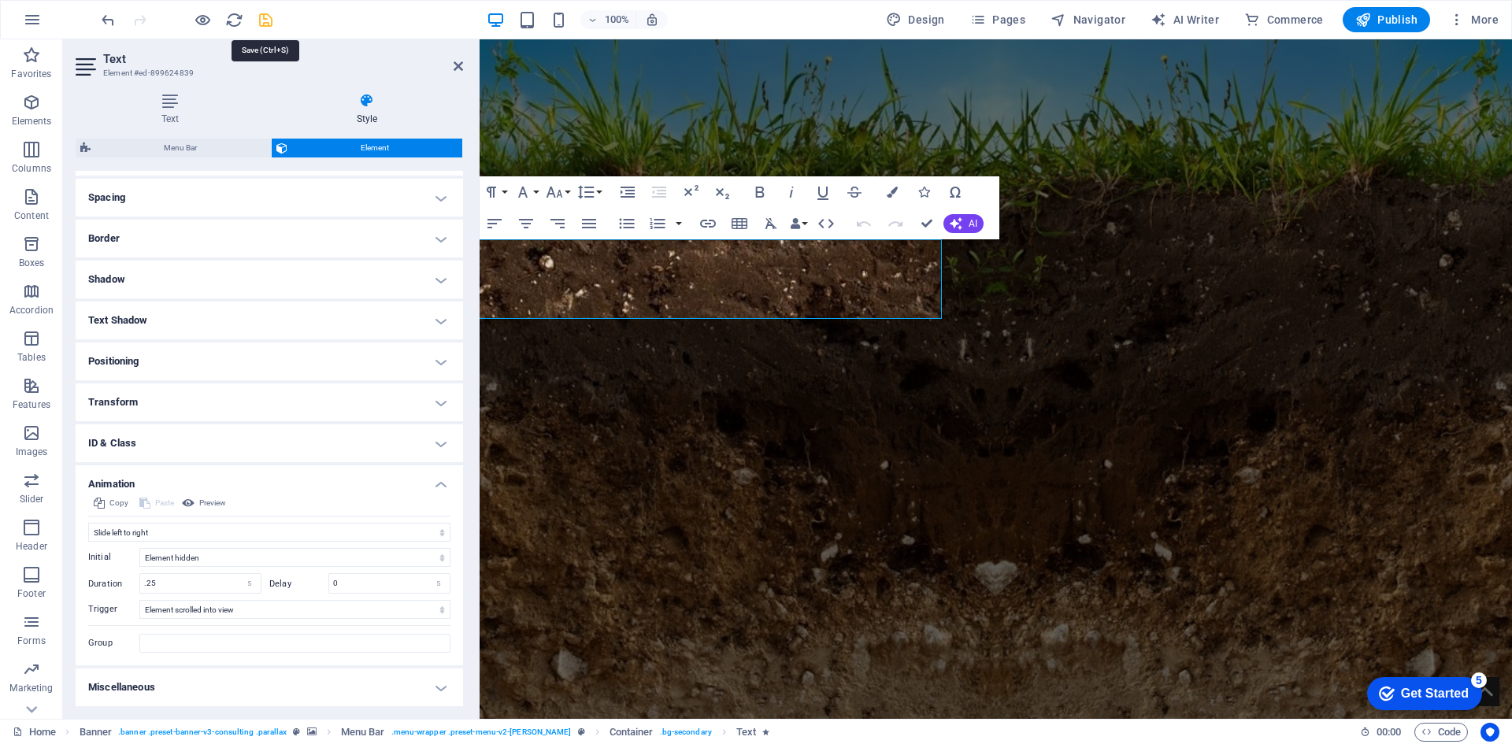
click at [264, 20] on icon "save" at bounding box center [266, 20] width 18 height 18
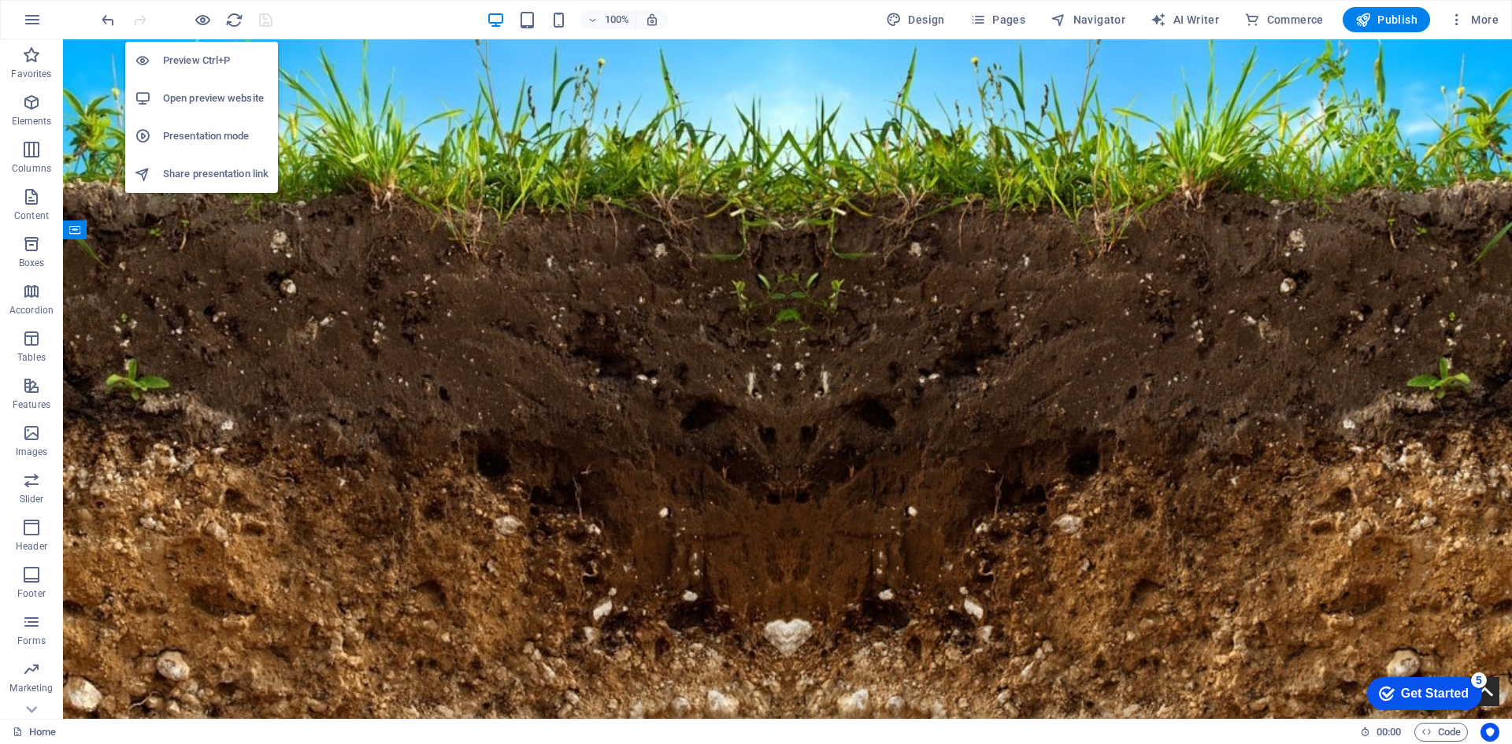
click at [187, 102] on h6 "Open preview website" at bounding box center [216, 98] width 106 height 19
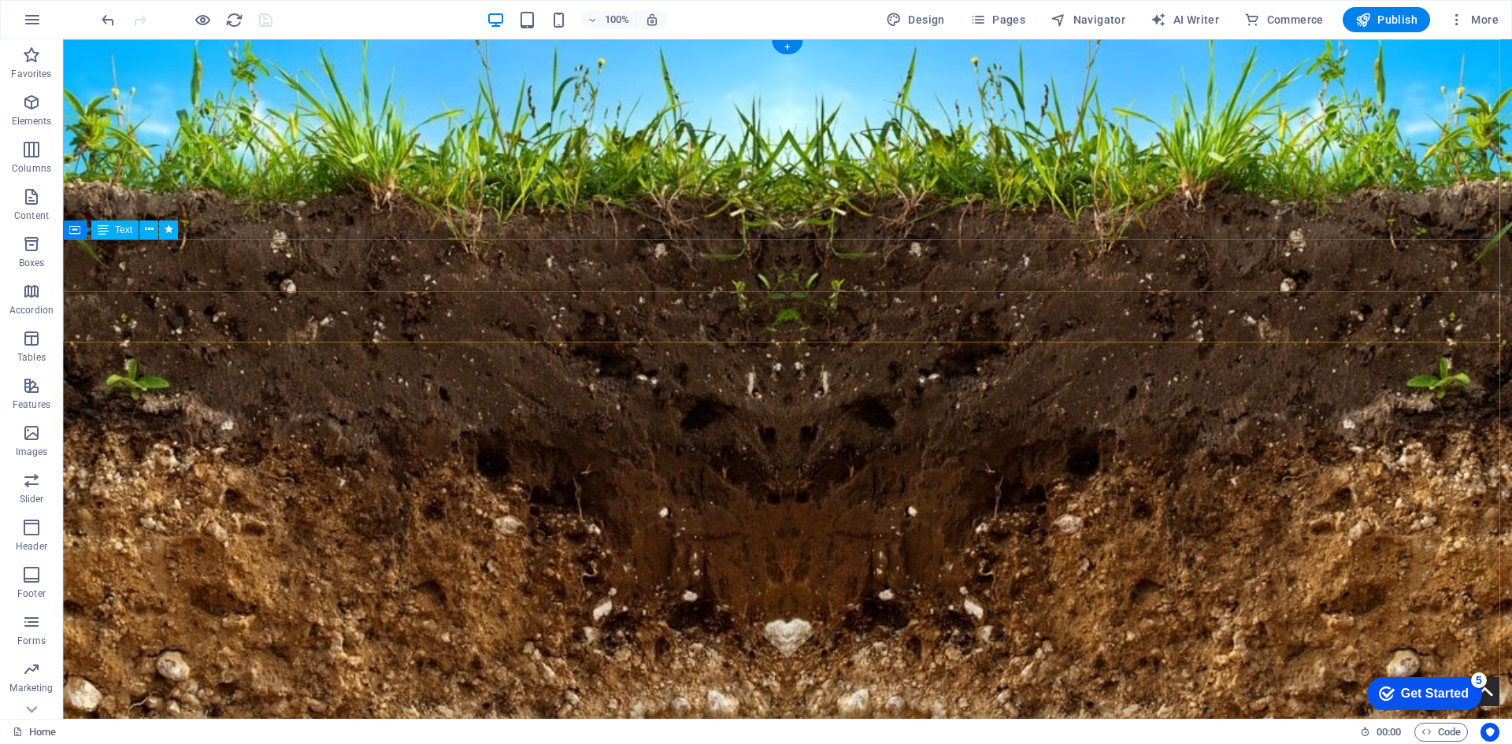
select select "move-left-to-right"
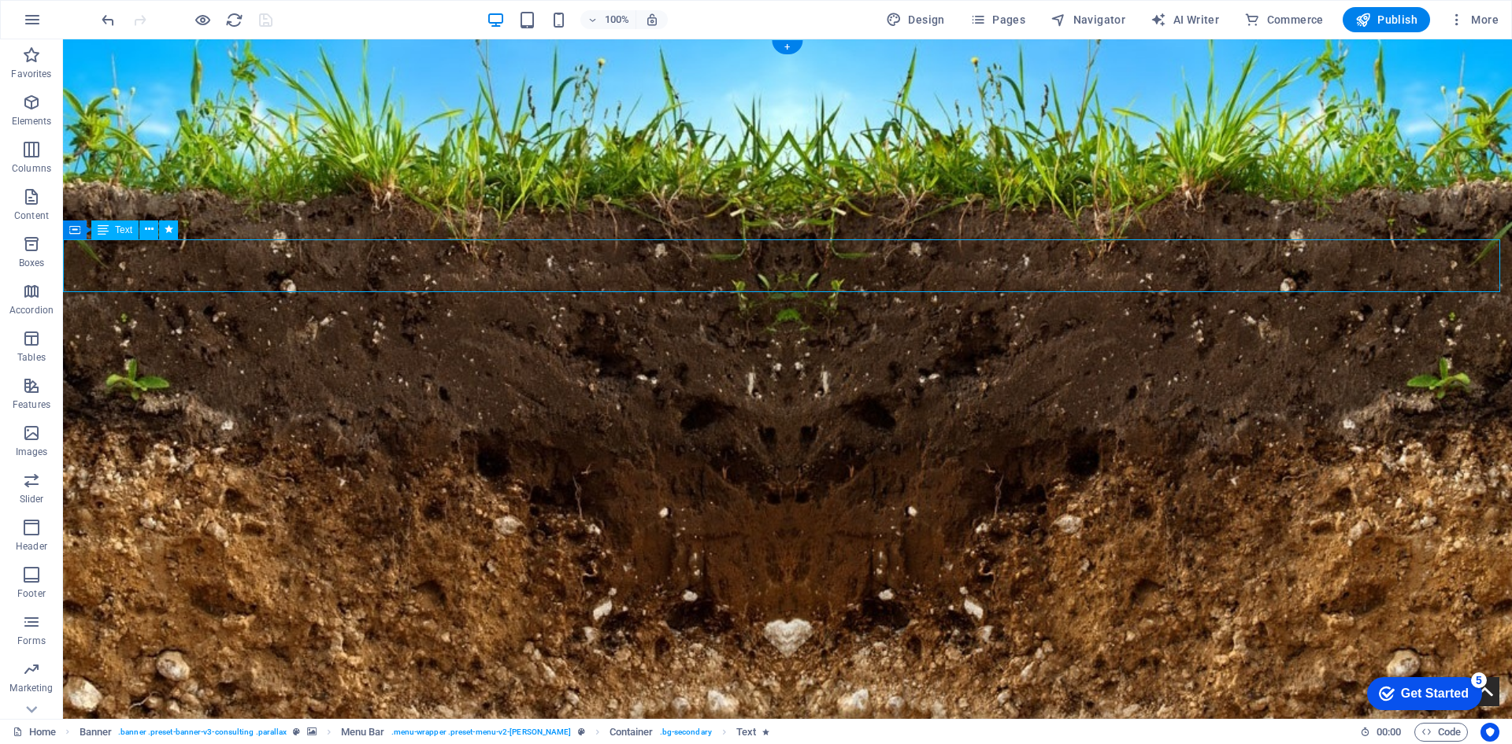
select select "s"
select select "scroll"
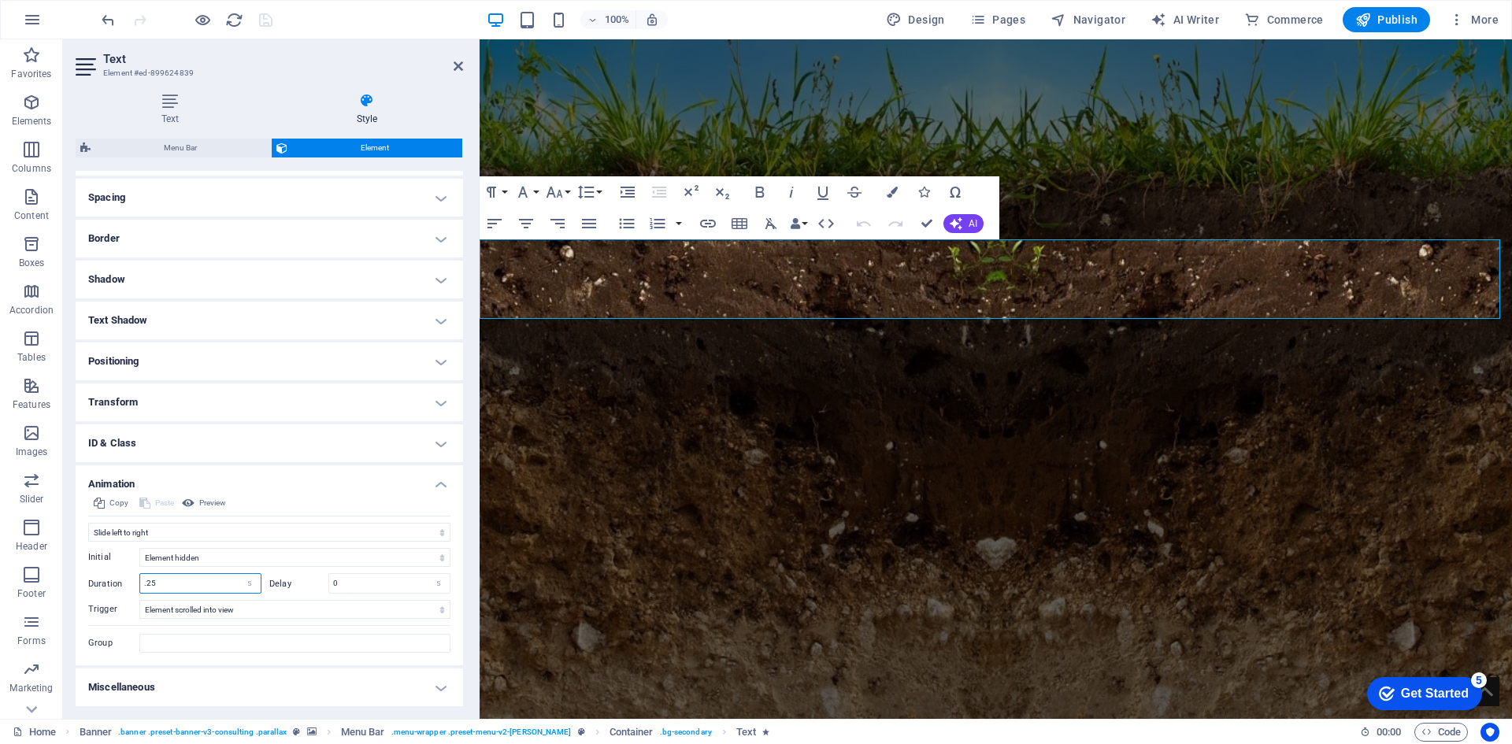
drag, startPoint x: 186, startPoint y: 585, endPoint x: 137, endPoint y: 581, distance: 49.0
click at [137, 581] on div "Duration .25 s ms" at bounding box center [174, 583] width 173 height 20
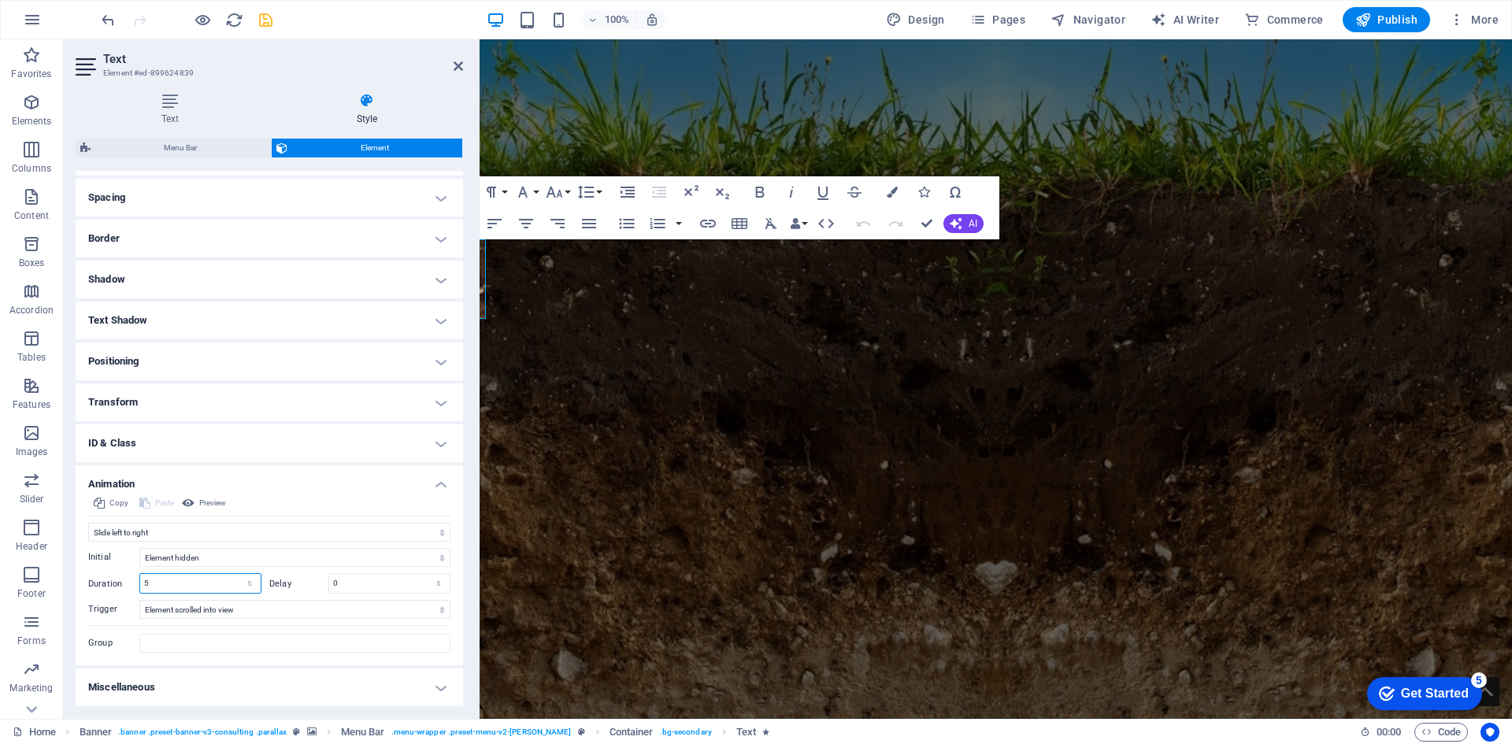
drag, startPoint x: 148, startPoint y: 583, endPoint x: 130, endPoint y: 584, distance: 18.1
click at [130, 584] on div "Duration 5 s ms" at bounding box center [174, 583] width 173 height 20
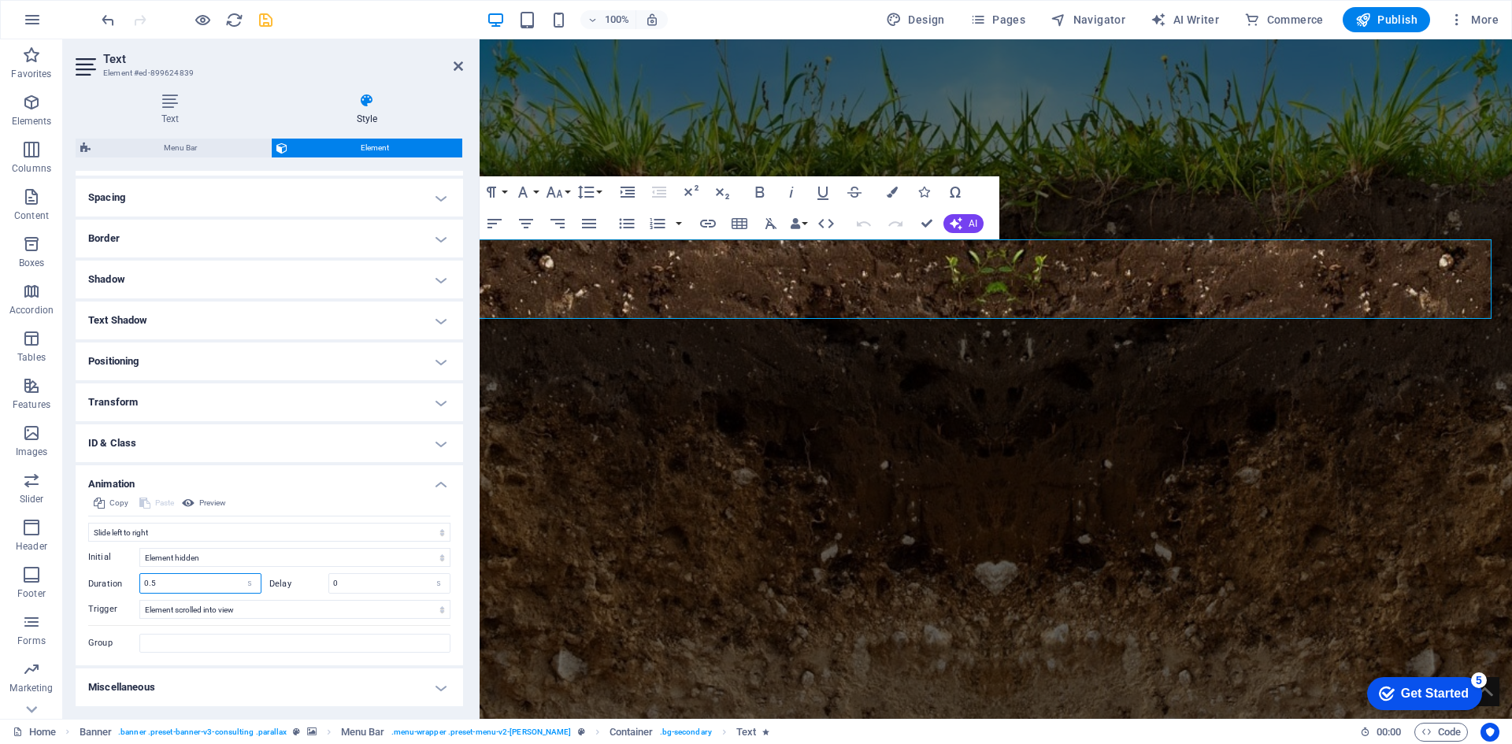
type input "0.5"
click at [265, 17] on icon "save" at bounding box center [266, 20] width 18 height 18
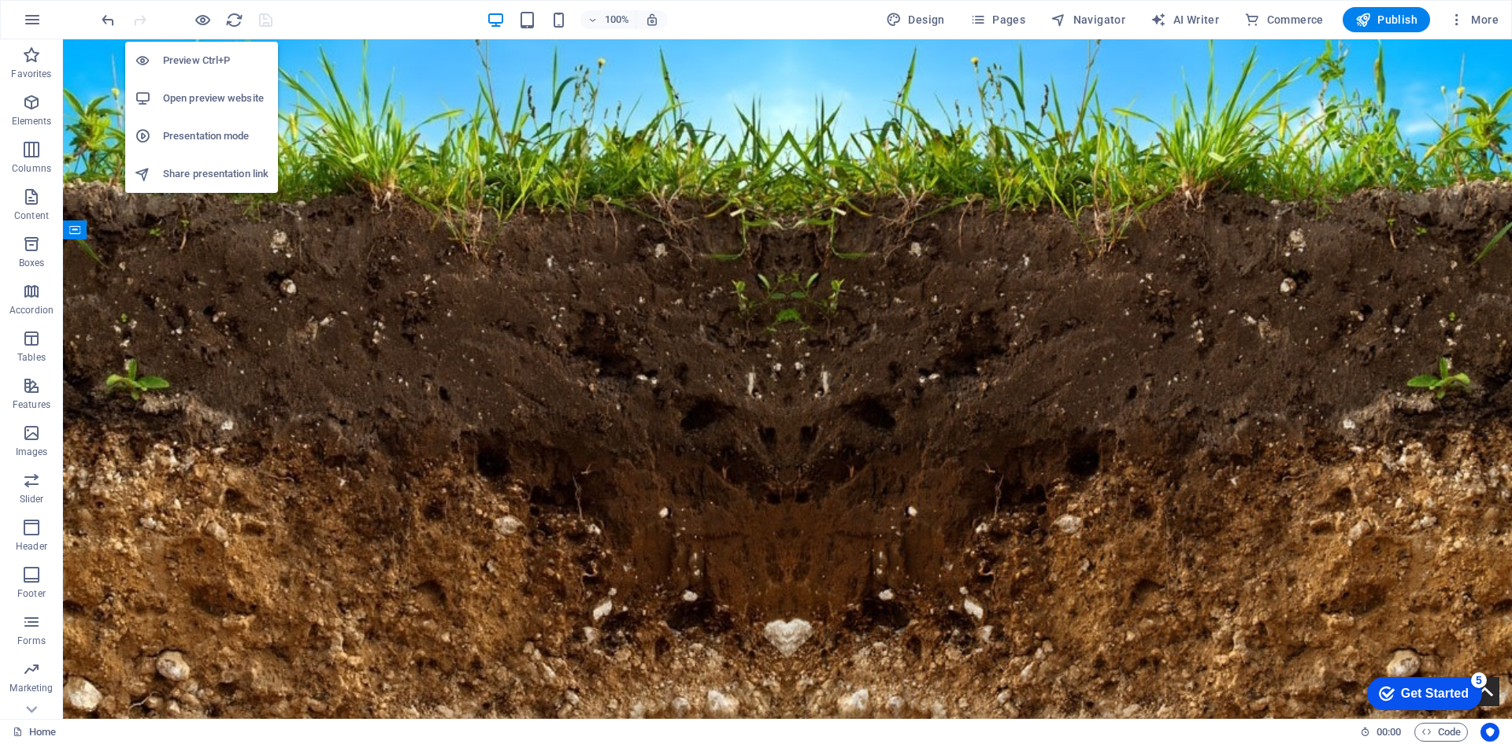
click at [196, 102] on h6 "Open preview website" at bounding box center [216, 98] width 106 height 19
